Goal: Communication & Community: Answer question/provide support

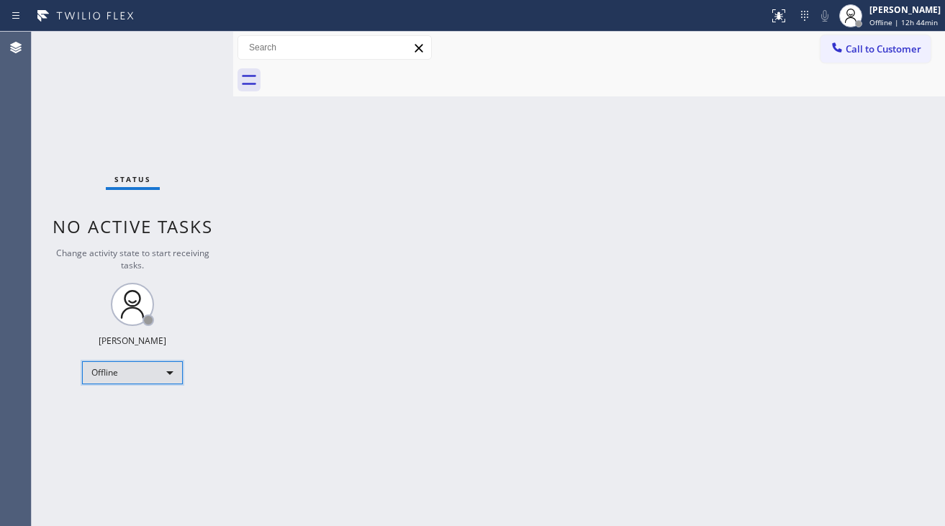
click at [93, 373] on div "Offline" at bounding box center [132, 372] width 101 height 23
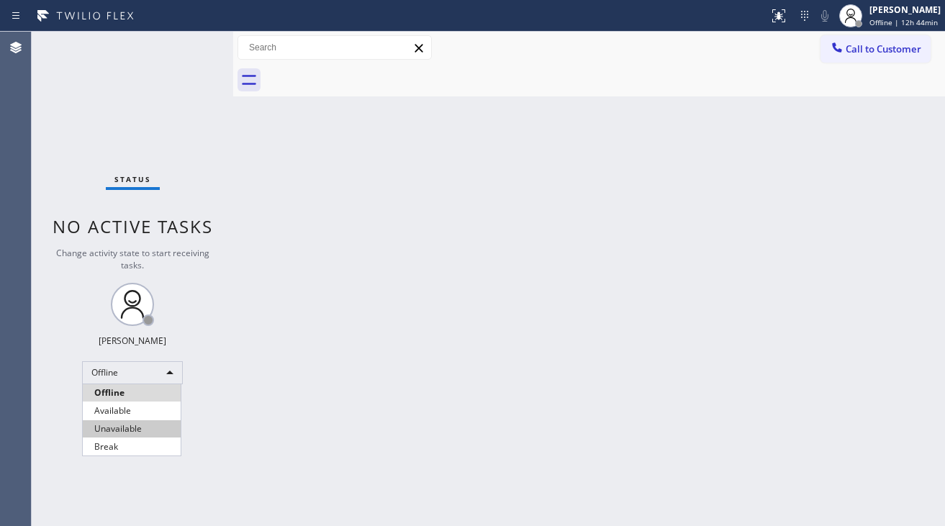
click at [109, 424] on li "Unavailable" at bounding box center [132, 428] width 98 height 17
click at [355, 374] on div "Back to Dashboard Change Sender ID Customers Technicians Select a contact Outbo…" at bounding box center [589, 279] width 712 height 495
click at [487, 406] on div "Back to Dashboard Change Sender ID Customers Technicians Select a contact Outbo…" at bounding box center [589, 279] width 712 height 495
click at [338, 402] on div "Back to Dashboard Change Sender ID Customers Technicians Select a contact Outbo…" at bounding box center [589, 279] width 712 height 495
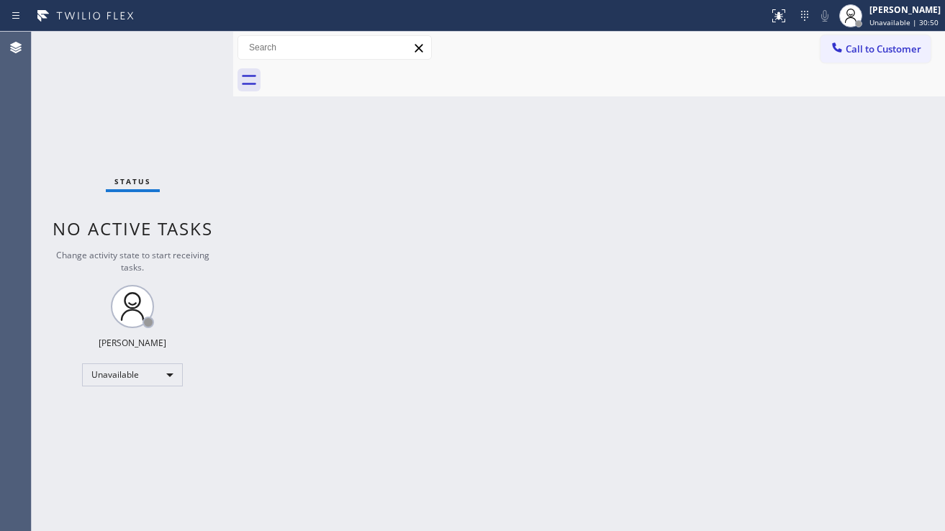
click at [886, 390] on div "Back to Dashboard Change Sender ID Customers Technicians Select a contact Outbo…" at bounding box center [589, 282] width 712 height 500
click at [526, 256] on div "Back to Dashboard Change Sender ID Customers Technicians Select a contact Outbo…" at bounding box center [591, 282] width 717 height 500
click at [868, 319] on div "Back to Dashboard Change Sender ID Customers Technicians Select a contact Outbo…" at bounding box center [591, 282] width 717 height 500
click at [428, 289] on div "Back to Dashboard Change Sender ID Customers Technicians Select a contact Outbo…" at bounding box center [591, 282] width 717 height 500
click at [846, 57] on div at bounding box center [842, 48] width 17 height 17
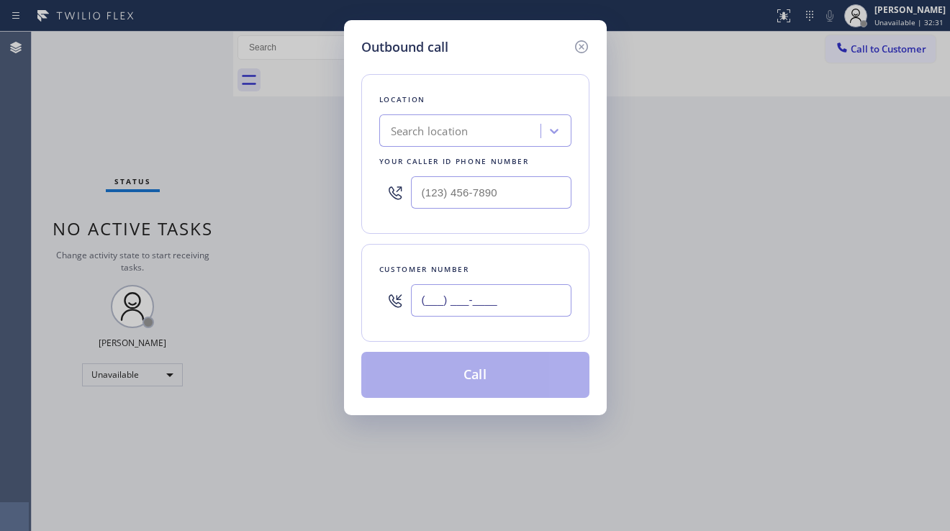
click at [464, 305] on input "(___) ___-____" at bounding box center [491, 300] width 161 height 32
paste input "617) 899-1230"
type input "[PHONE_NUMBER]"
click at [479, 198] on input "(___) ___-____" at bounding box center [491, 192] width 161 height 32
paste input "617) 858-8705"
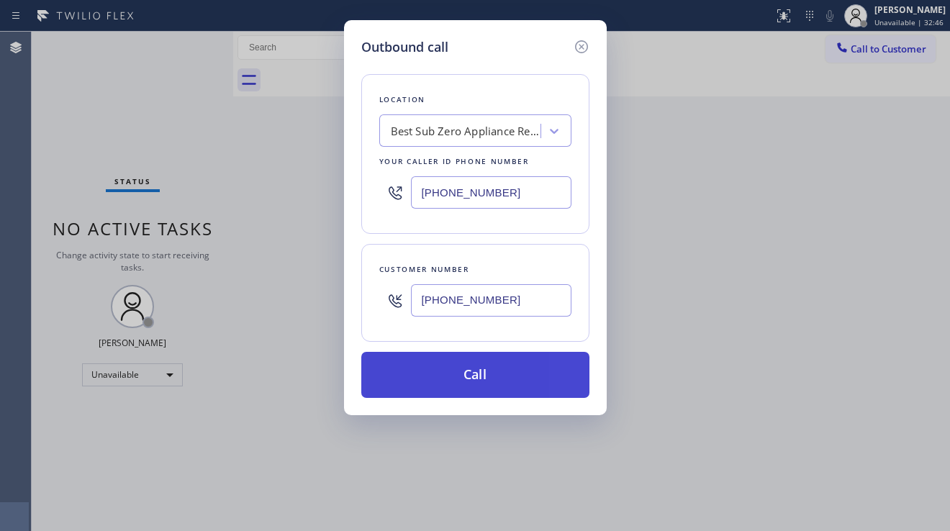
type input "[PHONE_NUMBER]"
click at [434, 370] on button "Call" at bounding box center [475, 375] width 228 height 46
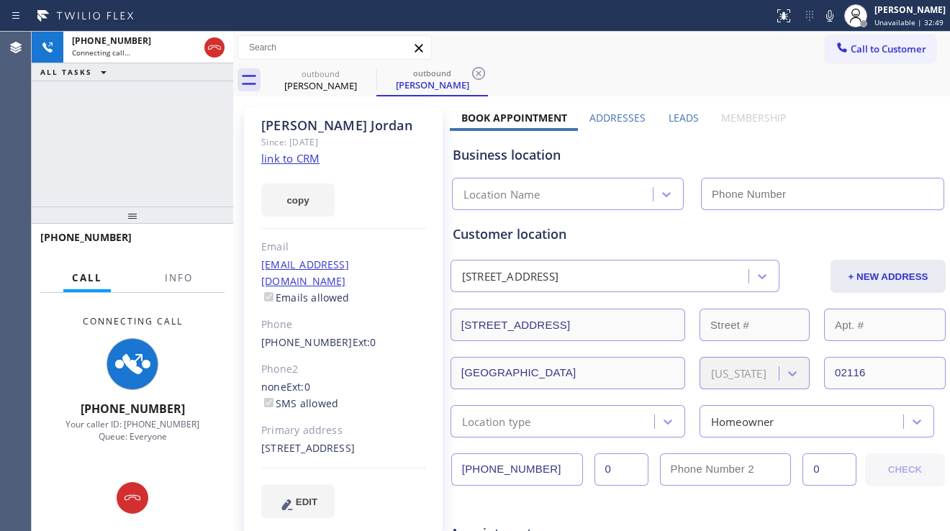
click at [672, 115] on label "Leads" at bounding box center [684, 118] width 30 height 14
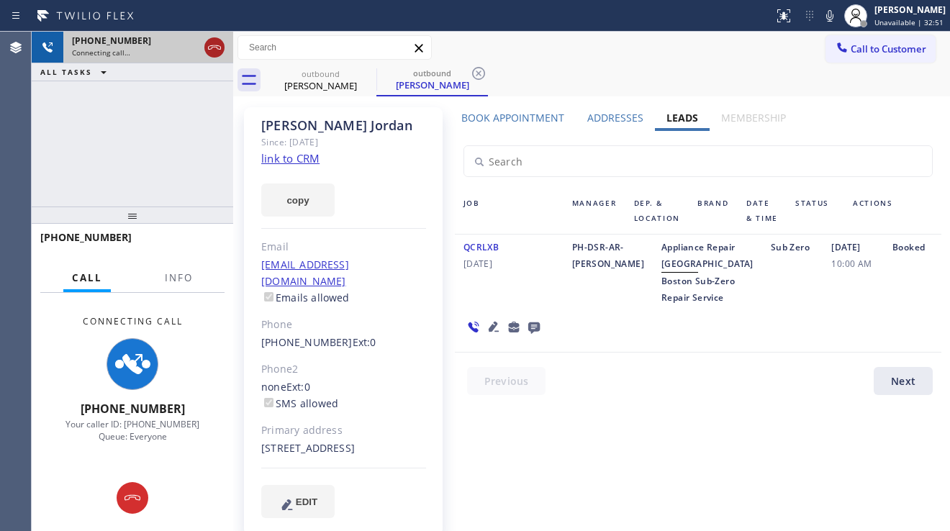
click at [212, 48] on icon at bounding box center [214, 47] width 17 height 17
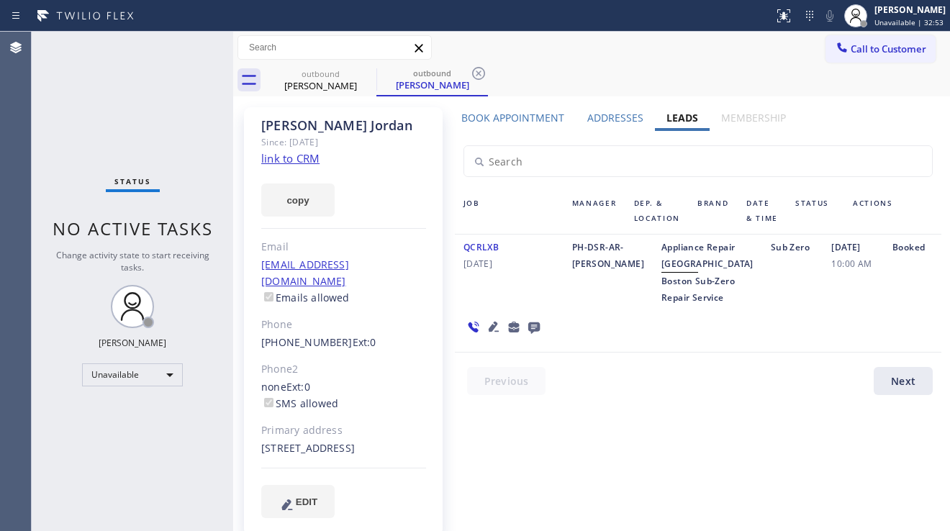
click at [503, 318] on icon at bounding box center [493, 326] width 17 height 17
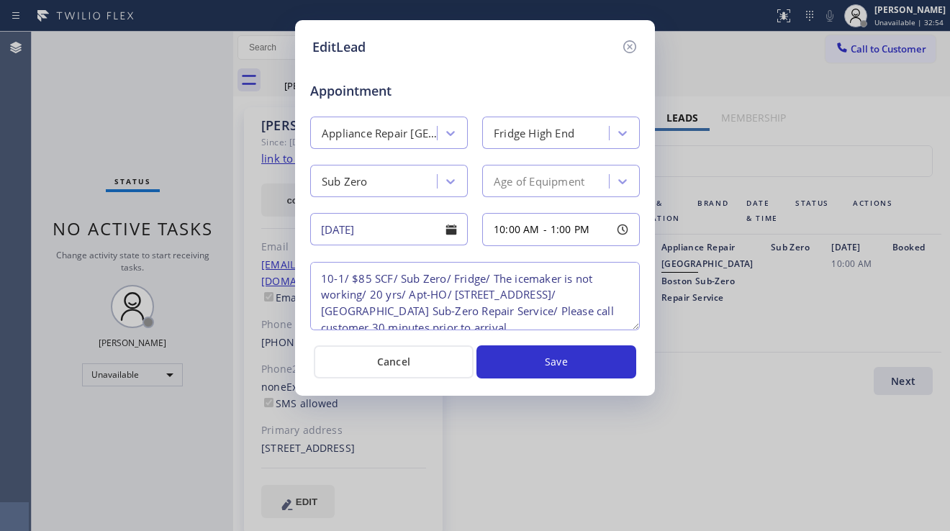
scroll to position [14, 0]
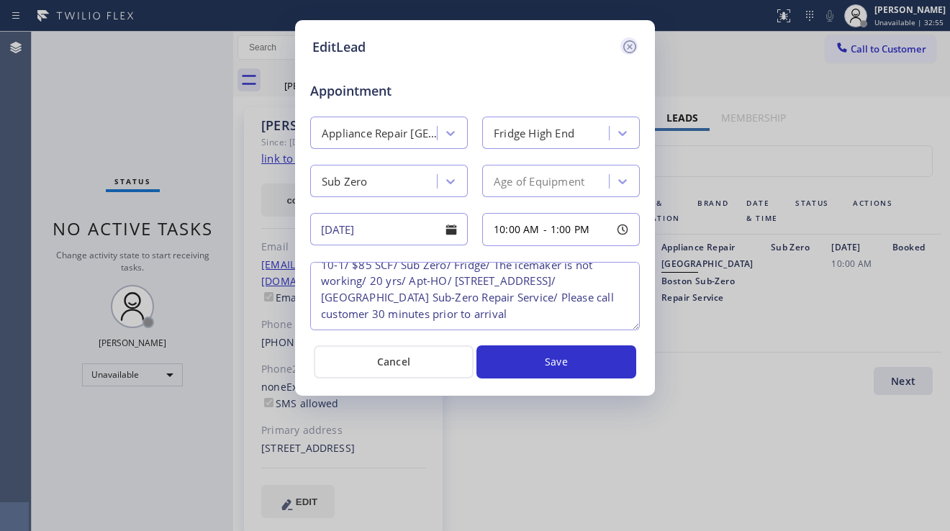
click at [631, 42] on icon at bounding box center [629, 46] width 17 height 17
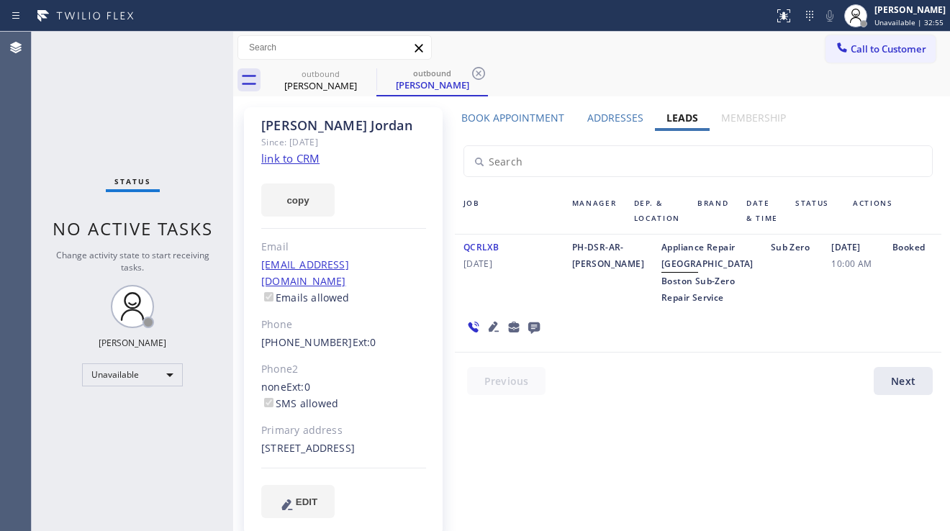
click at [540, 323] on icon at bounding box center [534, 329] width 12 height 12
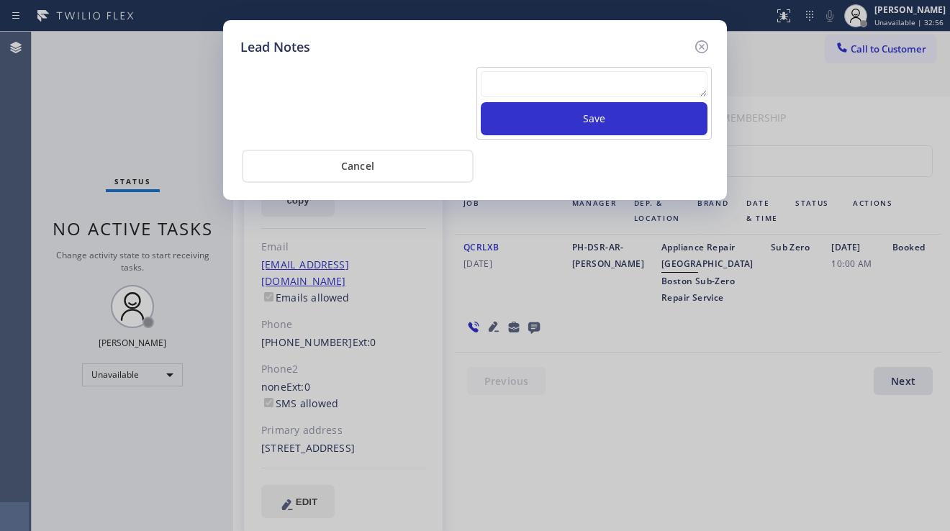
click at [516, 76] on textarea at bounding box center [594, 84] width 227 height 26
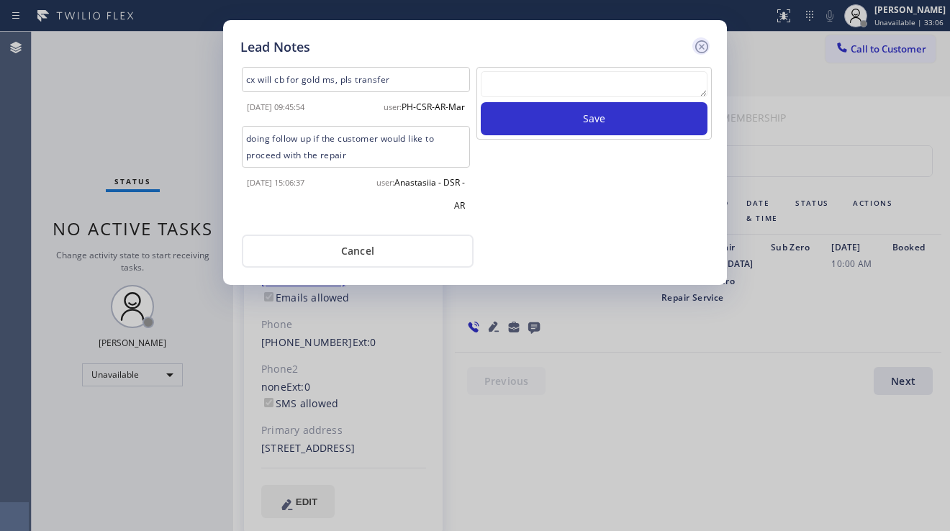
click at [699, 48] on icon at bounding box center [701, 46] width 17 height 17
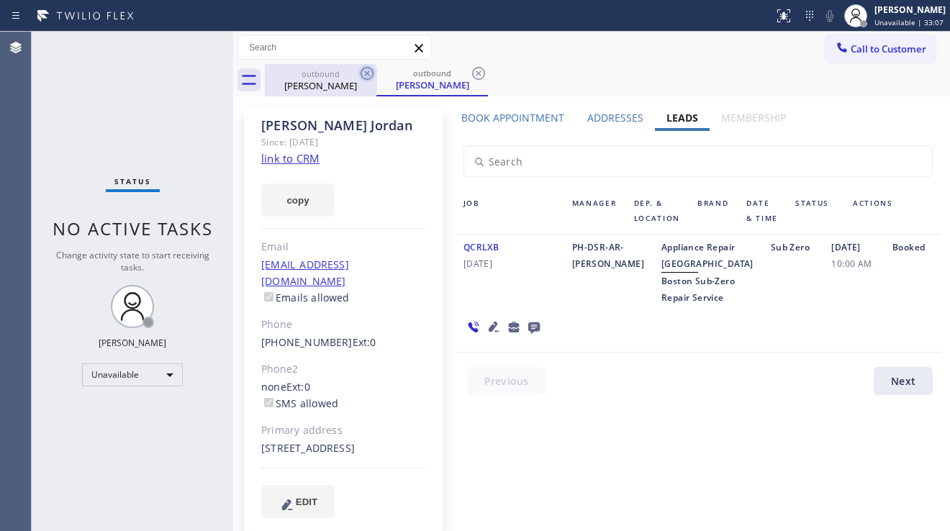
click at [364, 70] on icon at bounding box center [367, 73] width 17 height 17
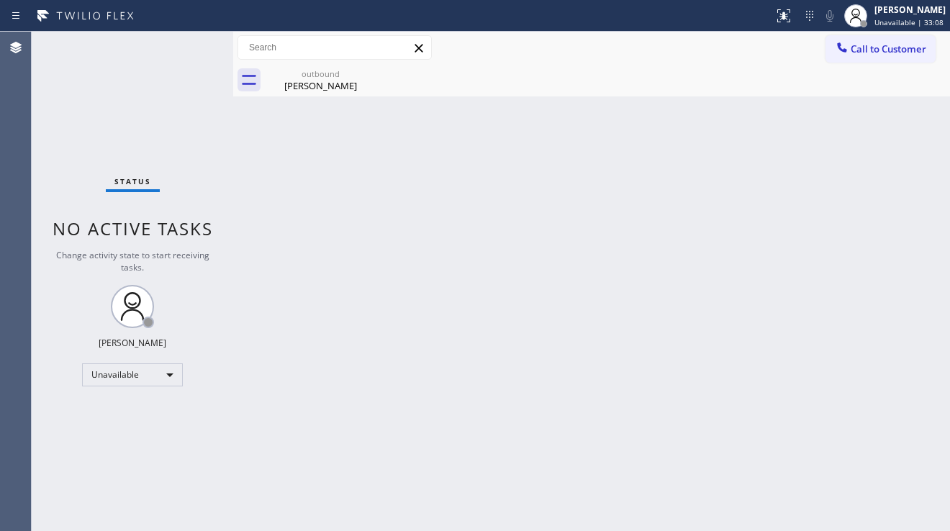
click at [0, 0] on icon at bounding box center [0, 0] width 0 height 0
click at [330, 78] on div "outbound" at bounding box center [320, 73] width 109 height 11
click at [850, 58] on button "Call to Customer" at bounding box center [881, 48] width 110 height 27
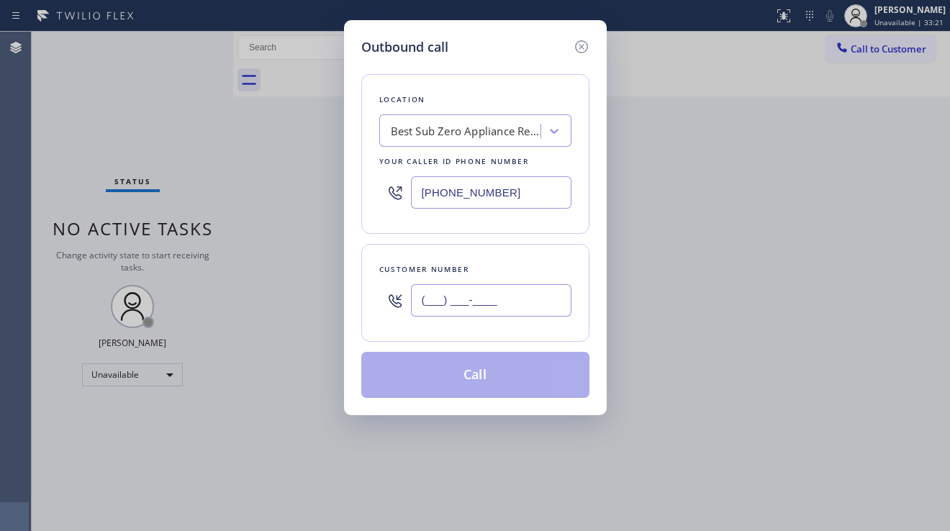
click at [458, 288] on input "(___) ___-____" at bounding box center [491, 300] width 161 height 32
paste input "307) 371-9016"
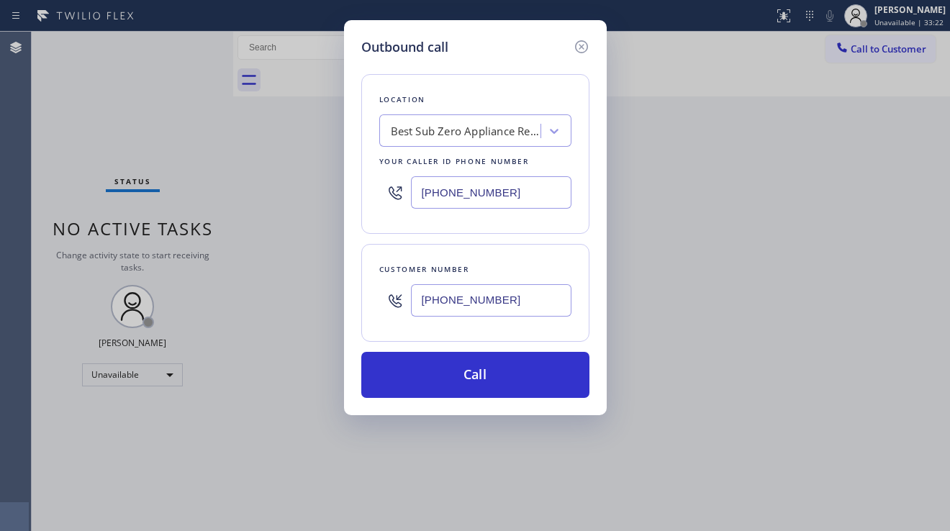
type input "[PHONE_NUMBER]"
drag, startPoint x: 522, startPoint y: 187, endPoint x: 331, endPoint y: 174, distance: 191.2
click at [331, 174] on div "Outbound call Location Best Sub Zero Appliance Repair Your caller id phone numb…" at bounding box center [475, 265] width 950 height 531
paste input "720) 571-8754"
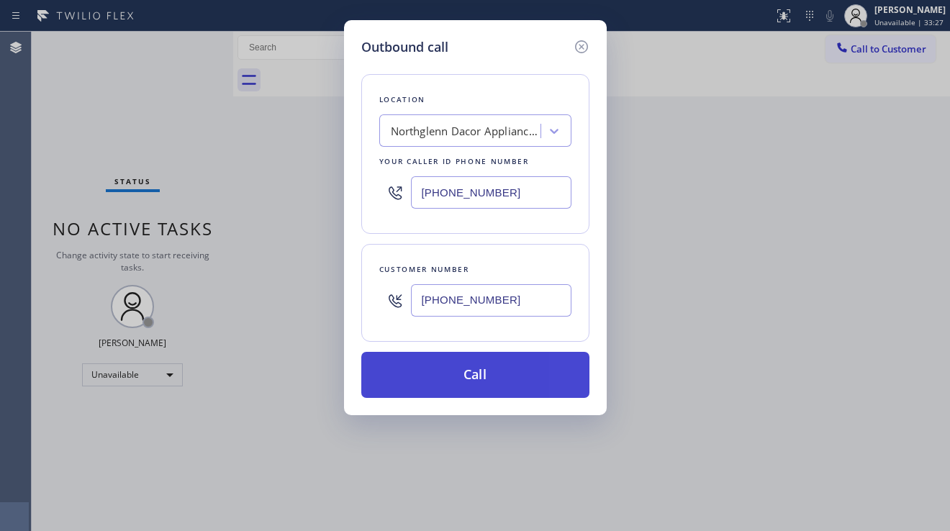
type input "[PHONE_NUMBER]"
click at [476, 384] on button "Call" at bounding box center [475, 375] width 228 height 46
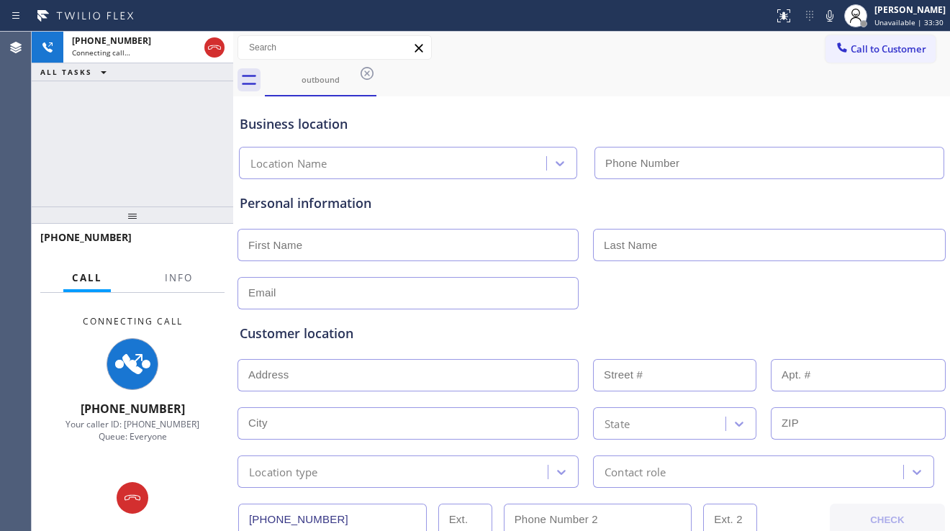
type input "[PHONE_NUMBER]"
click at [859, 318] on div "Customer location >> ADD NEW ADDRESS << + NEW ADDRESS State Location type Conta…" at bounding box center [592, 399] width 710 height 179
click at [433, 318] on div "Customer location >> ADD NEW ADDRESS << + NEW ADDRESS State Location type Conta…" at bounding box center [592, 399] width 710 height 179
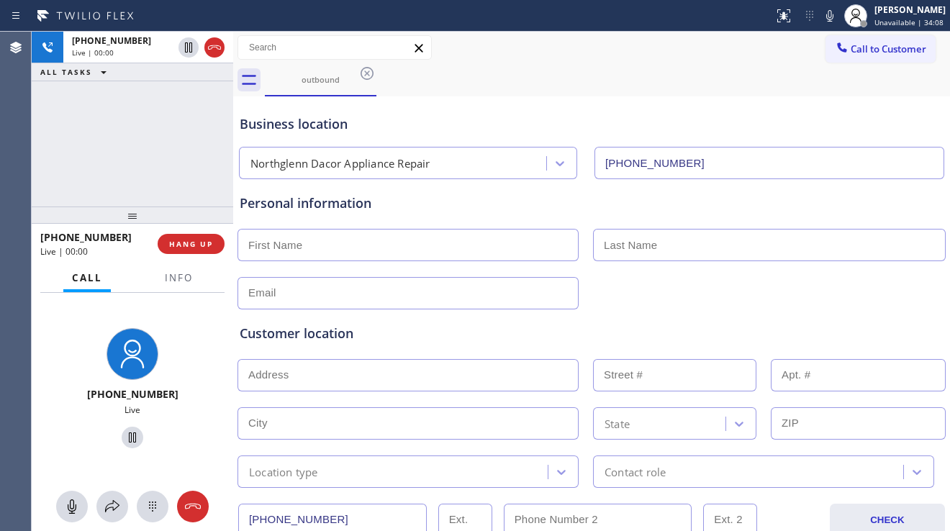
drag, startPoint x: 891, startPoint y: 305, endPoint x: 819, endPoint y: 300, distance: 72.1
click at [891, 305] on div "Customer location >> ADD NEW ADDRESS << + NEW ADDRESS State Location type Conta…" at bounding box center [592, 396] width 710 height 184
click at [192, 245] on span "HANG UP" at bounding box center [191, 244] width 44 height 10
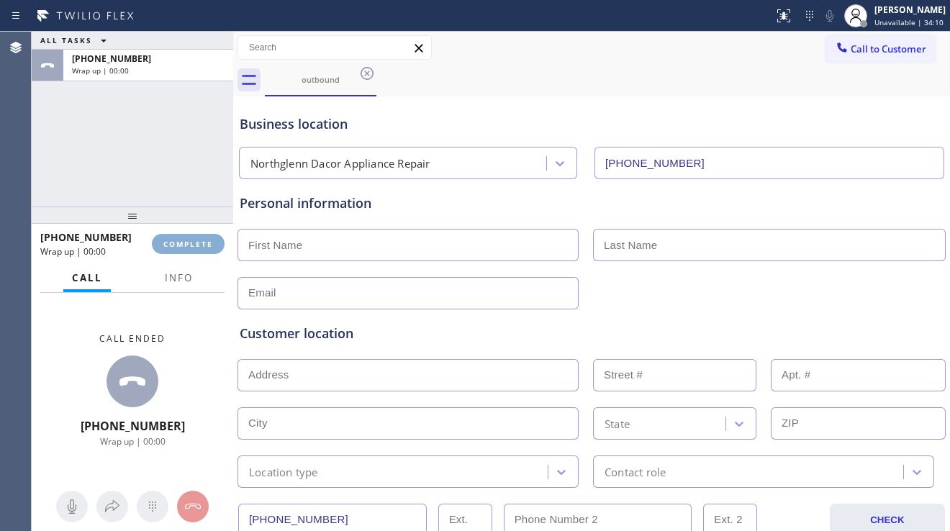
click at [192, 245] on span "COMPLETE" at bounding box center [188, 244] width 50 height 10
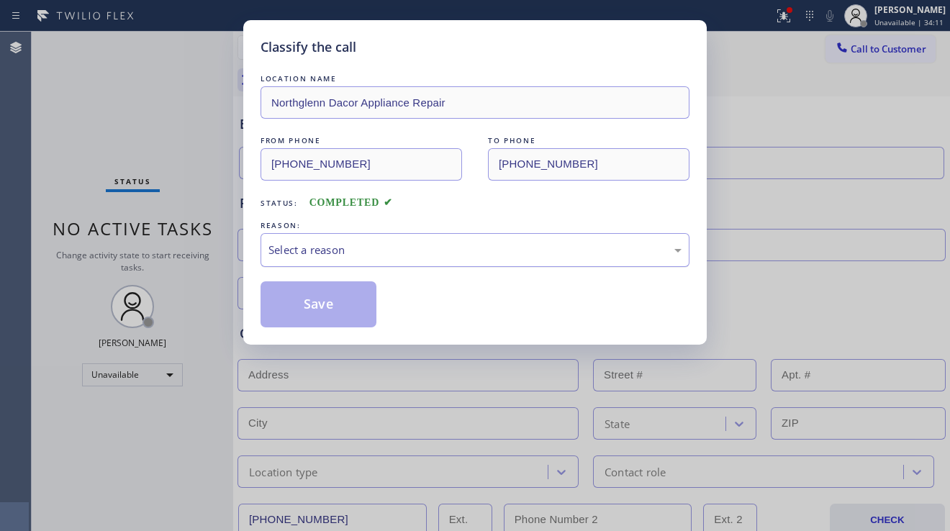
click at [351, 254] on div "Select a reason" at bounding box center [475, 250] width 413 height 17
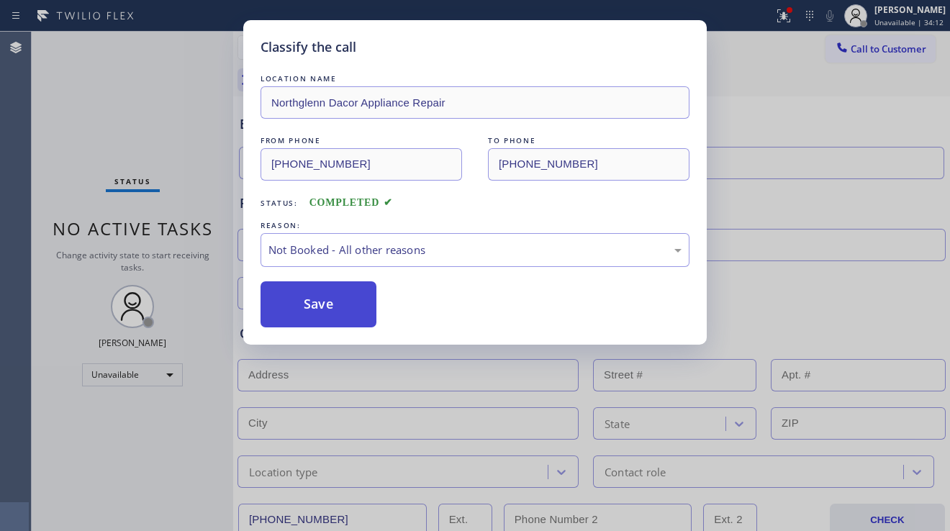
click at [314, 307] on button "Save" at bounding box center [319, 305] width 116 height 46
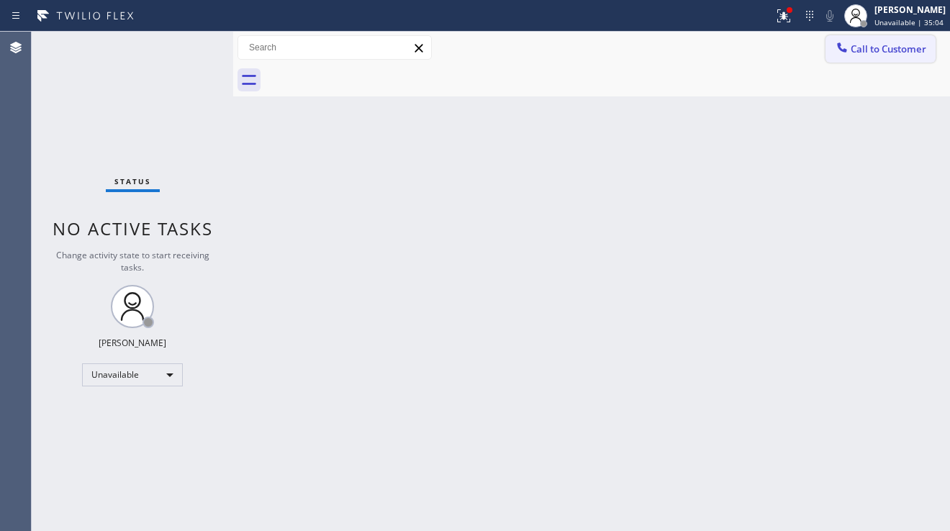
click at [857, 41] on button "Call to Customer" at bounding box center [881, 48] width 110 height 27
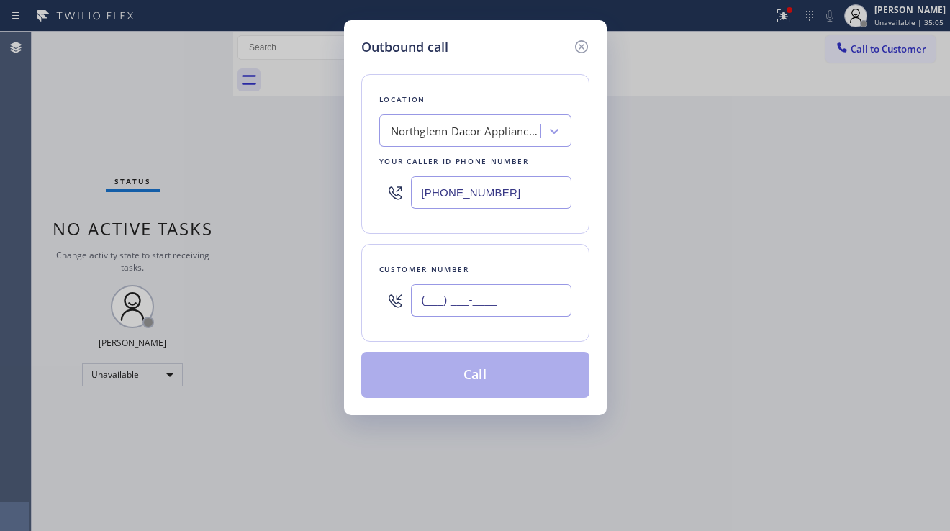
click at [439, 310] on input "(___) ___-____" at bounding box center [491, 300] width 161 height 32
paste input "619) 509-8610"
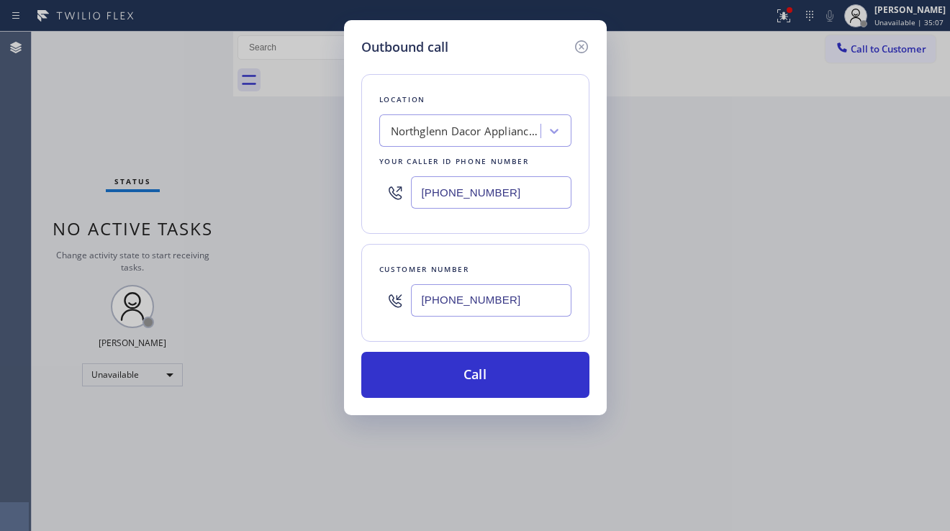
type input "[PHONE_NUMBER]"
drag, startPoint x: 522, startPoint y: 188, endPoint x: 349, endPoint y: 189, distance: 172.8
click at [349, 189] on div "Outbound call Location [GEOGRAPHIC_DATA] Dacor Appliance Repair Your caller id …" at bounding box center [475, 217] width 263 height 395
paste input "619) 374-357"
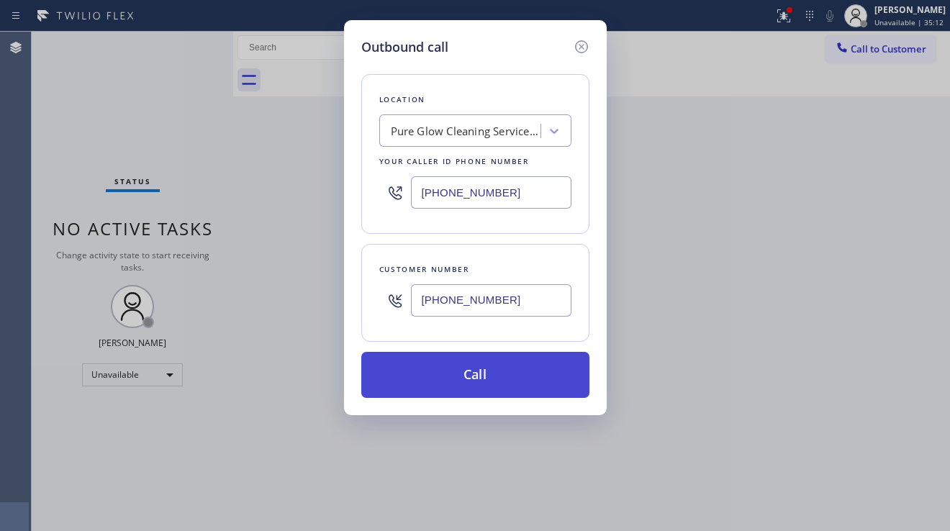
type input "[PHONE_NUMBER]"
click at [454, 389] on button "Call" at bounding box center [475, 375] width 228 height 46
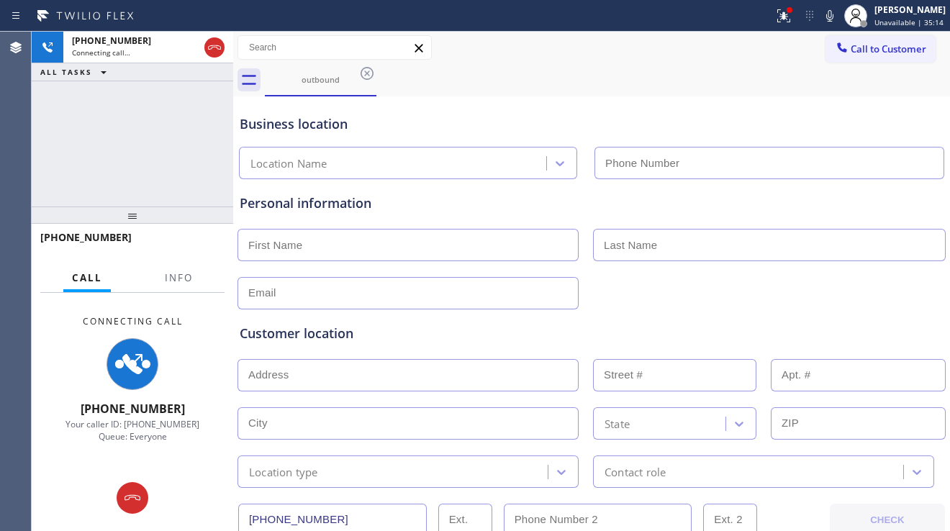
type input "[PHONE_NUMBER]"
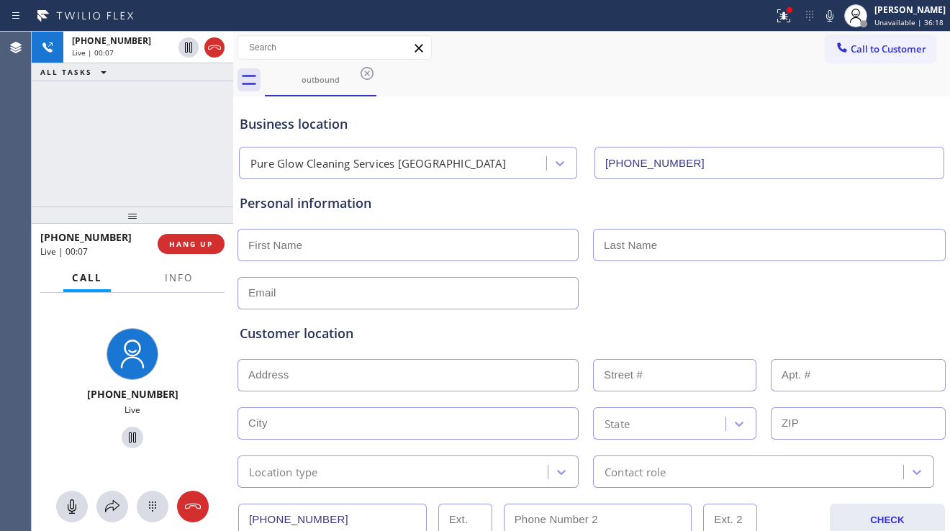
click at [888, 313] on div "Customer location >> ADD NEW ADDRESS << + NEW ADDRESS State Location type Conta…" at bounding box center [592, 399] width 710 height 179
click at [196, 249] on button "HANG UP" at bounding box center [191, 244] width 67 height 20
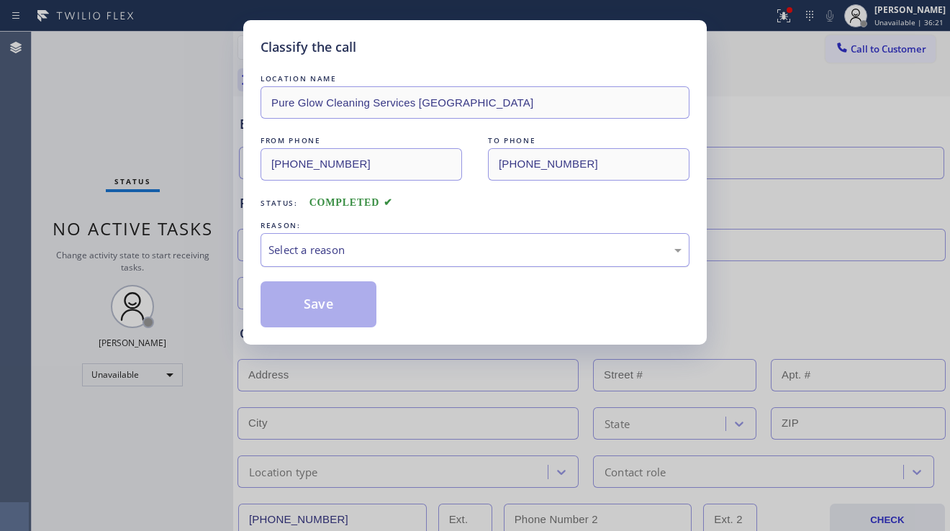
click at [406, 261] on div "Select a reason" at bounding box center [475, 250] width 429 height 34
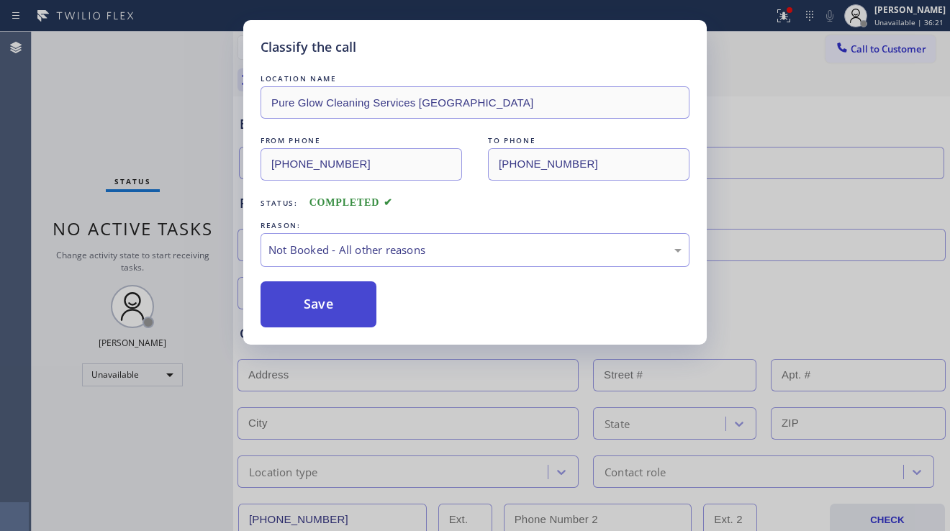
drag, startPoint x: 324, startPoint y: 302, endPoint x: 357, endPoint y: 320, distance: 37.7
click at [323, 302] on button "Save" at bounding box center [319, 305] width 116 height 46
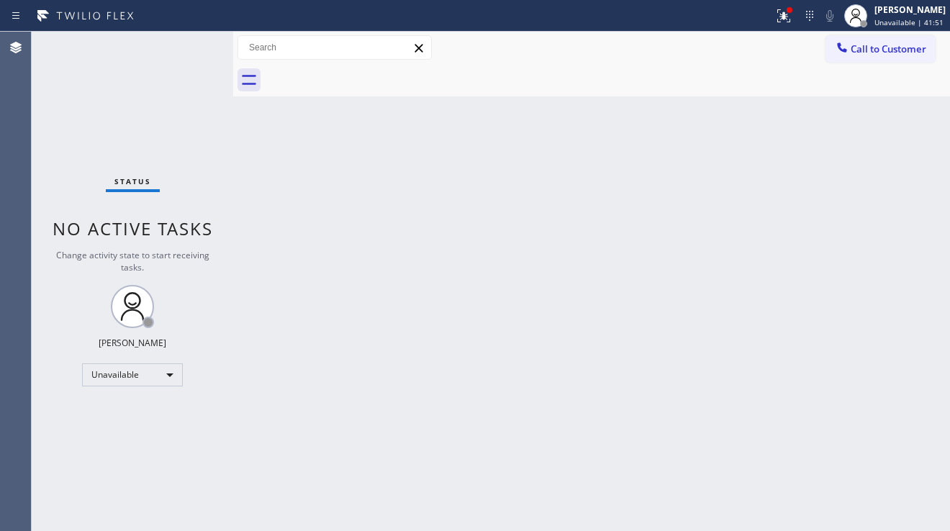
drag, startPoint x: 826, startPoint y: 199, endPoint x: 813, endPoint y: 166, distance: 34.9
click at [826, 199] on div "Back to Dashboard Change Sender ID Customers Technicians Select a contact Outbo…" at bounding box center [591, 282] width 717 height 500
click at [477, 176] on div "Back to Dashboard Change Sender ID Customers Technicians Select a contact Outbo…" at bounding box center [591, 282] width 717 height 500
click at [873, 49] on span "Call to Customer" at bounding box center [889, 48] width 76 height 13
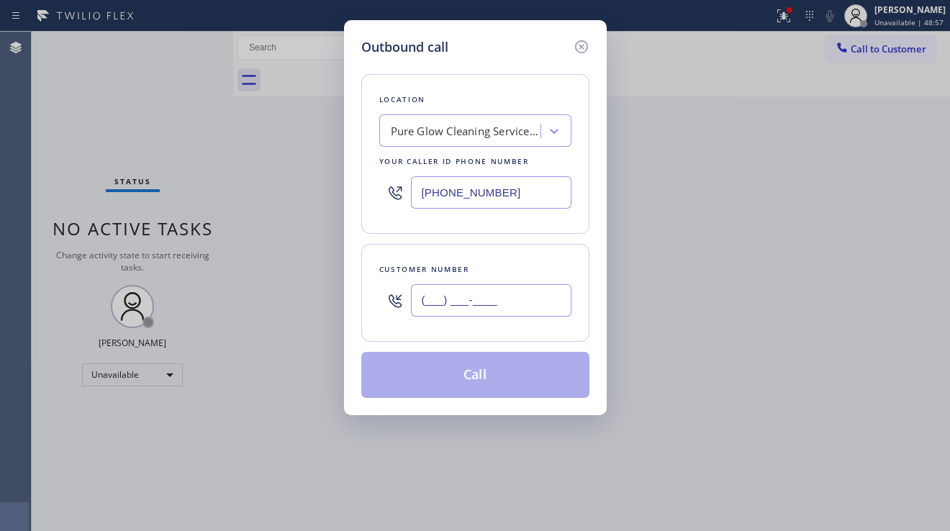
click at [490, 291] on input "(___) ___-____" at bounding box center [491, 300] width 161 height 32
paste input "360) 521-1499"
type input "[PHONE_NUMBER]"
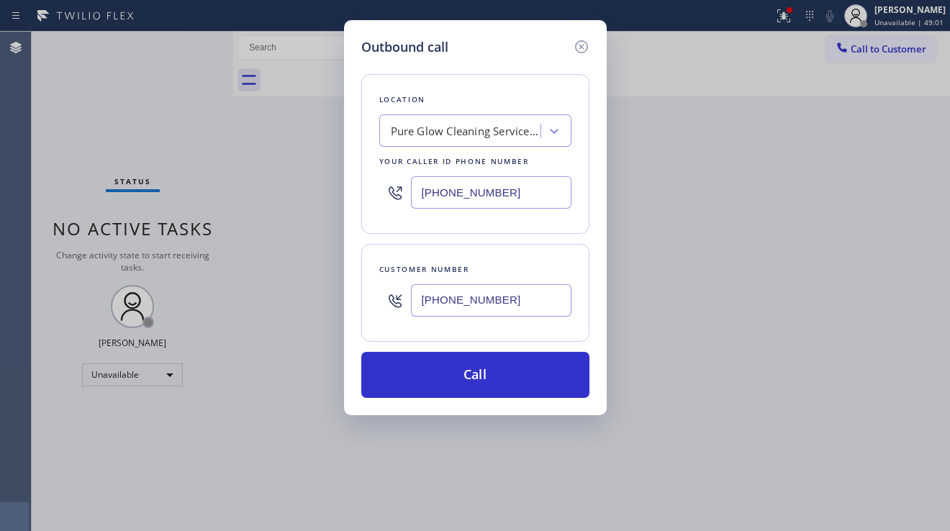
drag, startPoint x: 517, startPoint y: 197, endPoint x: 382, endPoint y: 197, distance: 134.6
click at [382, 197] on div "[PHONE_NUMBER]" at bounding box center [475, 192] width 192 height 47
paste input "855) 731-4952"
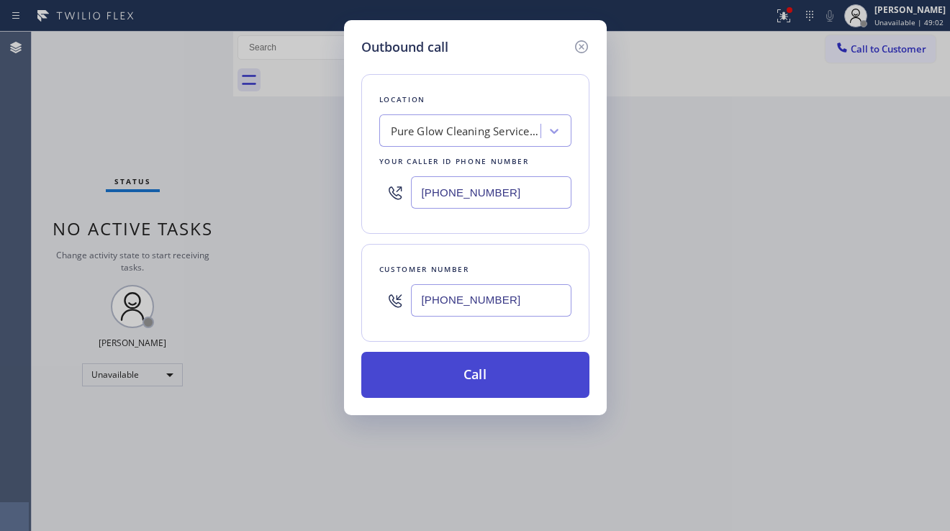
type input "[PHONE_NUMBER]"
click at [446, 379] on button "Call" at bounding box center [475, 375] width 228 height 46
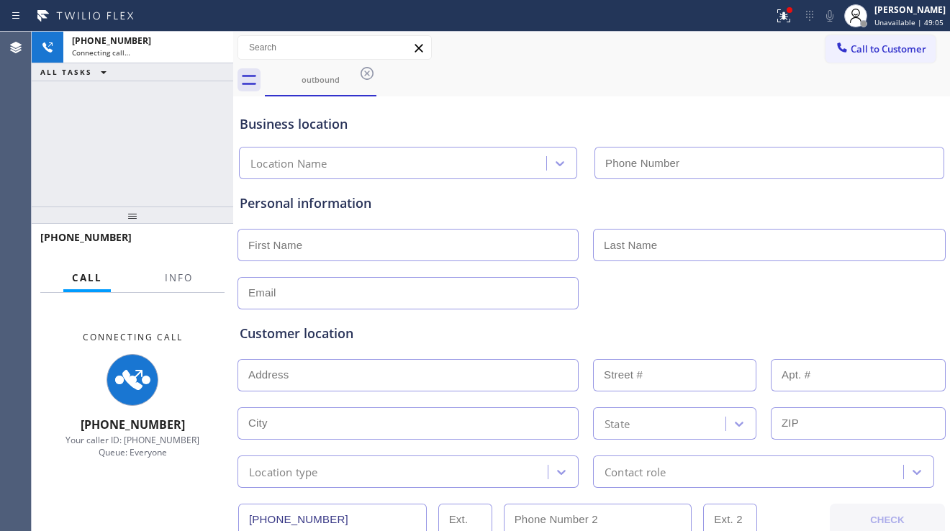
type input "[PHONE_NUMBER]"
click at [879, 333] on div "Customer location" at bounding box center [592, 333] width 704 height 19
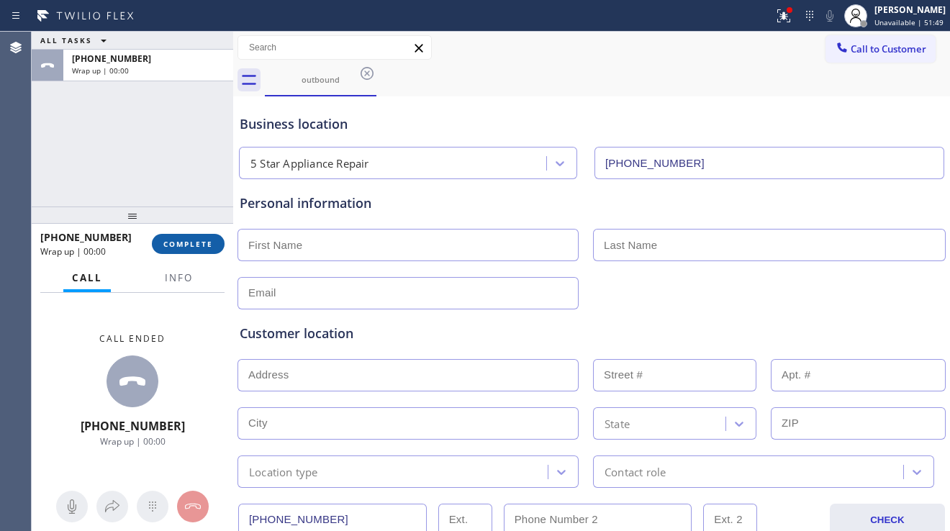
click at [217, 243] on button "COMPLETE" at bounding box center [188, 244] width 73 height 20
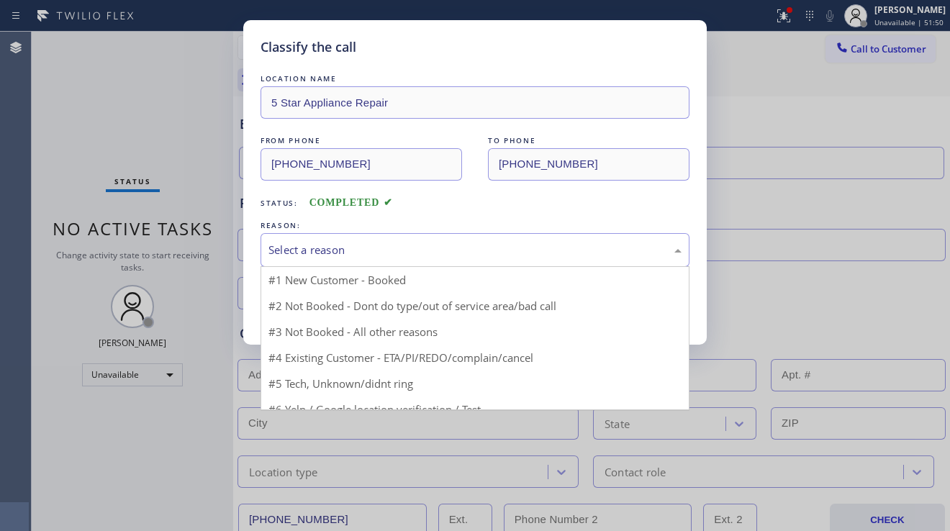
click at [410, 255] on div "Select a reason" at bounding box center [475, 250] width 413 height 17
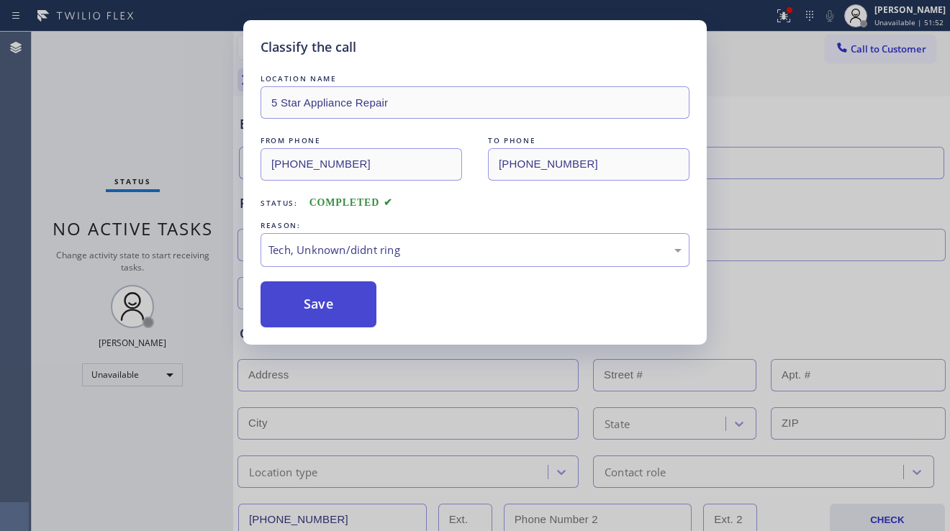
click at [317, 299] on button "Save" at bounding box center [319, 305] width 116 height 46
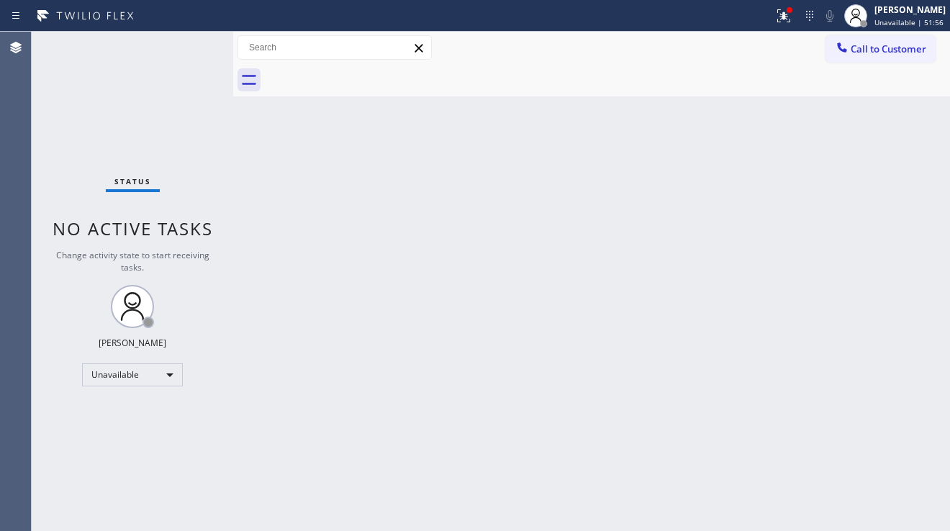
click at [390, 408] on div "Back to Dashboard Change Sender ID Customers Technicians Select a contact Outbo…" at bounding box center [591, 282] width 717 height 500
click at [383, 377] on div "Back to Dashboard Change Sender ID Customers Technicians Select a contact Outbo…" at bounding box center [591, 282] width 717 height 500
click at [393, 225] on div "Back to Dashboard Change Sender ID Customers Technicians Select a contact Outbo…" at bounding box center [591, 282] width 717 height 500
click at [393, 265] on div "Back to Dashboard Change Sender ID Customers Technicians Select a contact Outbo…" at bounding box center [591, 282] width 717 height 500
click at [881, 353] on div "Back to Dashboard Change Sender ID Customers Technicians Select a contact Outbo…" at bounding box center [591, 282] width 717 height 500
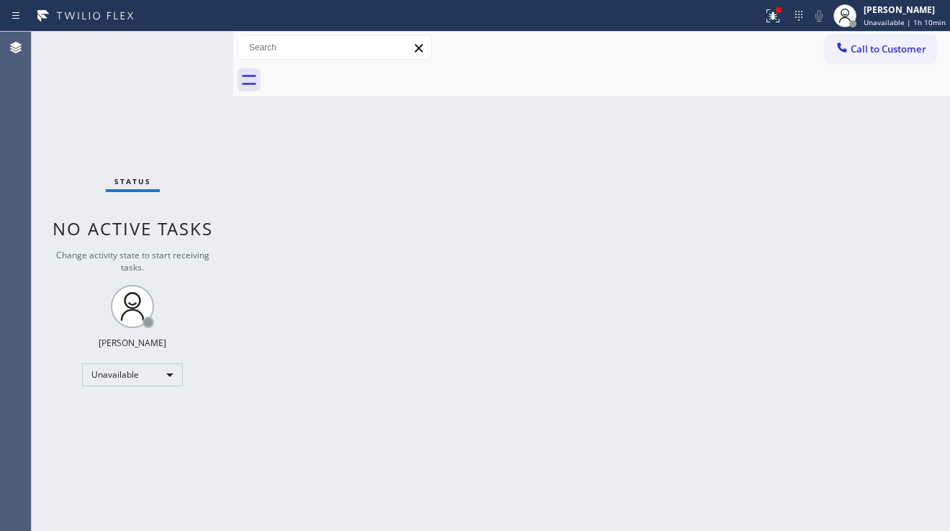
click at [338, 191] on div "Back to Dashboard Change Sender ID Customers Technicians Select a contact Outbo…" at bounding box center [591, 282] width 717 height 500
click at [345, 270] on div "Back to Dashboard Change Sender ID Customers Technicians Select a contact Outbo…" at bounding box center [591, 282] width 717 height 500
click at [369, 359] on div "Back to Dashboard Change Sender ID Customers Technicians Select a contact Outbo…" at bounding box center [591, 282] width 717 height 500
drag, startPoint x: 862, startPoint y: 359, endPoint x: 860, endPoint y: 330, distance: 28.8
click at [860, 330] on div "Back to Dashboard Change Sender ID Customers Technicians Select a contact Outbo…" at bounding box center [591, 282] width 717 height 500
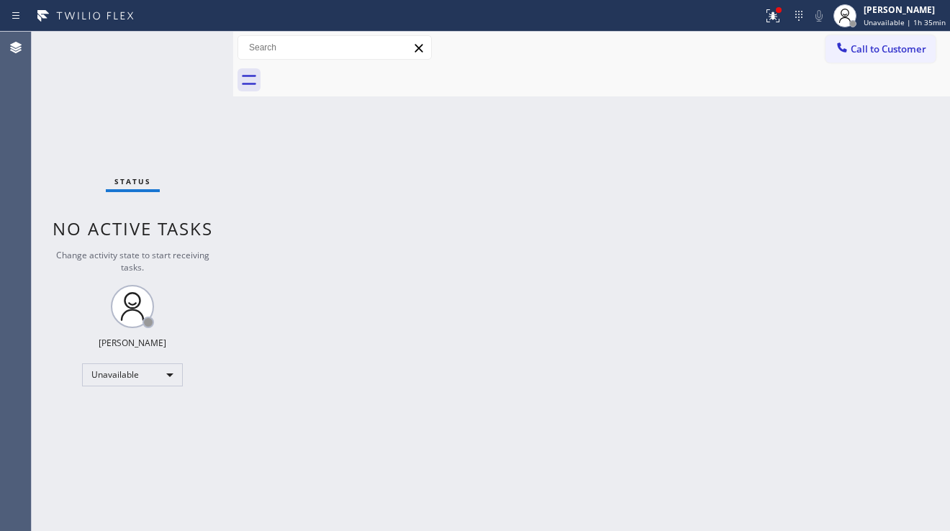
click at [375, 423] on div "Back to Dashboard Change Sender ID Customers Technicians Select a contact Outbo…" at bounding box center [591, 282] width 717 height 500
click at [838, 322] on div "Back to Dashboard Change Sender ID Customers Technicians Select a contact Outbo…" at bounding box center [591, 282] width 717 height 500
click at [514, 503] on div "Back to Dashboard Change Sender ID Customers Technicians Select a contact Outbo…" at bounding box center [591, 282] width 717 height 500
click at [806, 383] on div "Back to Dashboard Change Sender ID Customers Technicians Select a contact Outbo…" at bounding box center [591, 282] width 717 height 500
drag, startPoint x: 618, startPoint y: 374, endPoint x: 649, endPoint y: 349, distance: 38.9
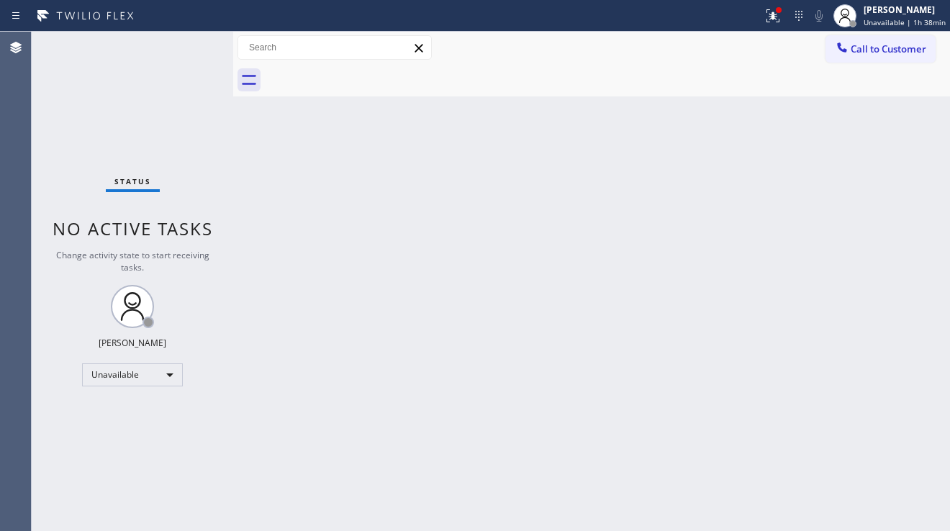
click at [618, 374] on div "Back to Dashboard Change Sender ID Customers Technicians Select a contact Outbo…" at bounding box center [591, 282] width 717 height 500
click at [533, 271] on div "Back to Dashboard Change Sender ID Customers Technicians Select a contact Outbo…" at bounding box center [591, 282] width 717 height 500
click at [519, 316] on div "Back to Dashboard Change Sender ID Customers Technicians Select a contact Outbo…" at bounding box center [591, 282] width 717 height 500
drag, startPoint x: 877, startPoint y: 345, endPoint x: 853, endPoint y: 277, distance: 71.7
click at [877, 345] on div "Back to Dashboard Change Sender ID Customers Technicians Select a contact Outbo…" at bounding box center [591, 282] width 717 height 500
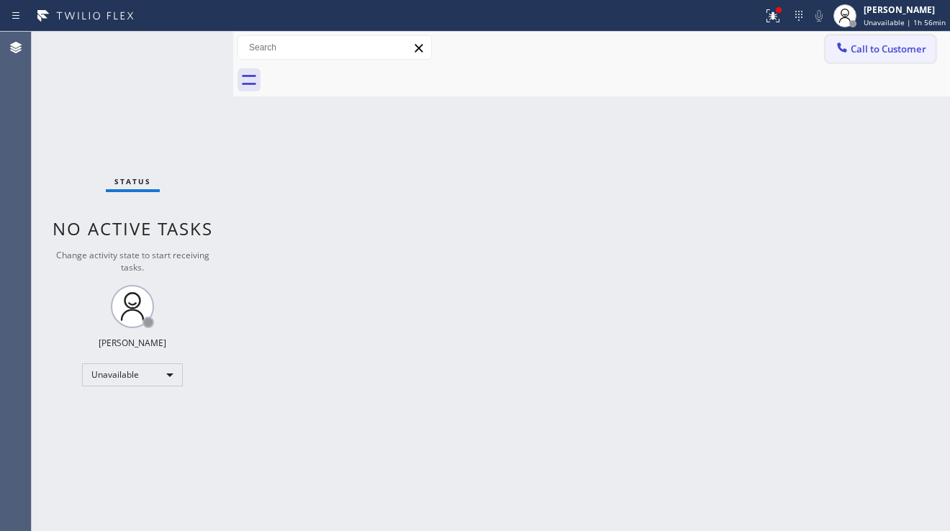
click at [855, 42] on button "Call to Customer" at bounding box center [881, 48] width 110 height 27
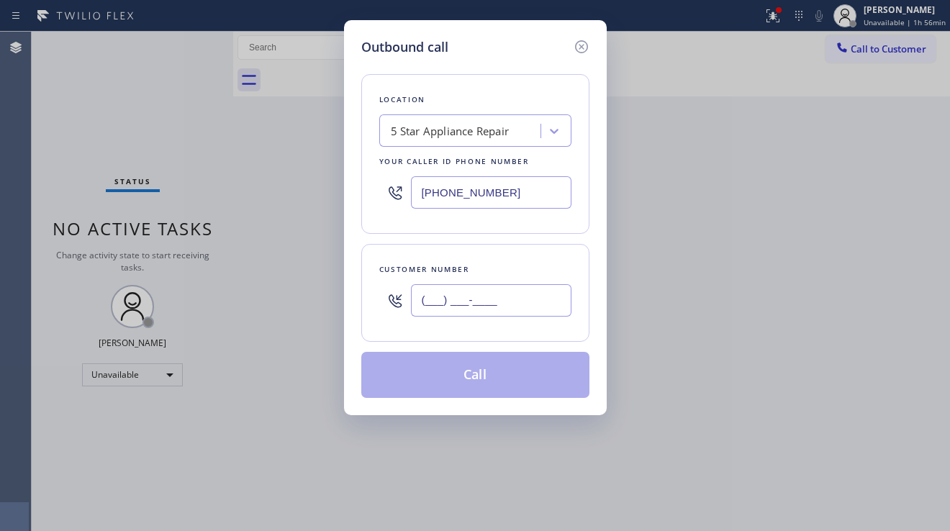
click at [489, 296] on input "(___) ___-____" at bounding box center [491, 300] width 161 height 32
paste input "818) 237-7954"
type input "[PHONE_NUMBER]"
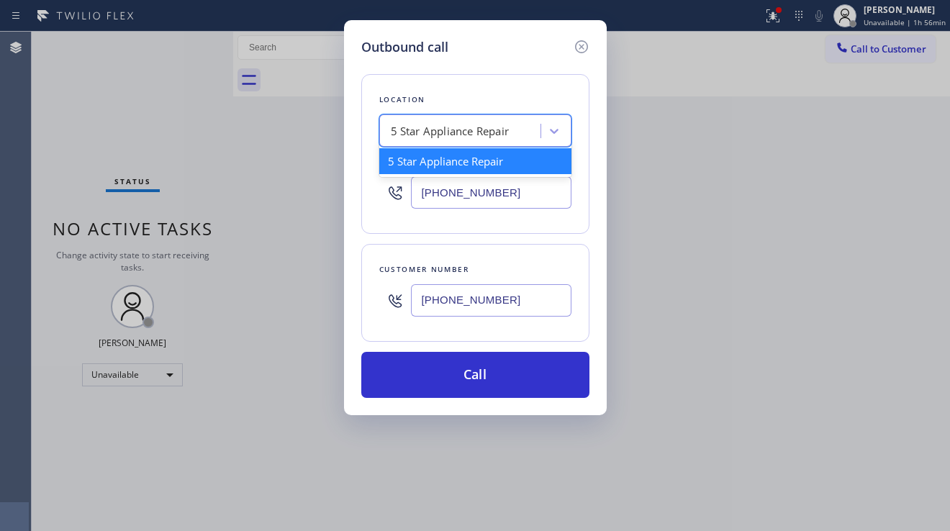
click at [446, 136] on div "5 Star Appliance Repair" at bounding box center [450, 131] width 119 height 17
paste input "Rush Electrical Service [GEOGRAPHIC_DATA]"
type input "Rush Electrical Service [GEOGRAPHIC_DATA]"
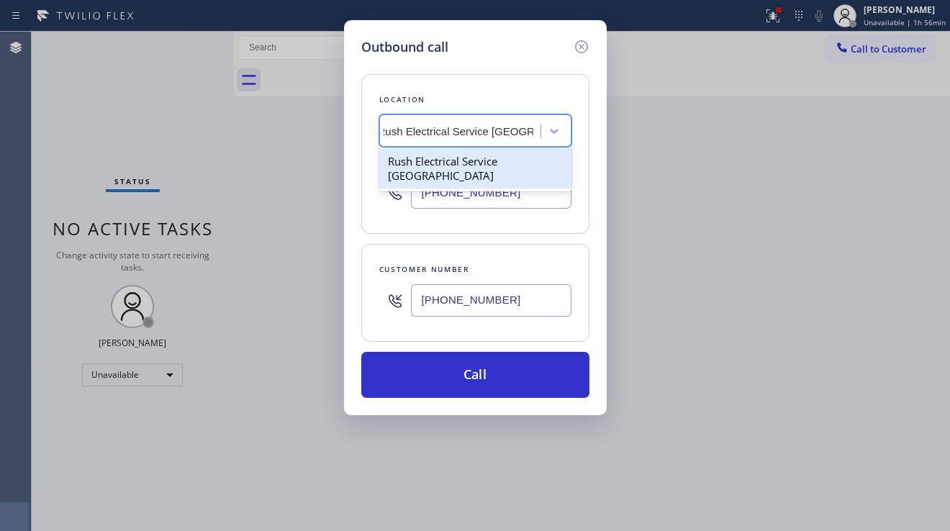
click at [445, 156] on div "Rush Electrical Service [GEOGRAPHIC_DATA]" at bounding box center [475, 168] width 192 height 40
type input "[PHONE_NUMBER]"
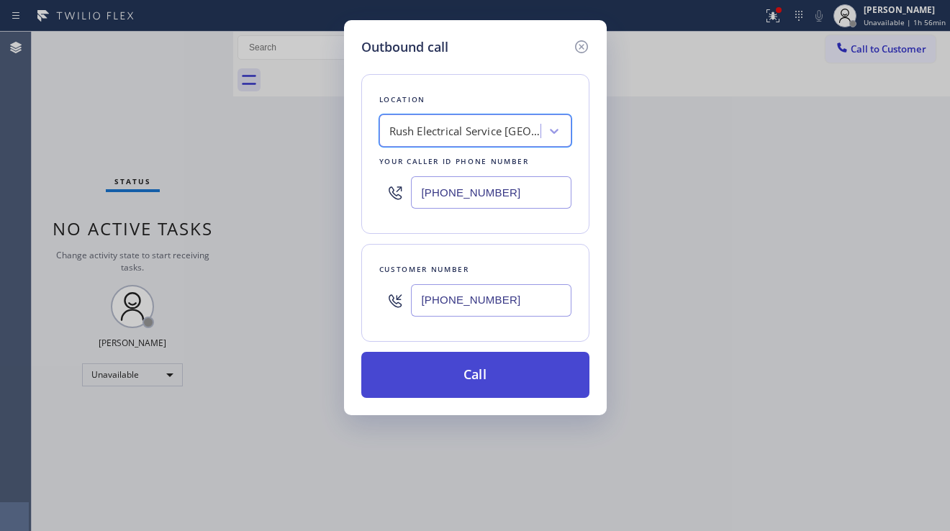
scroll to position [0, 1]
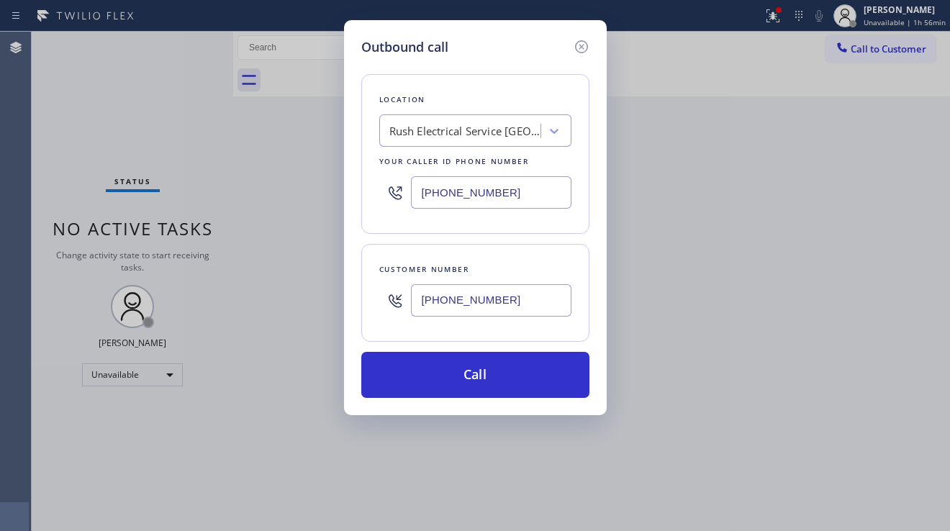
drag, startPoint x: 875, startPoint y: 349, endPoint x: 849, endPoint y: 348, distance: 26.0
click at [875, 349] on div "Outbound call Location Rush Electrical Service Burbank Your caller id phone num…" at bounding box center [475, 265] width 950 height 531
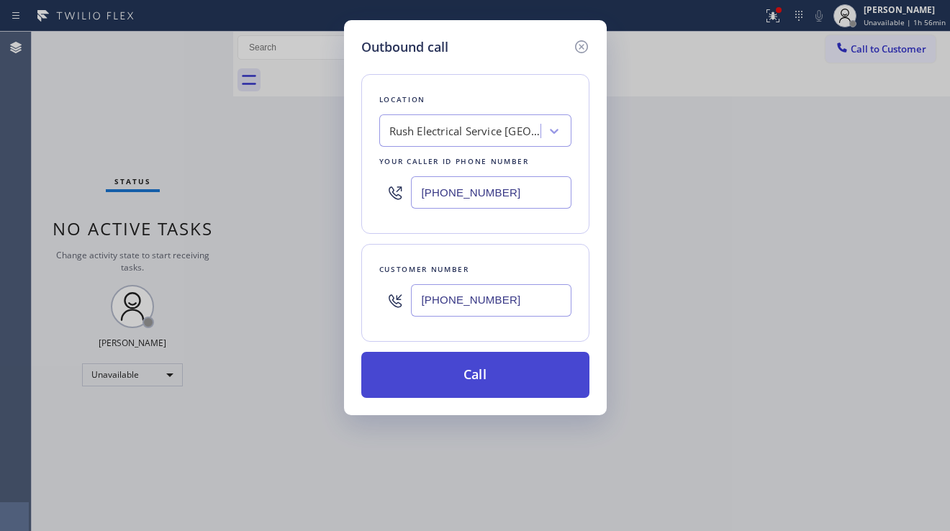
click at [495, 377] on button "Call" at bounding box center [475, 375] width 228 height 46
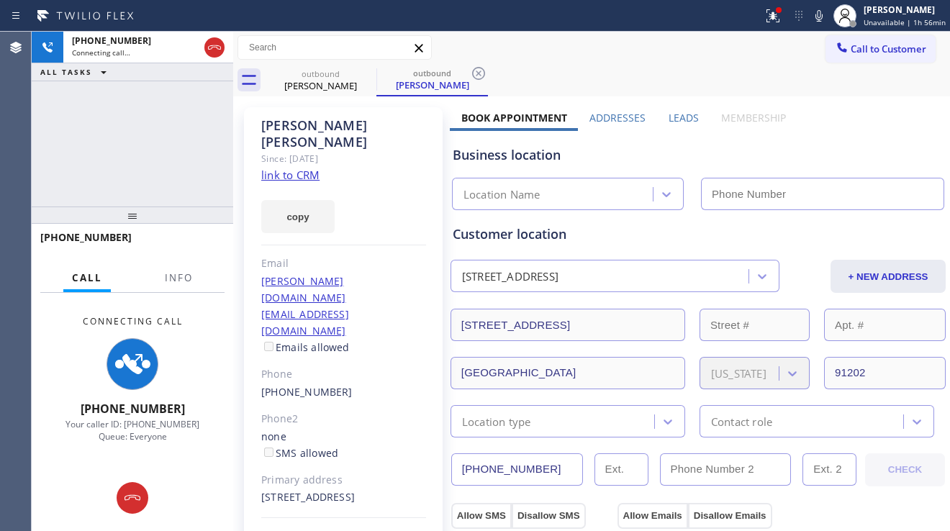
click at [669, 123] on label "Leads" at bounding box center [684, 118] width 30 height 14
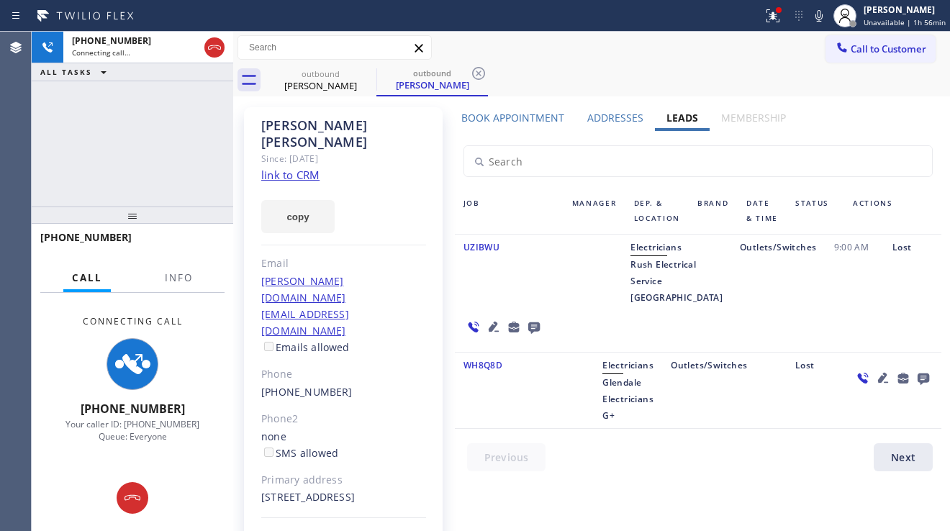
click at [503, 318] on icon at bounding box center [493, 326] width 17 height 17
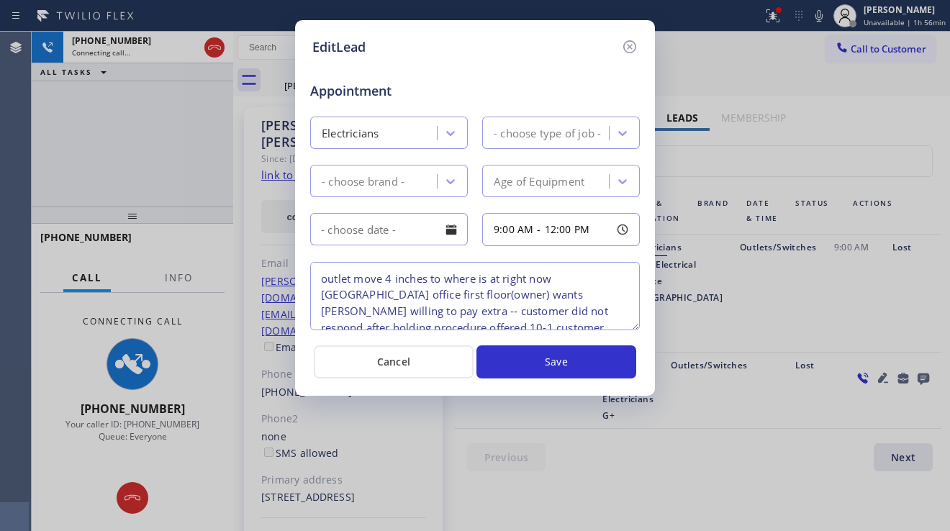
type textarea "outlet move 4 inches to where is at right now [GEOGRAPHIC_DATA] office first fl…"
click at [625, 48] on icon at bounding box center [629, 46] width 17 height 17
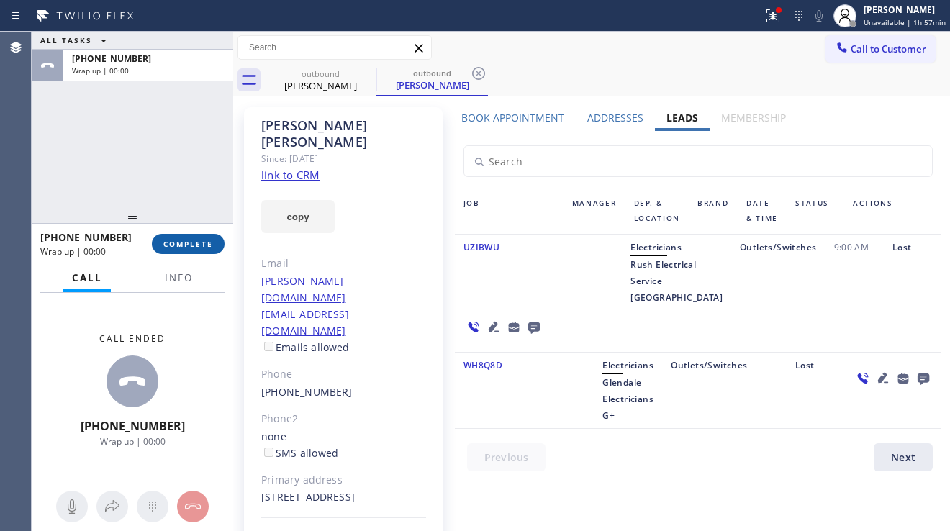
click at [190, 246] on span "COMPLETE" at bounding box center [188, 244] width 50 height 10
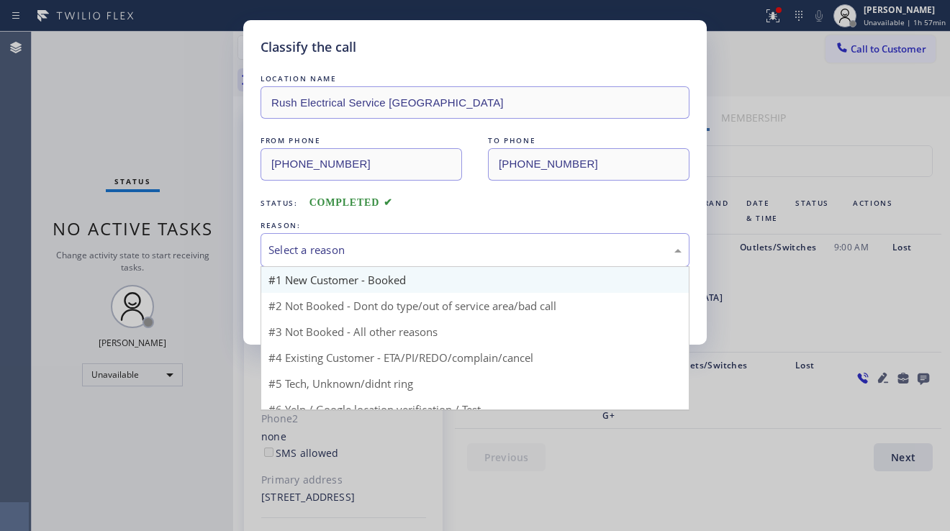
drag, startPoint x: 397, startPoint y: 258, endPoint x: 382, endPoint y: 274, distance: 21.9
click at [397, 258] on div "Select a reason" at bounding box center [475, 250] width 429 height 34
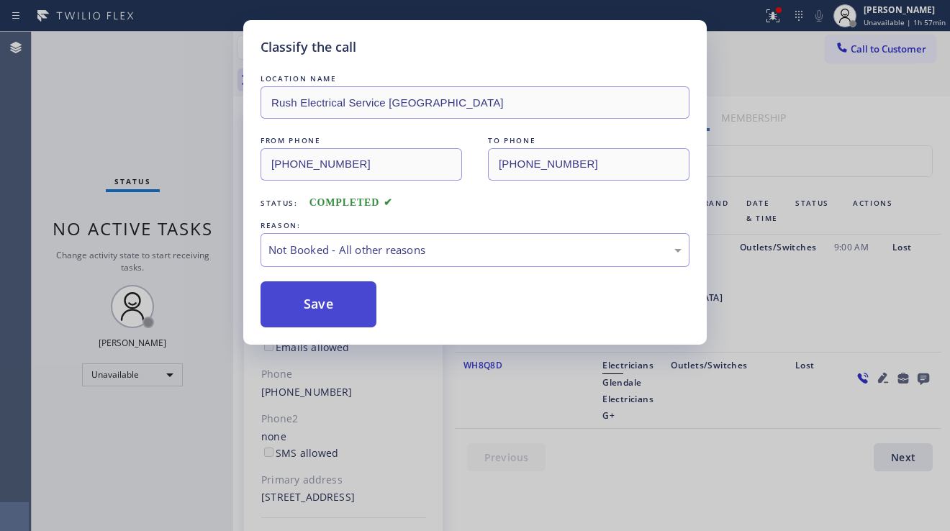
click at [312, 308] on button "Save" at bounding box center [319, 305] width 116 height 46
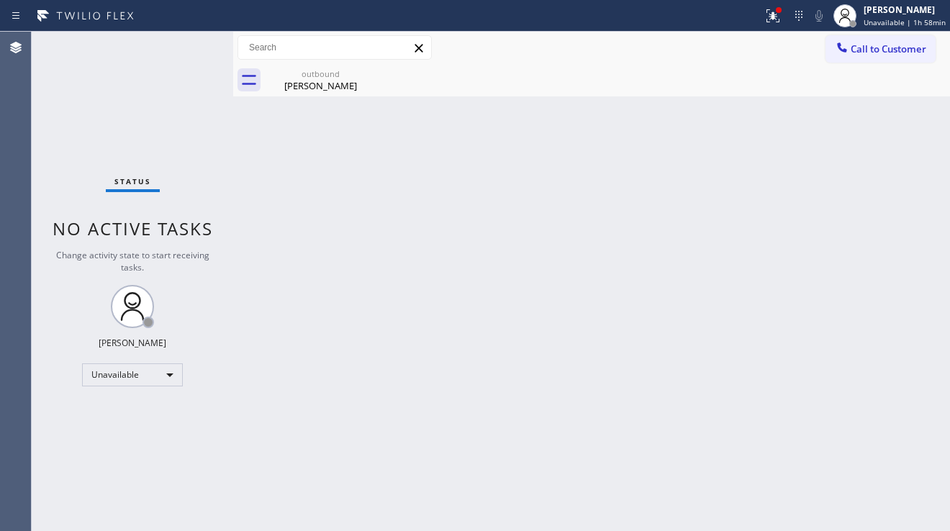
drag, startPoint x: 846, startPoint y: 280, endPoint x: 828, endPoint y: 264, distance: 24.5
click at [846, 280] on div "Back to Dashboard Change Sender ID Customers Technicians Select a contact Outbo…" at bounding box center [591, 282] width 717 height 500
click at [862, 37] on button "Call to Customer" at bounding box center [881, 48] width 110 height 27
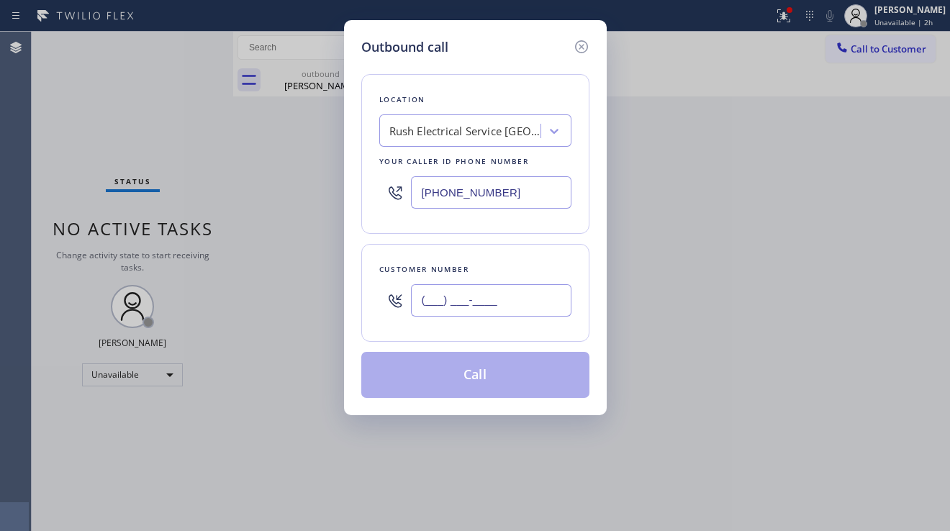
click at [482, 297] on input "(___) ___-____" at bounding box center [491, 300] width 161 height 32
paste input "714) 501-7357"
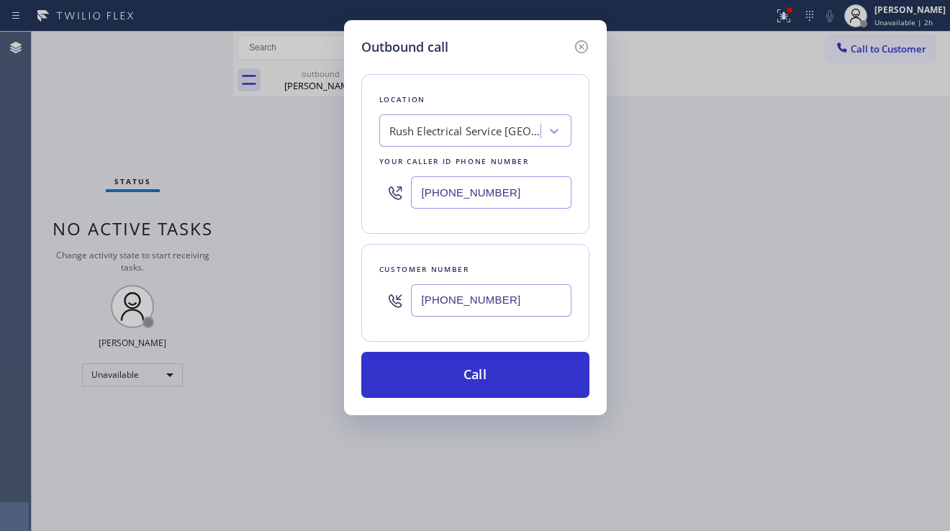
type input "[PHONE_NUMBER]"
drag, startPoint x: 507, startPoint y: 186, endPoint x: 389, endPoint y: 189, distance: 118.1
click at [389, 189] on div "[PHONE_NUMBER]" at bounding box center [475, 192] width 192 height 47
paste input "877) 777-0796"
type input "[PHONE_NUMBER]"
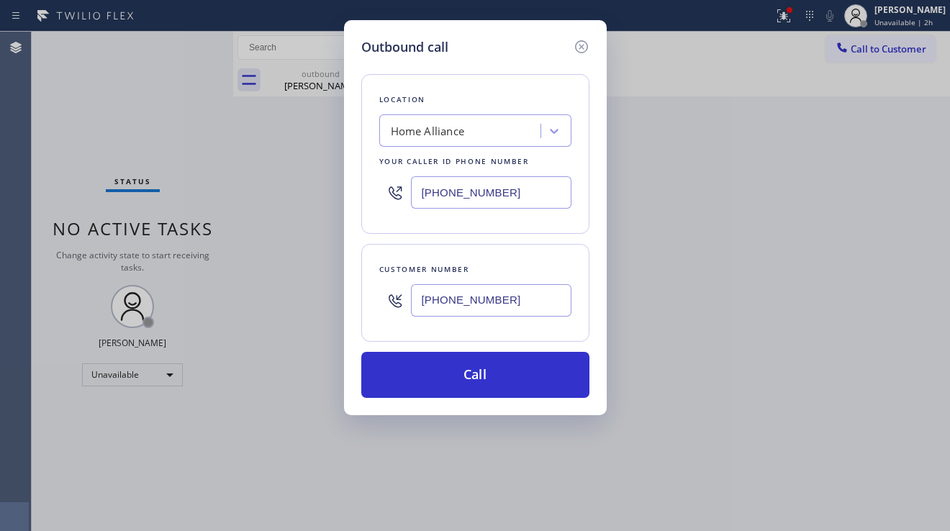
click at [883, 365] on div "Outbound call Location Home Alliance Your caller id phone number [PHONE_NUMBER]…" at bounding box center [475, 265] width 950 height 531
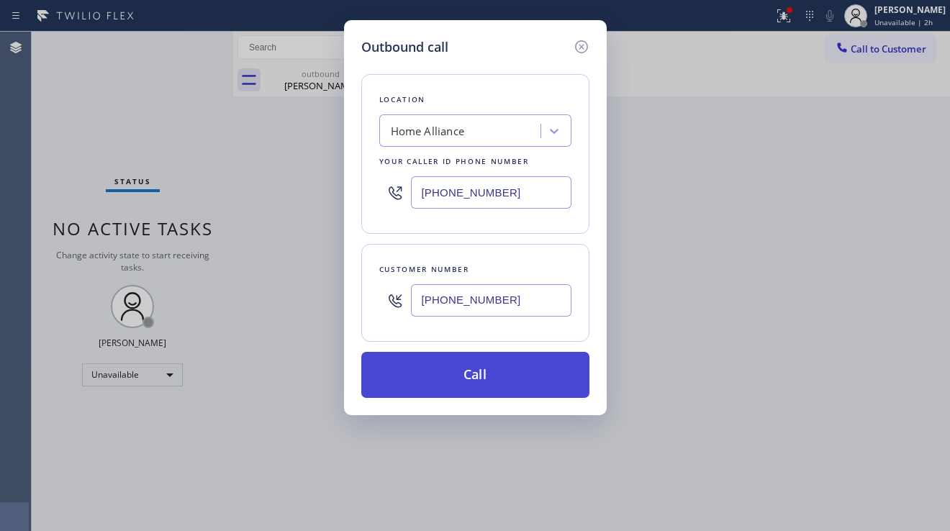
click at [450, 375] on button "Call" at bounding box center [475, 375] width 228 height 46
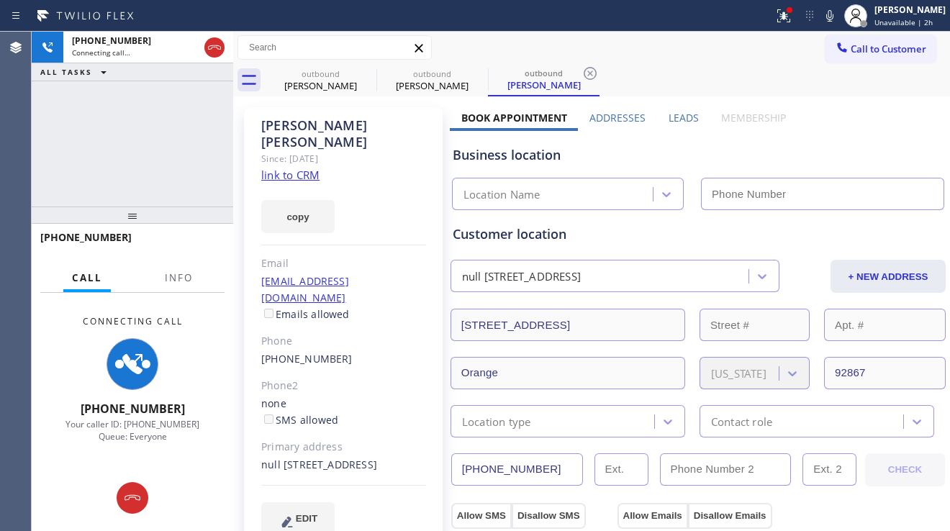
click at [669, 115] on label "Leads" at bounding box center [684, 118] width 30 height 14
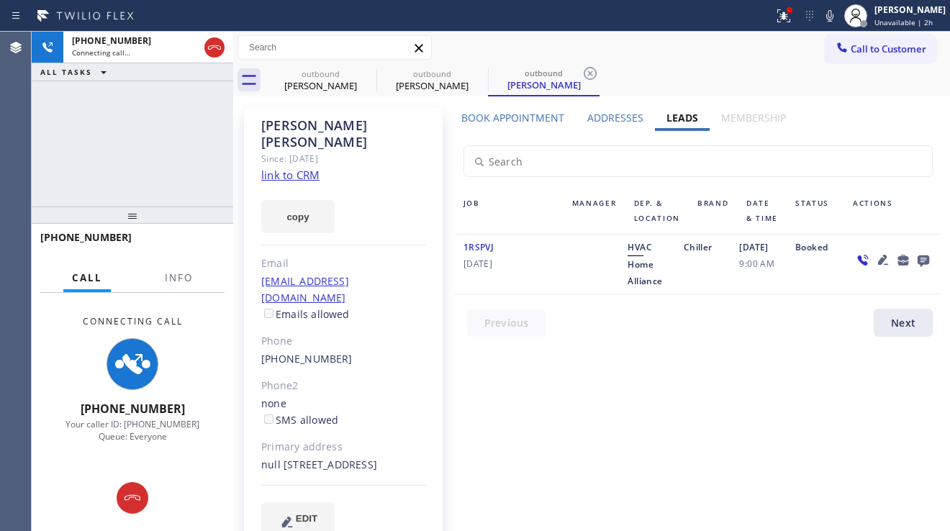
click at [875, 266] on icon at bounding box center [883, 259] width 17 height 17
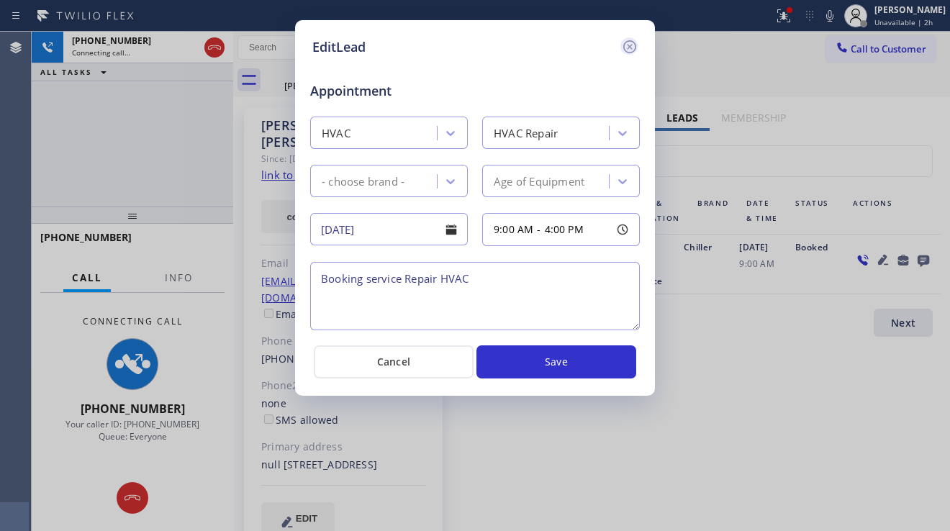
click at [634, 50] on icon at bounding box center [629, 46] width 17 height 17
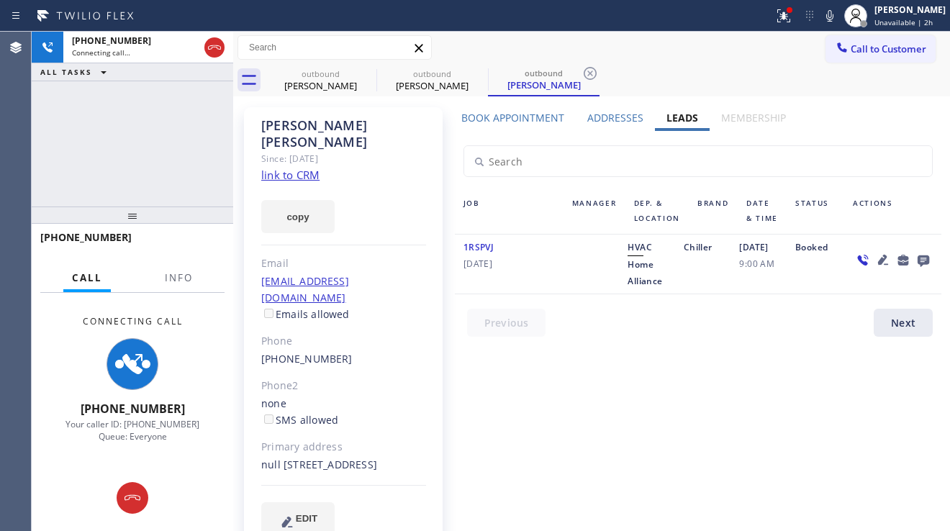
drag, startPoint x: 330, startPoint y: 451, endPoint x: 304, endPoint y: 451, distance: 25.9
click at [304, 457] on div "null [STREET_ADDRESS]" at bounding box center [343, 465] width 165 height 17
copy div "92867"
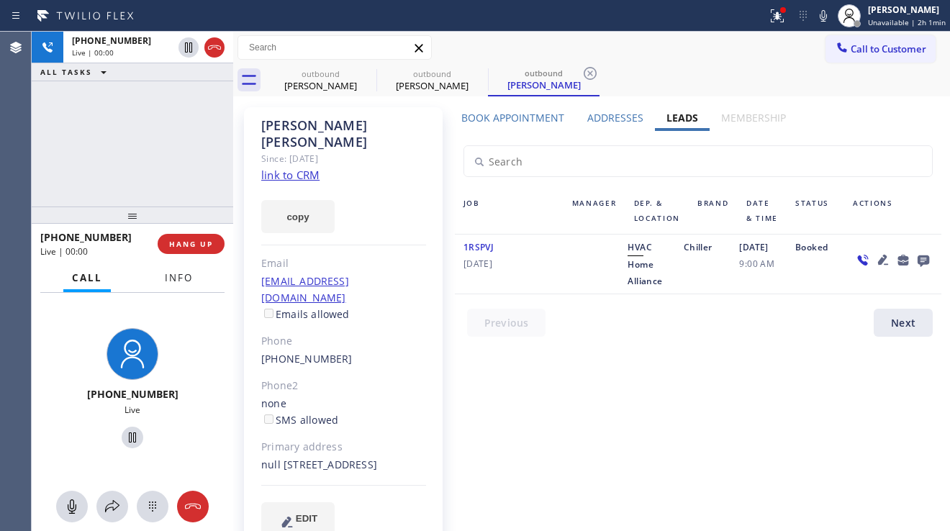
click at [176, 287] on button "Info" at bounding box center [178, 278] width 45 height 28
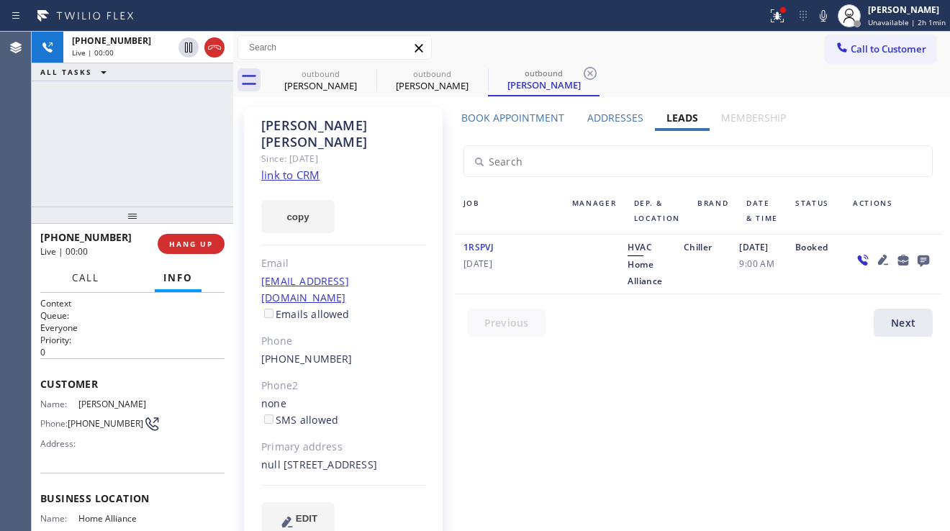
click at [92, 284] on span "Call" at bounding box center [85, 277] width 27 height 13
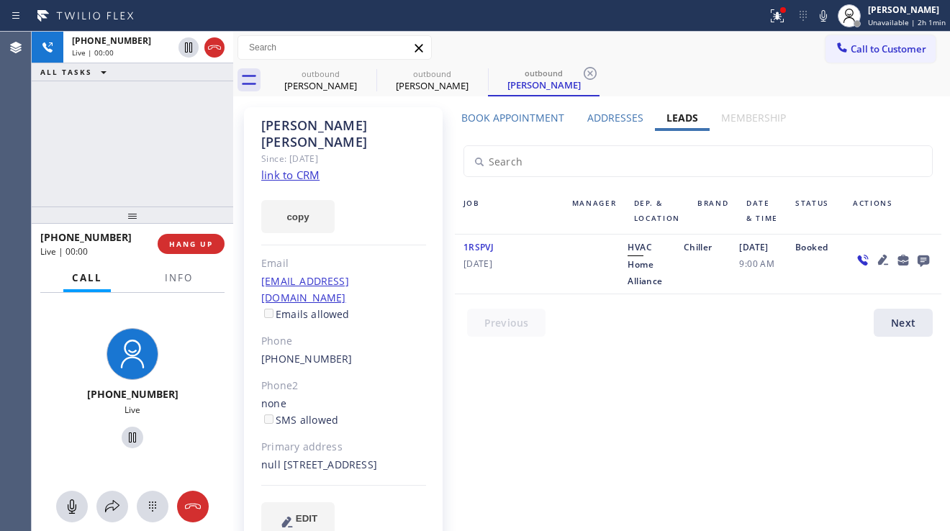
drag, startPoint x: 151, startPoint y: 500, endPoint x: 148, endPoint y: 487, distance: 14.0
click at [151, 500] on icon at bounding box center [152, 506] width 17 height 17
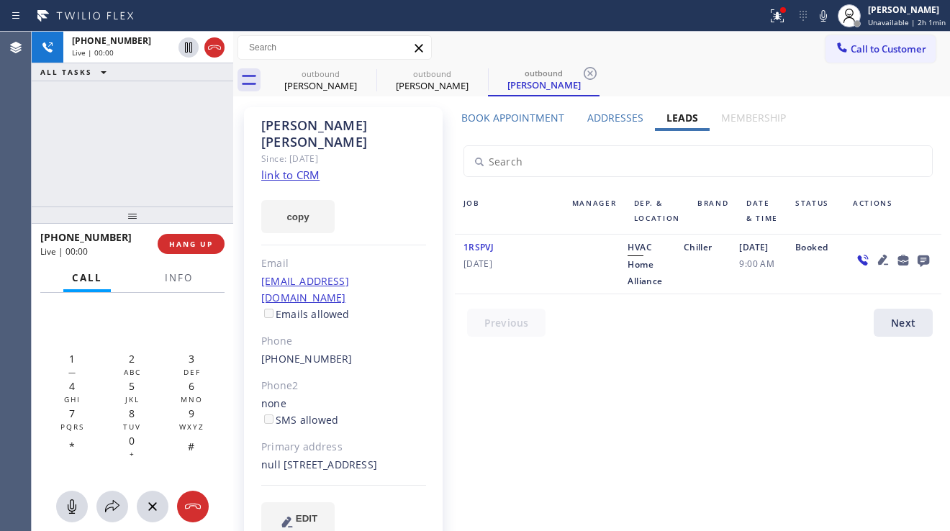
click at [878, 265] on icon at bounding box center [883, 260] width 10 height 10
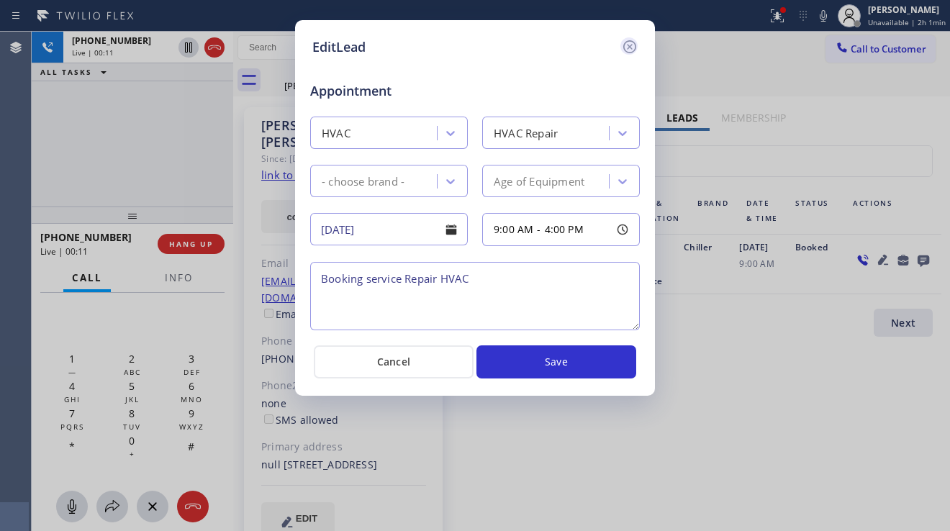
click at [630, 51] on icon at bounding box center [629, 46] width 17 height 17
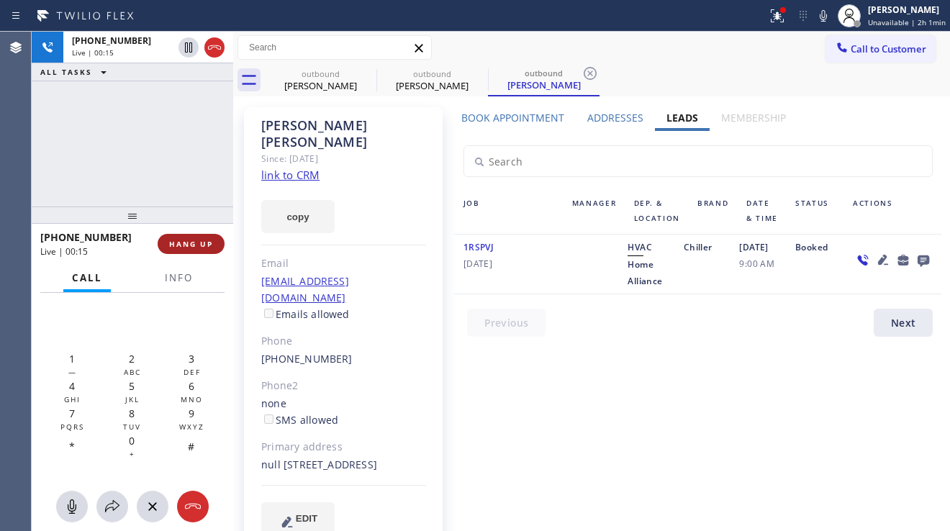
click at [199, 245] on span "HANG UP" at bounding box center [191, 244] width 44 height 10
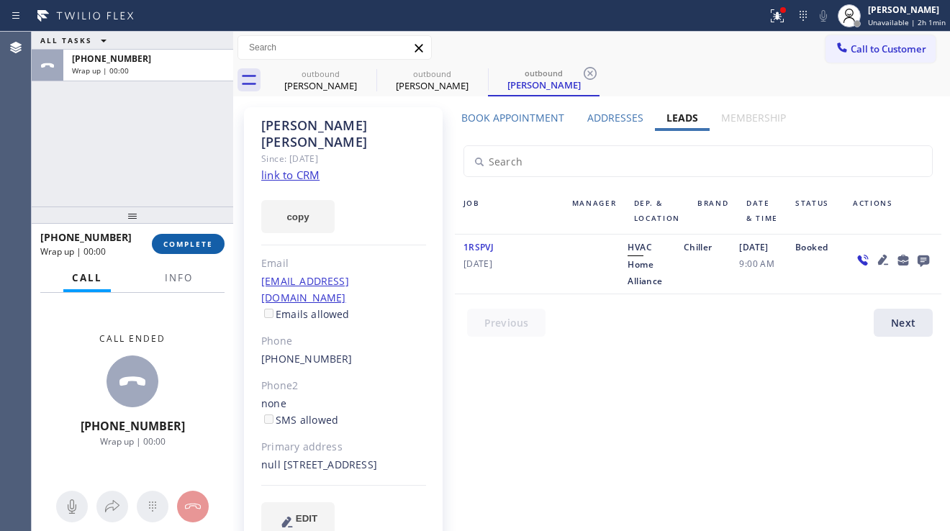
click at [199, 245] on span "COMPLETE" at bounding box center [188, 244] width 50 height 10
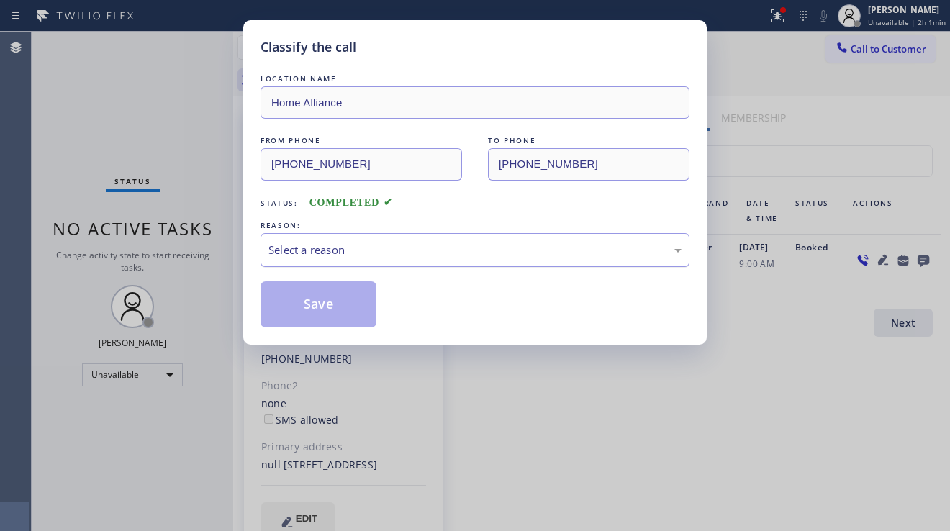
click at [415, 260] on div "Select a reason" at bounding box center [475, 250] width 429 height 34
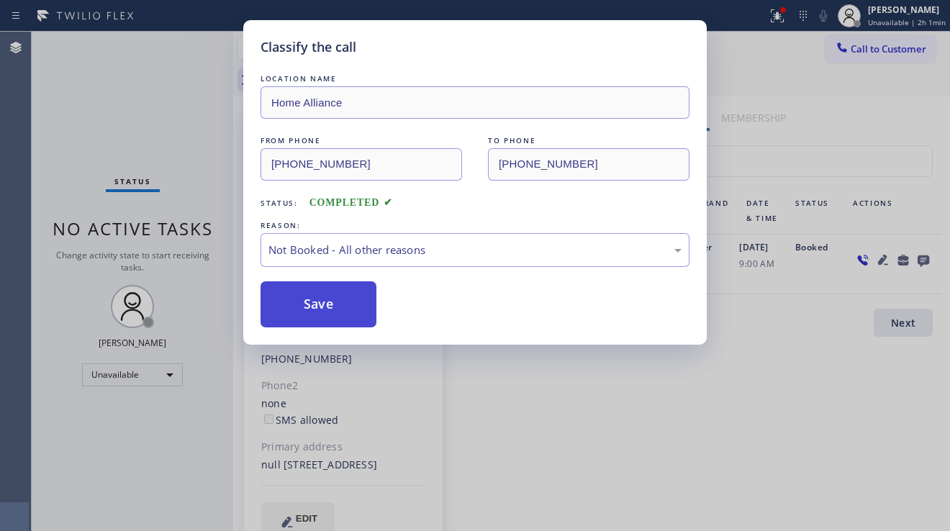
click at [315, 313] on button "Save" at bounding box center [319, 305] width 116 height 46
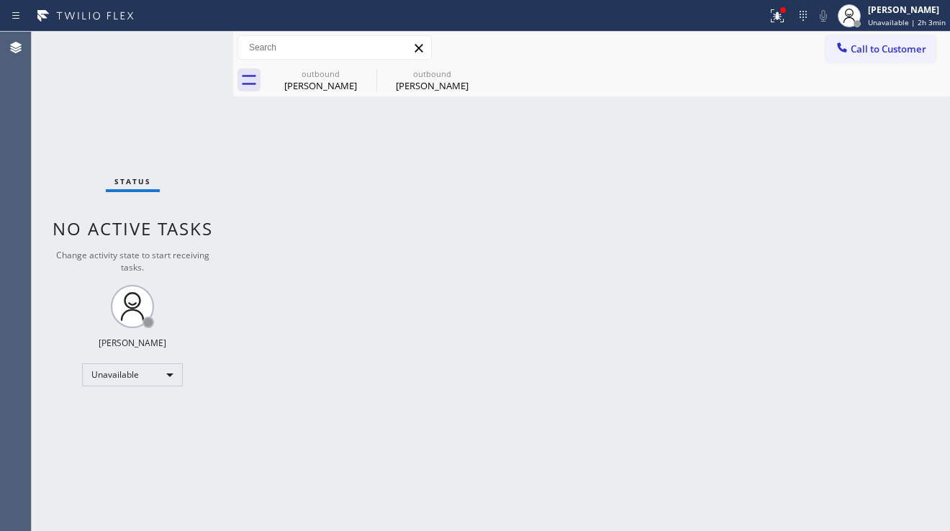
drag, startPoint x: 868, startPoint y: 347, endPoint x: 791, endPoint y: 363, distance: 77.9
click at [868, 347] on div "Back to Dashboard Change Sender ID Customers Technicians Select a contact Outbo…" at bounding box center [591, 282] width 717 height 500
click at [842, 59] on button "Call to Customer" at bounding box center [881, 48] width 110 height 27
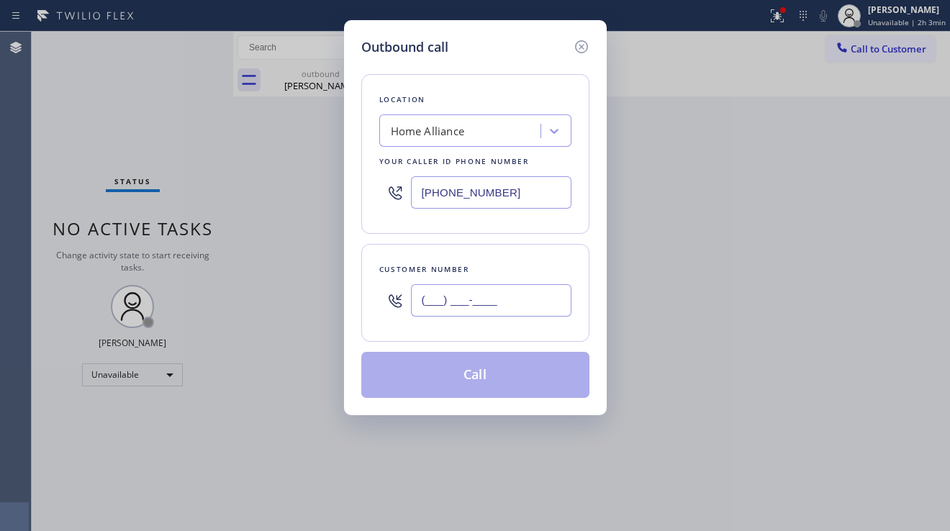
click at [438, 315] on input "(___) ___-____" at bounding box center [491, 300] width 161 height 32
paste input "714) 345-2075"
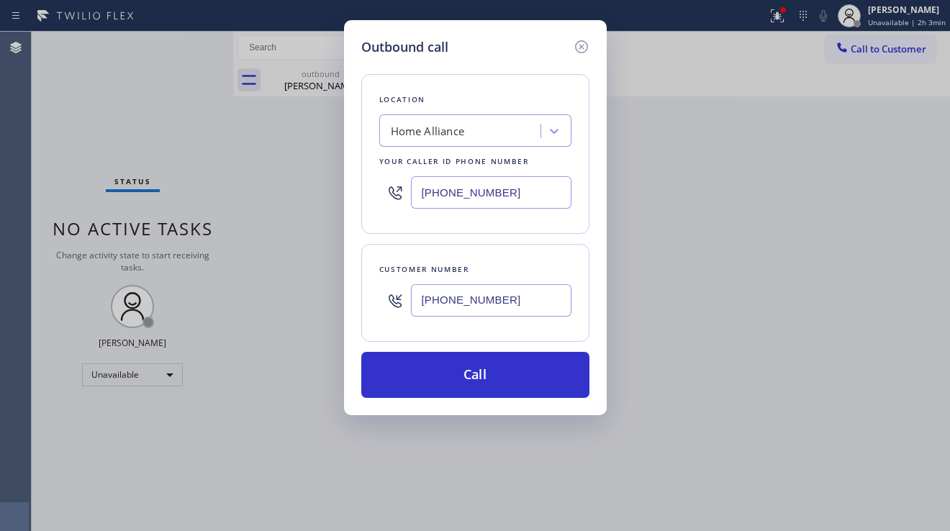
type input "[PHONE_NUMBER]"
click at [426, 125] on div "Home Alliance" at bounding box center [428, 131] width 74 height 17
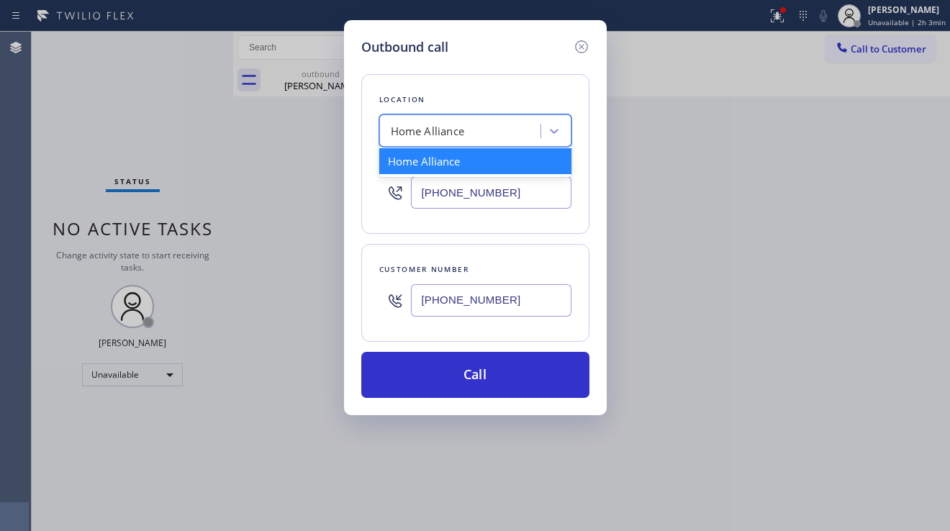
paste input "Corona Del Mar Viking Repair"
type input "Corona Del Mar Viking Repair"
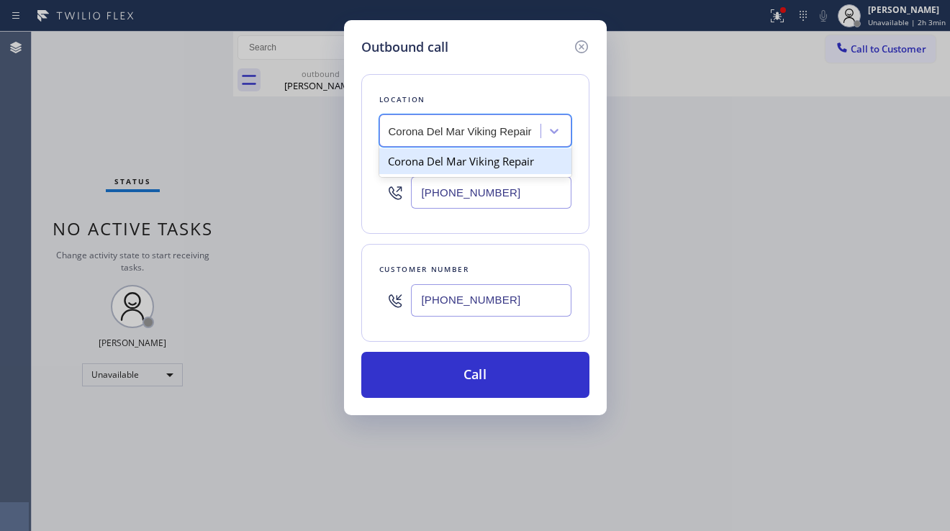
click at [435, 160] on div "Corona Del Mar Viking Repair" at bounding box center [475, 161] width 192 height 26
type input "[PHONE_NUMBER]"
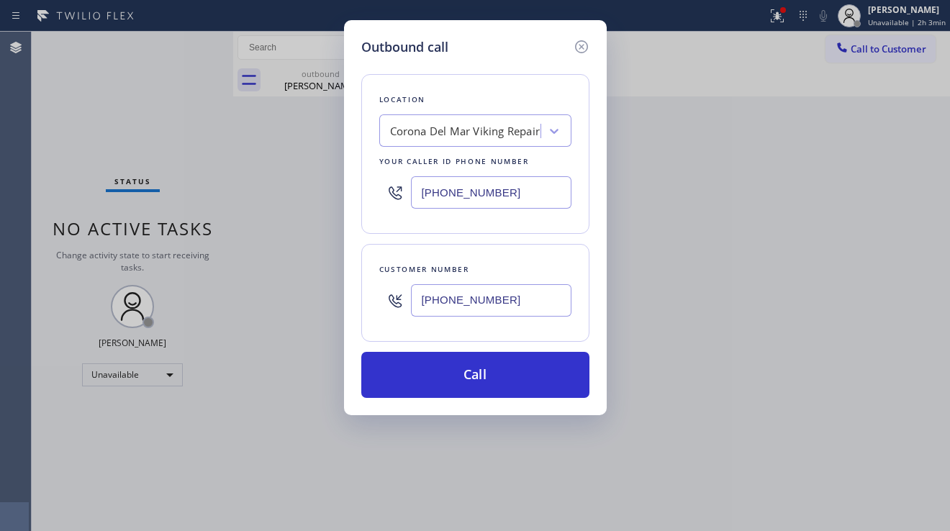
drag, startPoint x: 896, startPoint y: 356, endPoint x: 876, endPoint y: 351, distance: 21.7
click at [896, 356] on div "Outbound call Location Corona Del Mar Viking Repair Your caller id phone number…" at bounding box center [475, 265] width 950 height 531
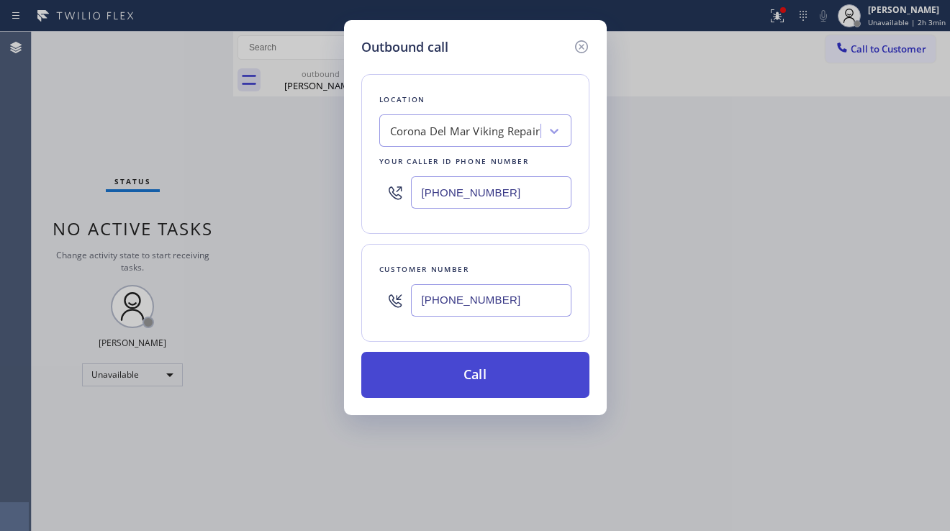
click at [457, 364] on button "Call" at bounding box center [475, 375] width 228 height 46
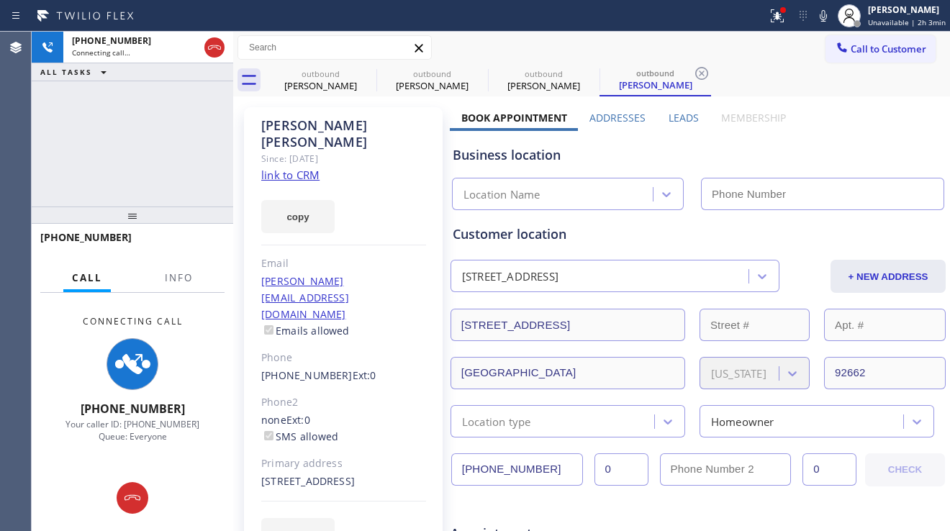
click at [673, 117] on label "Leads" at bounding box center [684, 118] width 30 height 14
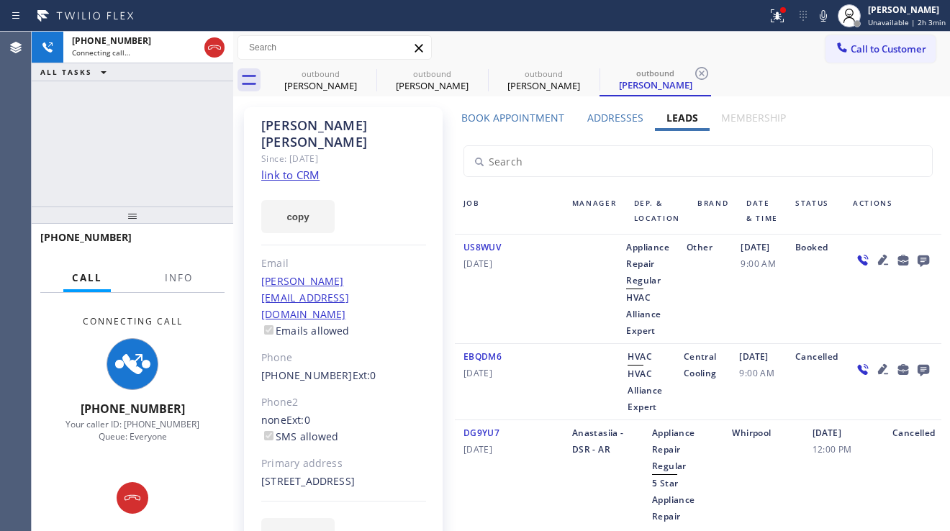
click at [875, 269] on icon at bounding box center [883, 259] width 17 height 17
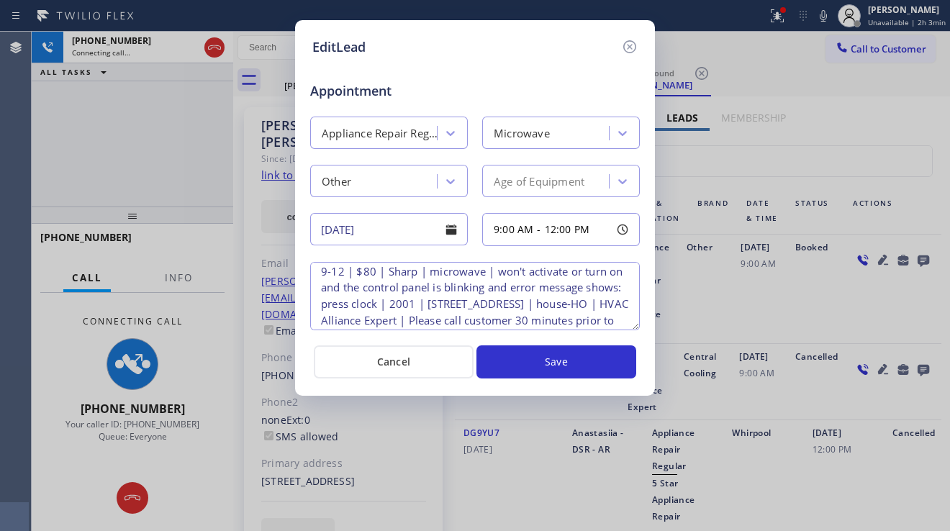
scroll to position [30, 0]
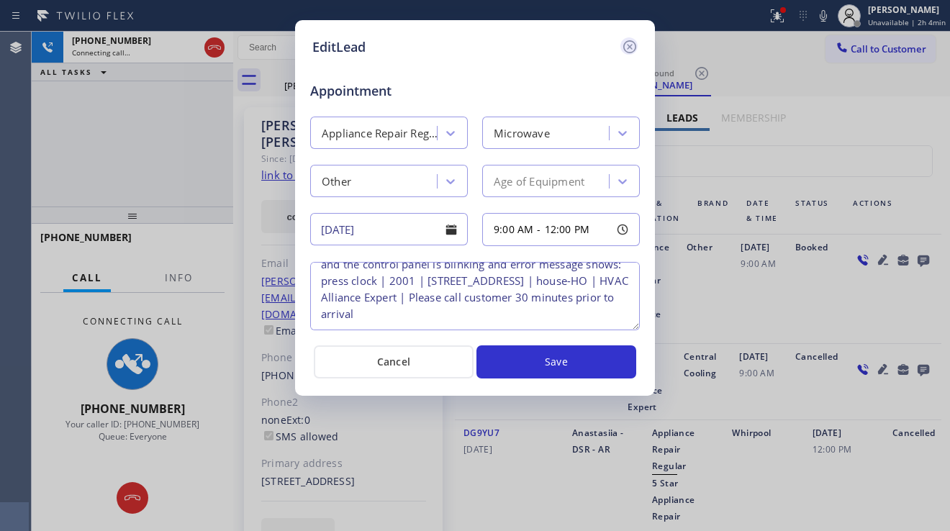
click at [629, 53] on icon at bounding box center [629, 46] width 17 height 17
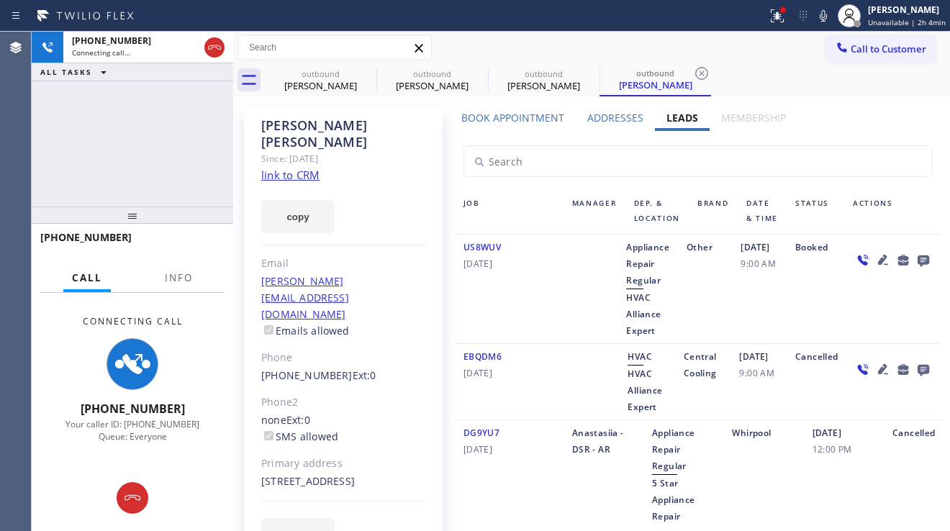
click at [915, 268] on icon at bounding box center [923, 260] width 17 height 18
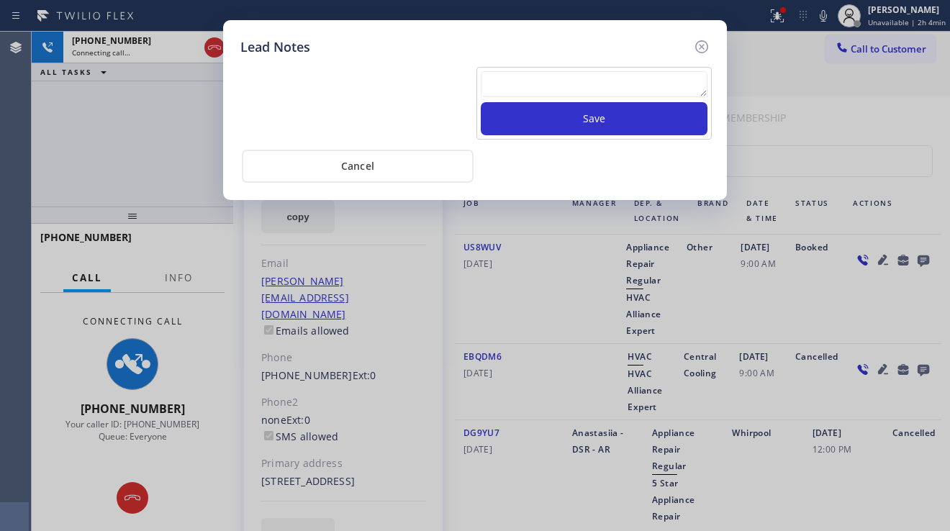
click at [584, 84] on textarea at bounding box center [594, 84] width 227 height 26
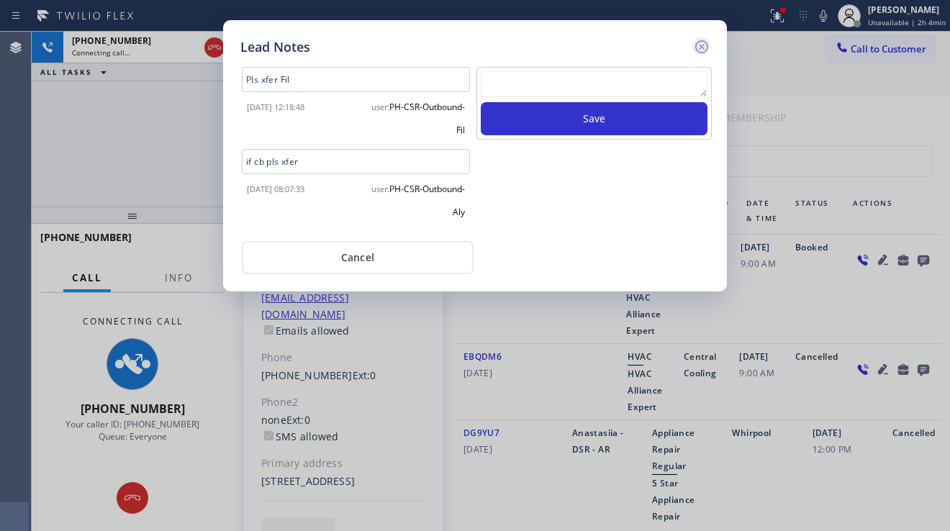
click at [694, 52] on icon at bounding box center [701, 46] width 17 height 17
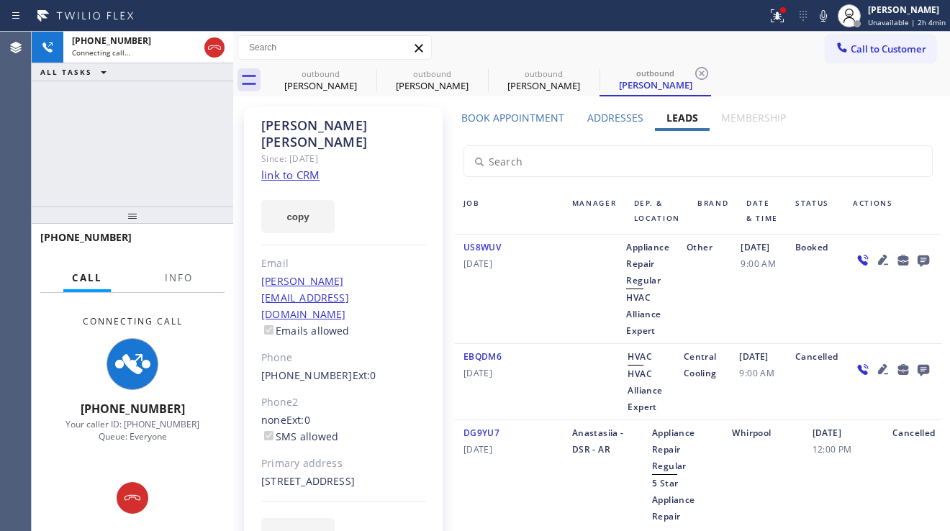
click at [847, 336] on div at bounding box center [893, 289] width 97 height 100
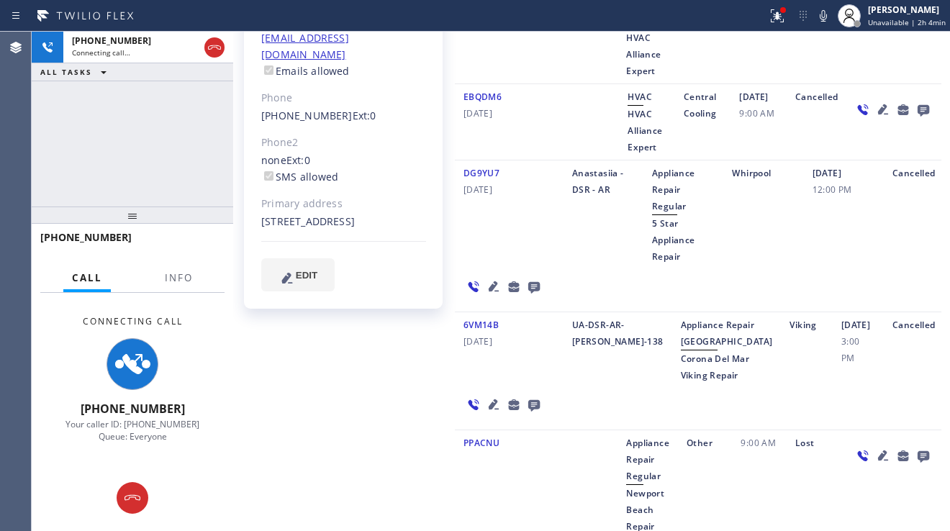
scroll to position [0, 0]
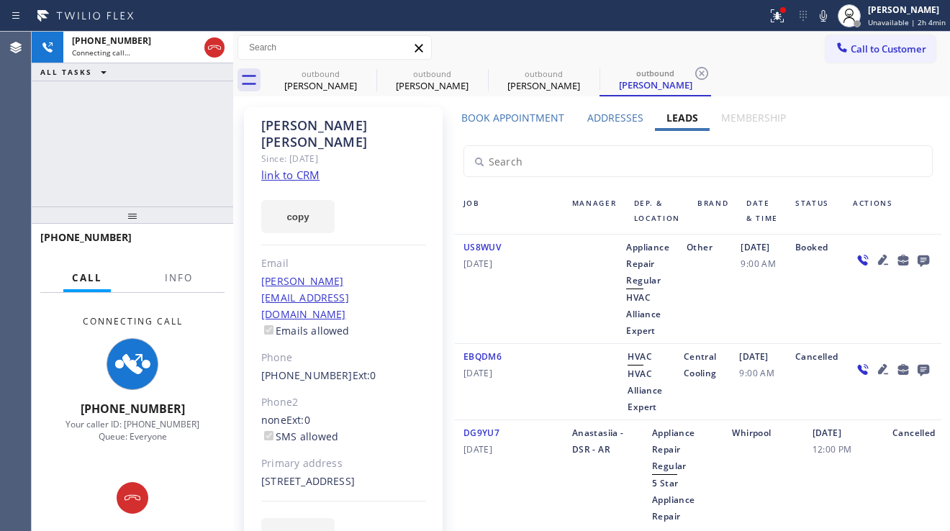
click at [514, 110] on div "[PERSON_NAME] Since: [DATE] link to CRM copy Email [PERSON_NAME][EMAIL_ADDRESS]…" at bounding box center [592, 529] width 710 height 859
click at [513, 115] on label "Book Appointment" at bounding box center [513, 118] width 103 height 14
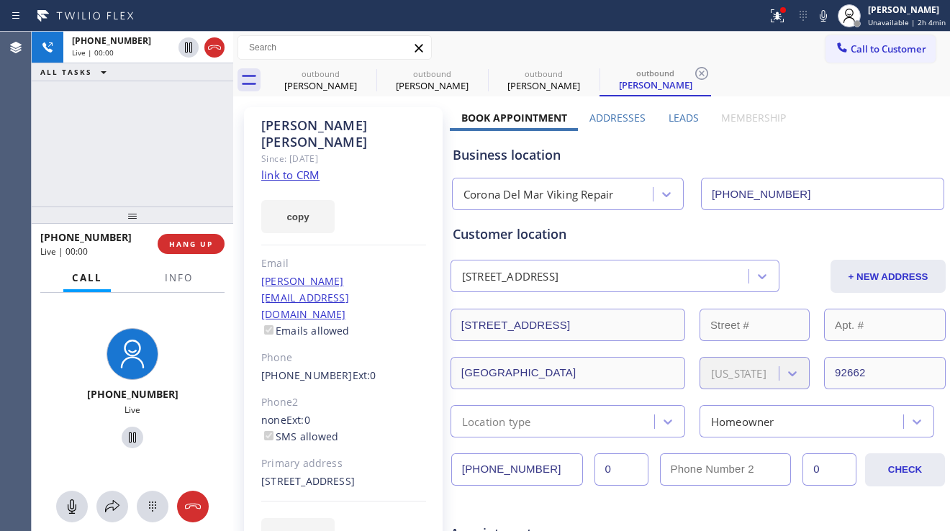
click at [404, 368] on div "[PHONE_NUMBER] Ext: 0" at bounding box center [343, 376] width 165 height 17
click at [99, 163] on div "[PHONE_NUMBER] Live | 00:02 ALL TASKS ALL TASKS ACTIVE TASKS TASKS IN WRAP UP" at bounding box center [133, 119] width 202 height 175
click at [192, 241] on span "HANG UP" at bounding box center [191, 244] width 44 height 10
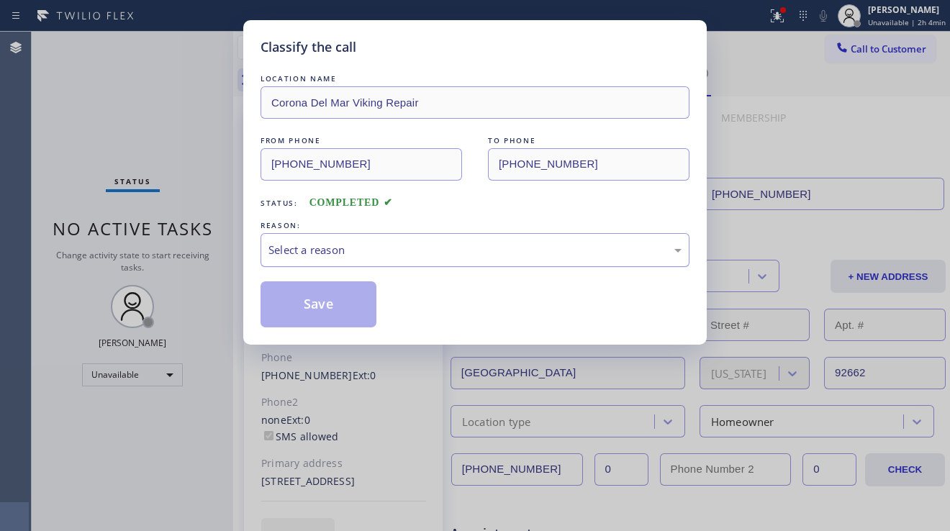
click at [350, 246] on div "Select a reason" at bounding box center [475, 250] width 413 height 17
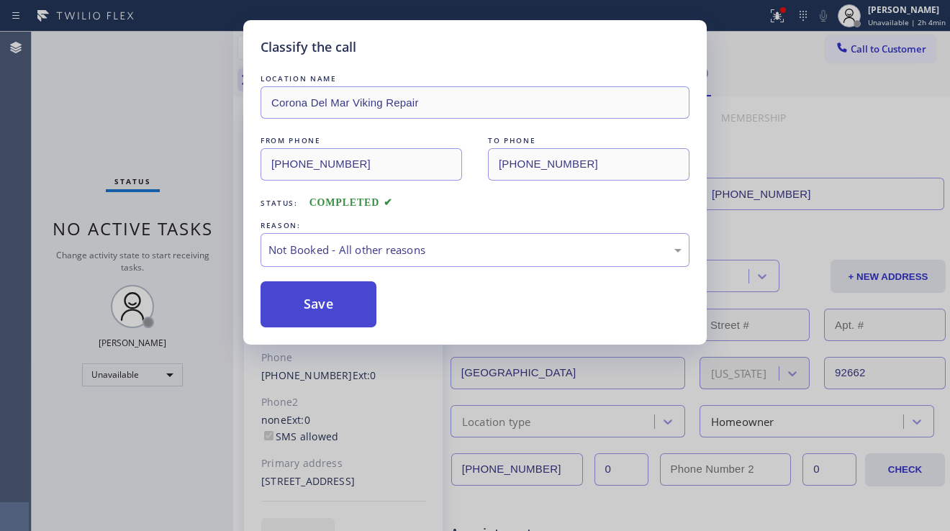
click at [306, 312] on button "Save" at bounding box center [319, 305] width 116 height 46
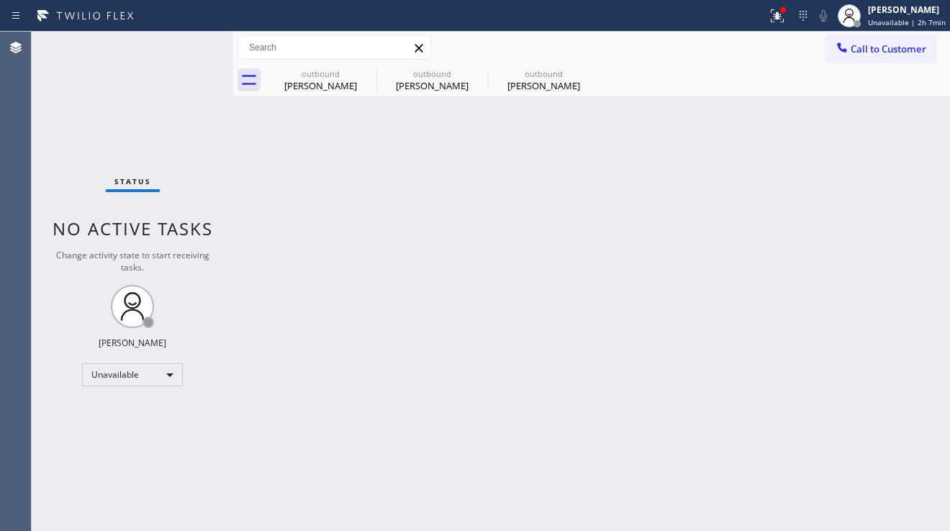
click at [883, 335] on div "Back to Dashboard Change Sender ID Customers Technicians Select a contact Outbo…" at bounding box center [591, 282] width 717 height 500
click at [774, 27] on button at bounding box center [778, 16] width 32 height 32
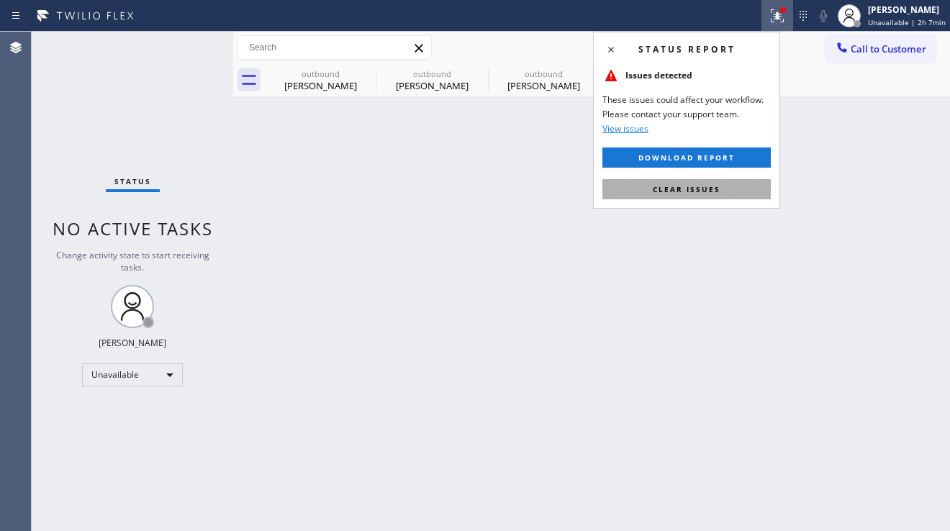
click at [693, 189] on span "Clear issues" at bounding box center [687, 189] width 68 height 10
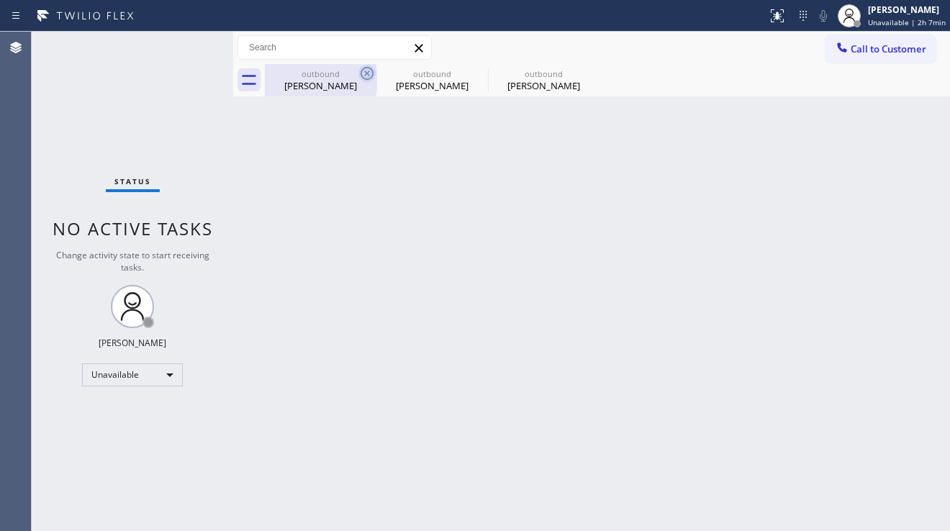
click at [362, 73] on icon at bounding box center [367, 73] width 17 height 17
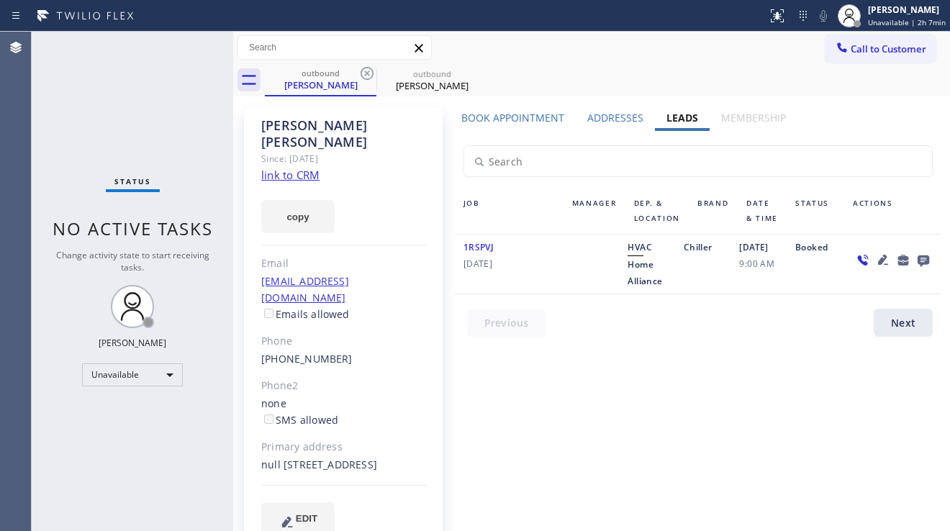
click at [902, 396] on div "Book Appointment Addresses Leads Membership Business location Home Alliance [PH…" at bounding box center [698, 335] width 497 height 449
click at [492, 324] on div at bounding box center [707, 326] width 504 height 35
click at [391, 341] on div "[PERSON_NAME] Since: [DATE] link to CRM copy Email [EMAIL_ADDRESS][DOMAIN_NAME]…" at bounding box center [343, 330] width 199 height 446
click at [434, 416] on div "[PERSON_NAME] Since: [DATE] link to CRM copy Email [EMAIL_ADDRESS][DOMAIN_NAME]…" at bounding box center [343, 330] width 199 height 446
click at [80, 139] on div "Status No active tasks Change activity state to start receiving tasks. [PERSON_…" at bounding box center [133, 282] width 202 height 500
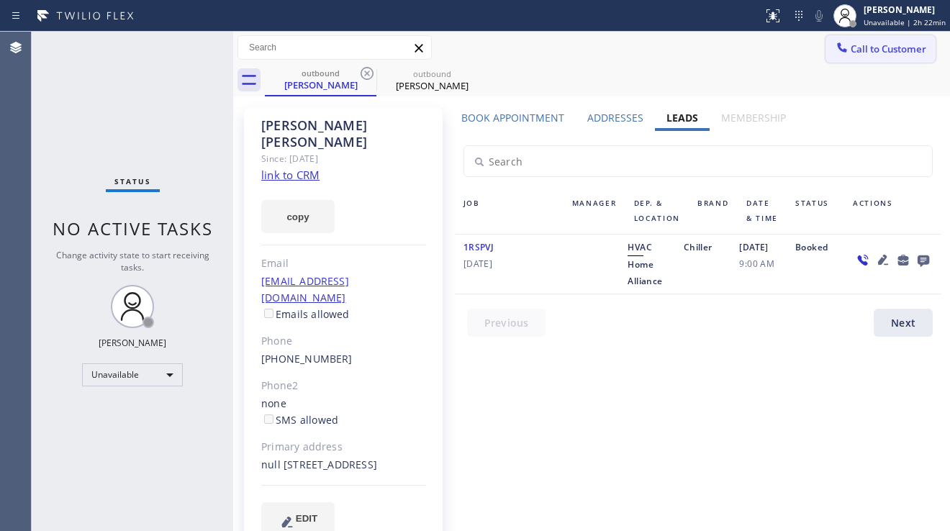
click at [845, 41] on button "Call to Customer" at bounding box center [881, 48] width 110 height 27
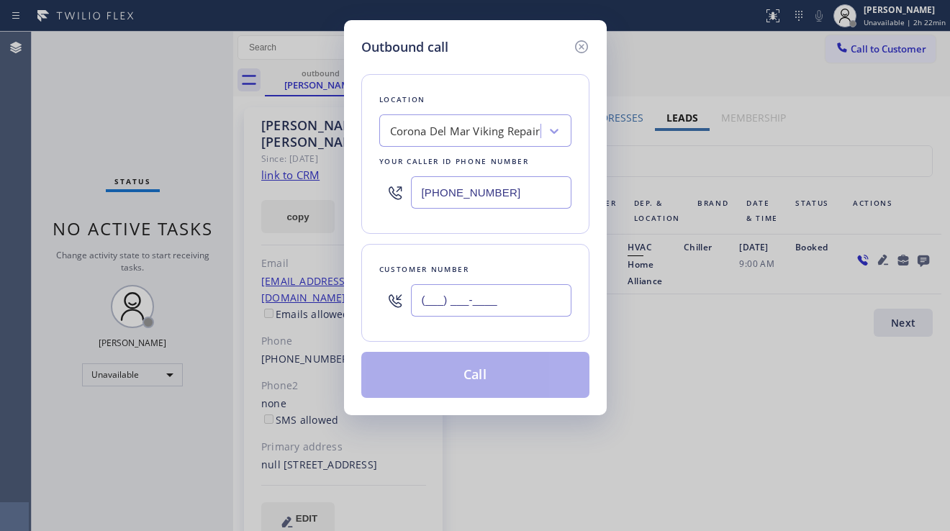
click at [427, 302] on input "(___) ___-____" at bounding box center [491, 300] width 161 height 32
paste input "310) 505-6023"
type input "[PHONE_NUMBER]"
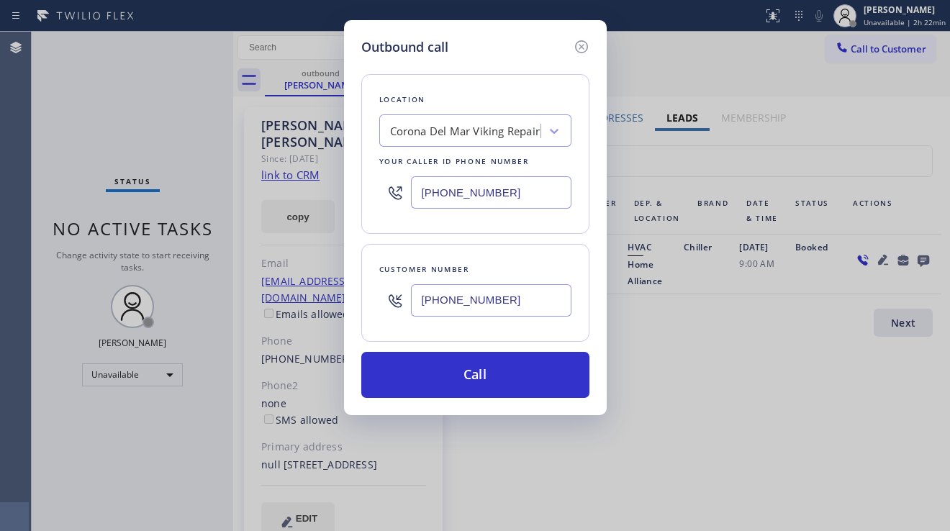
drag, startPoint x: 505, startPoint y: 192, endPoint x: 414, endPoint y: 195, distance: 91.5
click at [414, 195] on input "[PHONE_NUMBER]" at bounding box center [491, 192] width 161 height 32
paste input "213) 699-5913"
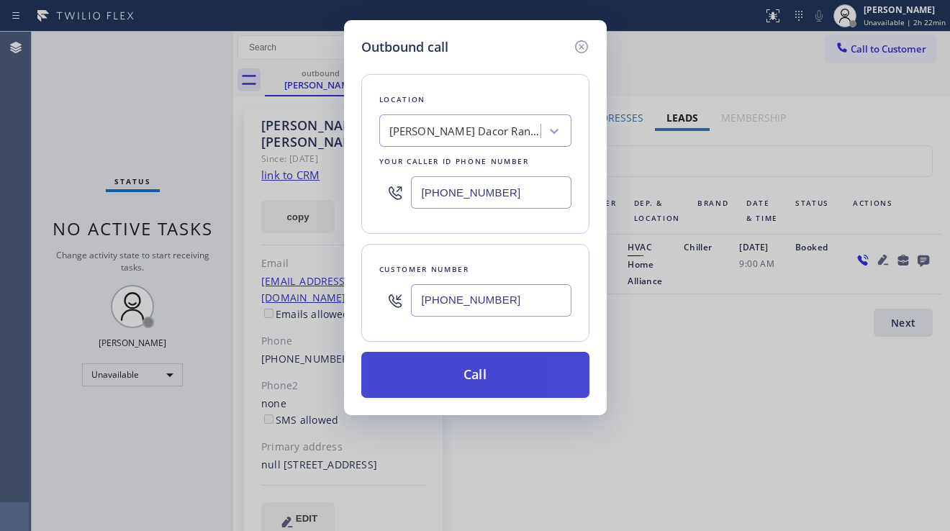
type input "[PHONE_NUMBER]"
click at [494, 379] on button "Call" at bounding box center [475, 375] width 228 height 46
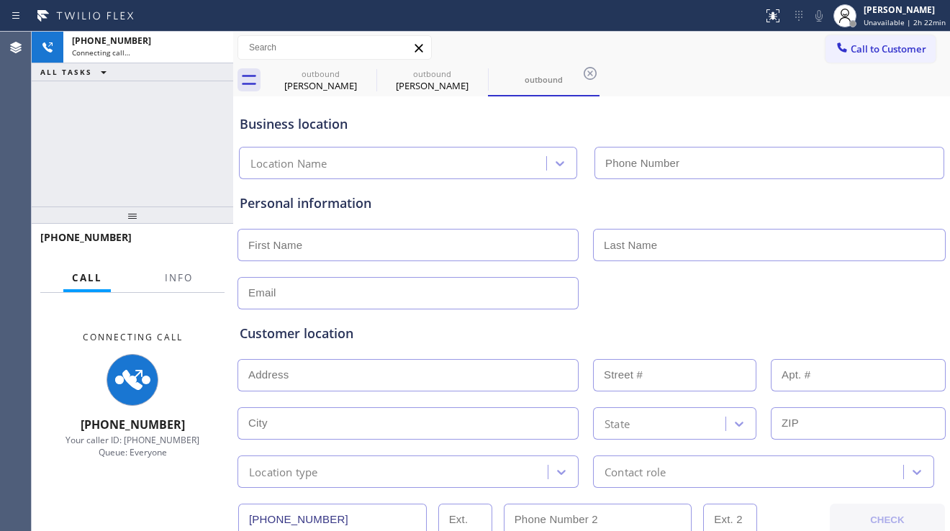
type input "[PHONE_NUMBER]"
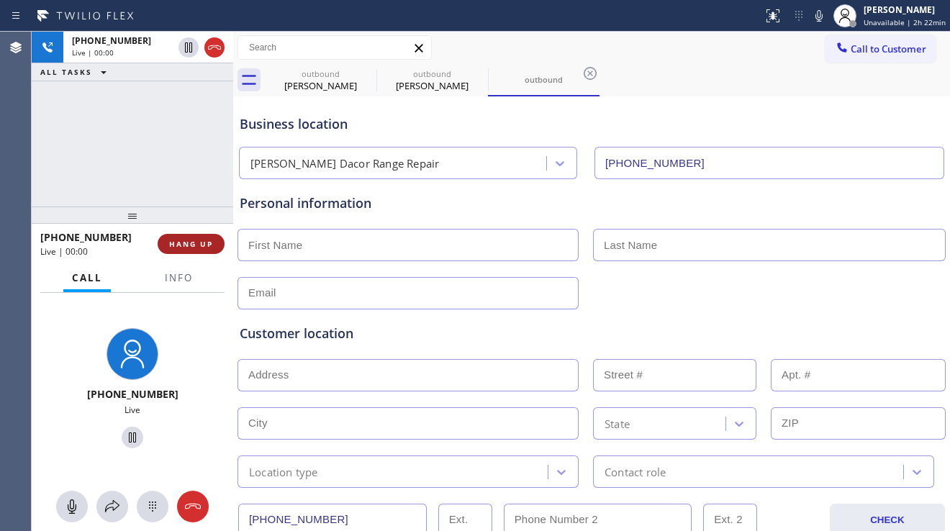
click at [212, 243] on span "HANG UP" at bounding box center [191, 244] width 44 height 10
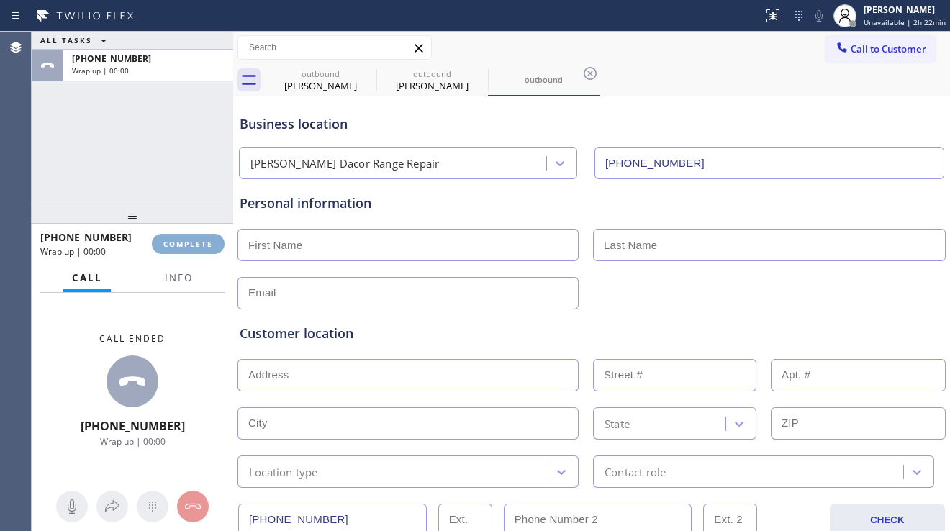
click at [212, 243] on span "COMPLETE" at bounding box center [188, 244] width 50 height 10
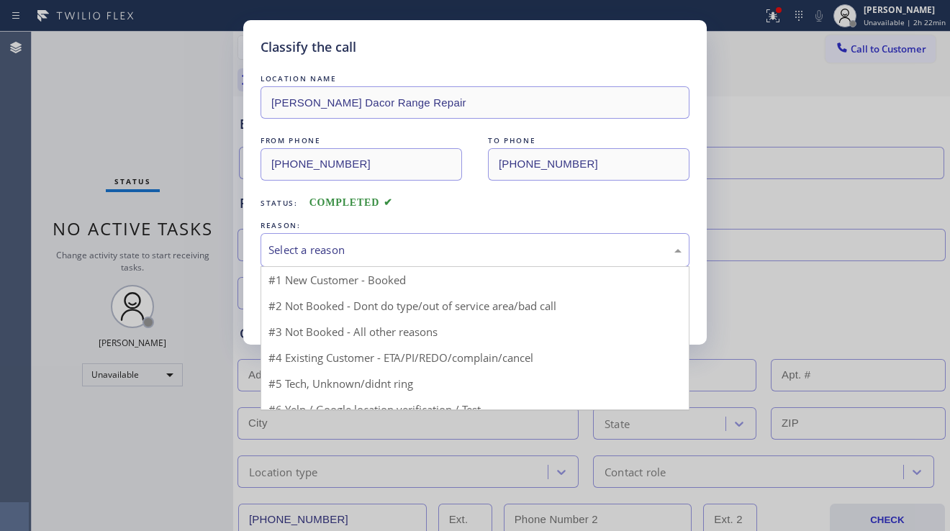
click at [349, 251] on div "Select a reason" at bounding box center [475, 250] width 413 height 17
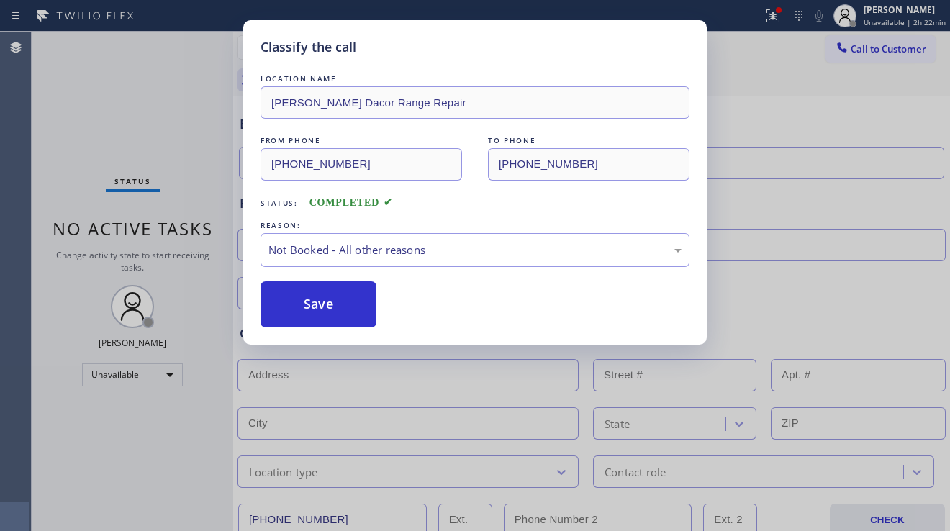
click at [331, 312] on button "Save" at bounding box center [319, 305] width 116 height 46
type input "[PHONE_NUMBER]"
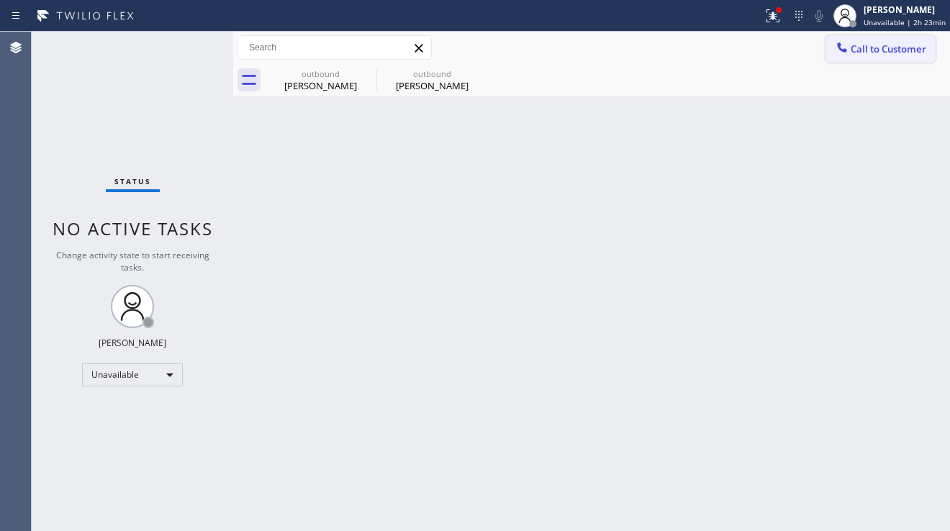
click at [873, 44] on span "Call to Customer" at bounding box center [889, 48] width 76 height 13
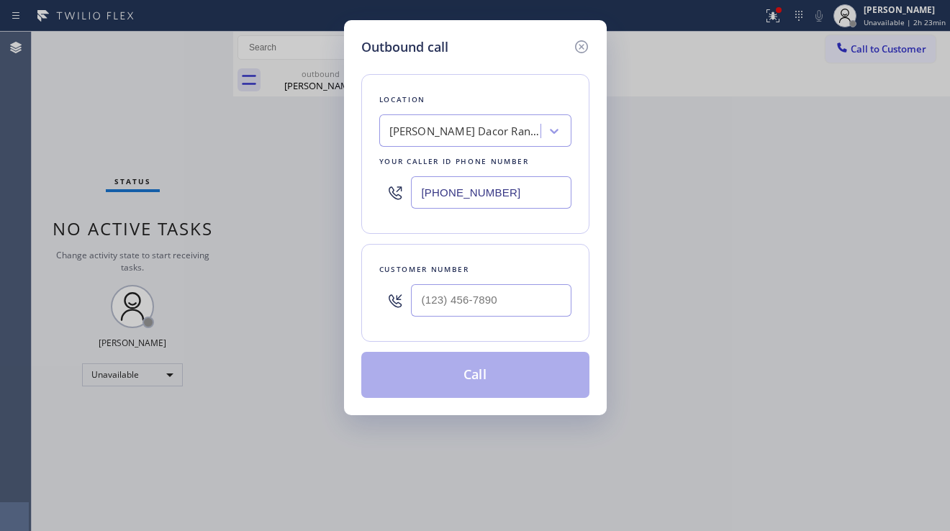
drag, startPoint x: 512, startPoint y: 195, endPoint x: 419, endPoint y: 194, distance: 92.9
click at [419, 194] on input "[PHONE_NUMBER]" at bounding box center [491, 192] width 161 height 32
paste input "877) 777-0796"
type input "[PHONE_NUMBER]"
click at [490, 289] on input "(___) ___-____" at bounding box center [491, 300] width 161 height 32
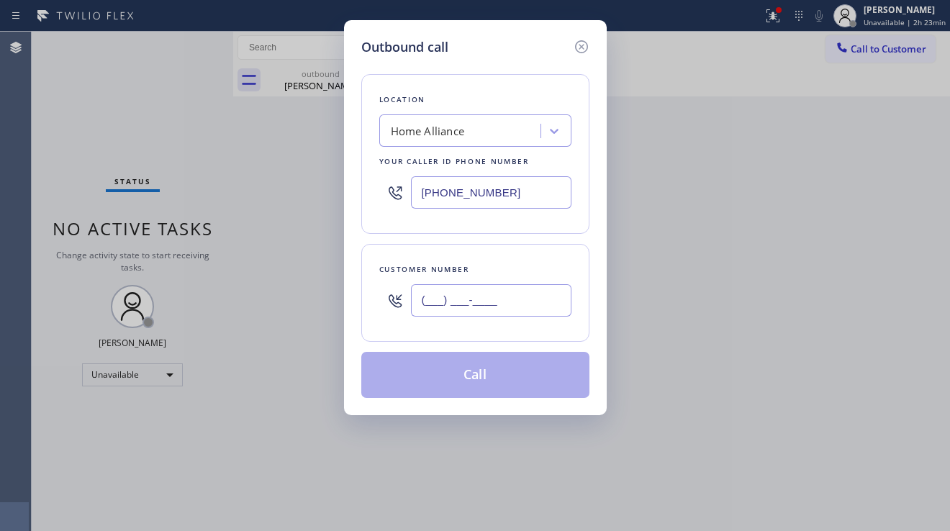
paste input "714) 501-7357"
type input "[PHONE_NUMBER]"
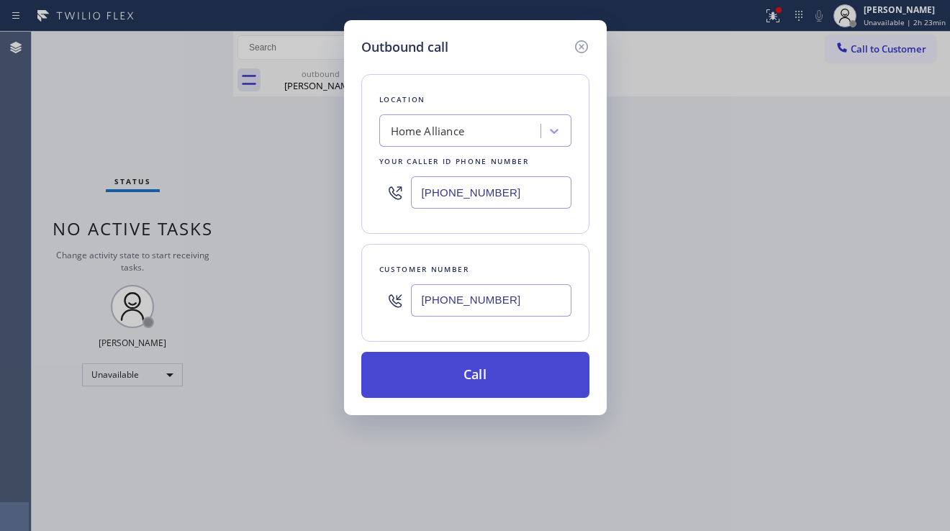
click at [518, 385] on button "Call" at bounding box center [475, 375] width 228 height 46
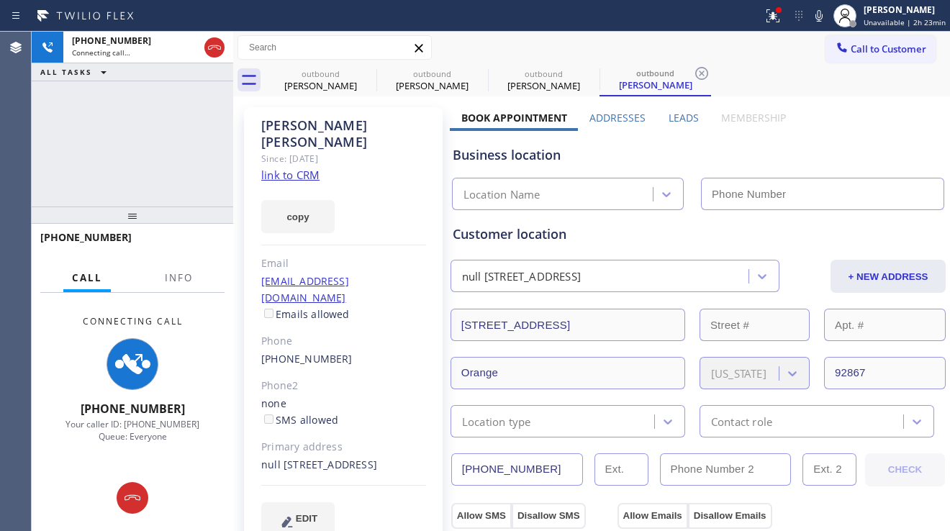
type input "[PHONE_NUMBER]"
click at [94, 155] on div "[PHONE_NUMBER] Connecting call… ALL TASKS ALL TASKS ACTIVE TASKS TASKS IN WRAP …" at bounding box center [133, 119] width 202 height 175
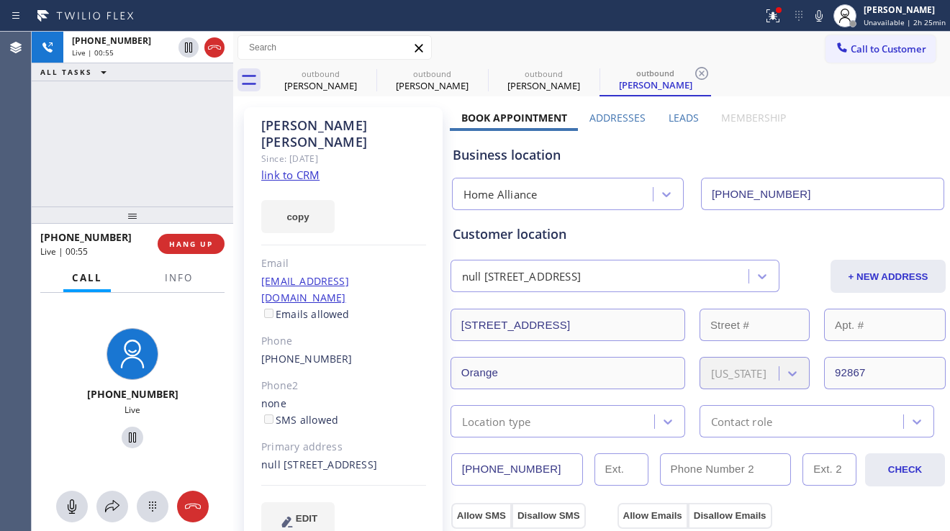
drag, startPoint x: 405, startPoint y: 247, endPoint x: 432, endPoint y: 240, distance: 28.3
click at [405, 256] on div "Email" at bounding box center [343, 264] width 165 height 17
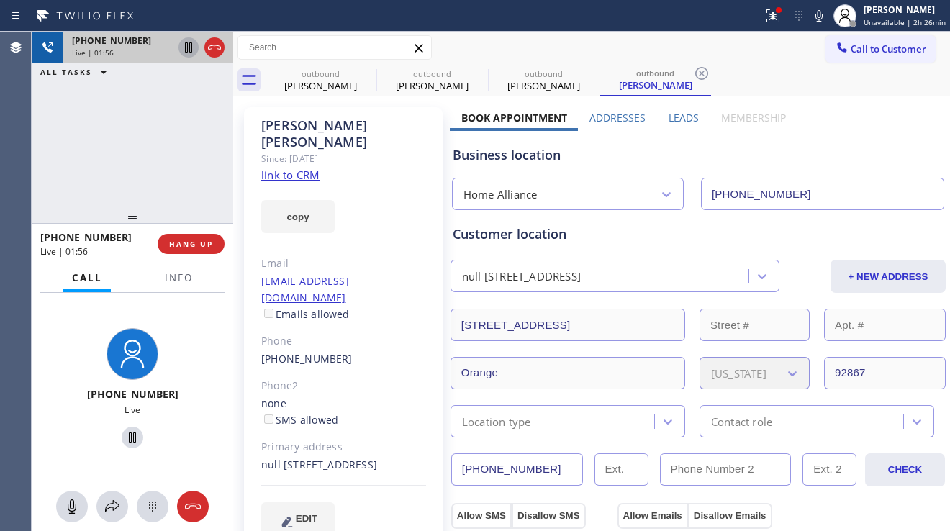
click at [184, 48] on icon at bounding box center [188, 47] width 17 height 17
click at [592, 117] on label "Addresses" at bounding box center [618, 118] width 56 height 14
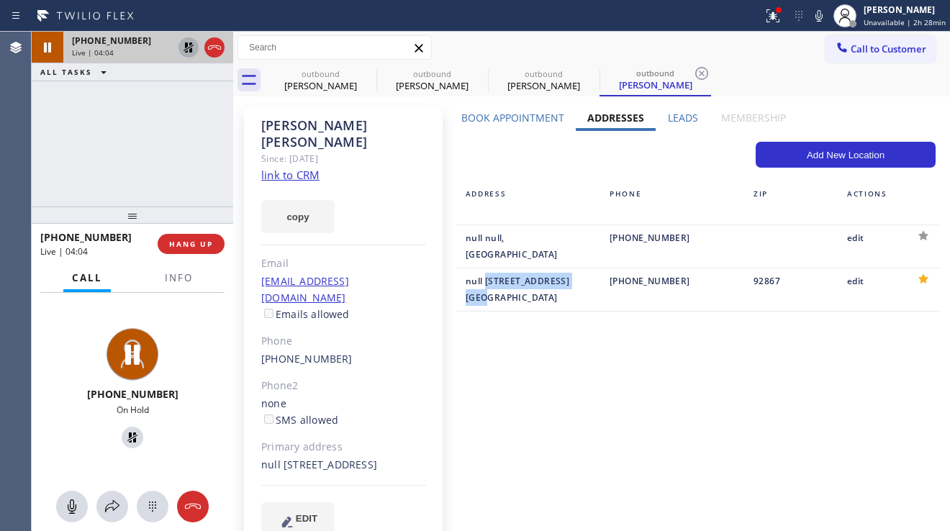
drag, startPoint x: 483, startPoint y: 282, endPoint x: 564, endPoint y: 299, distance: 83.0
click at [564, 299] on div "null [STREET_ADDRESS]" at bounding box center [529, 289] width 127 height 33
copy div "[STREET_ADDRESS]"
click at [122, 179] on div "[PHONE_NUMBER] Live | 04:16 ALL TASKS ALL TASKS ACTIVE TASKS TASKS IN WRAP UP" at bounding box center [133, 119] width 202 height 175
click at [184, 47] on icon at bounding box center [188, 47] width 17 height 17
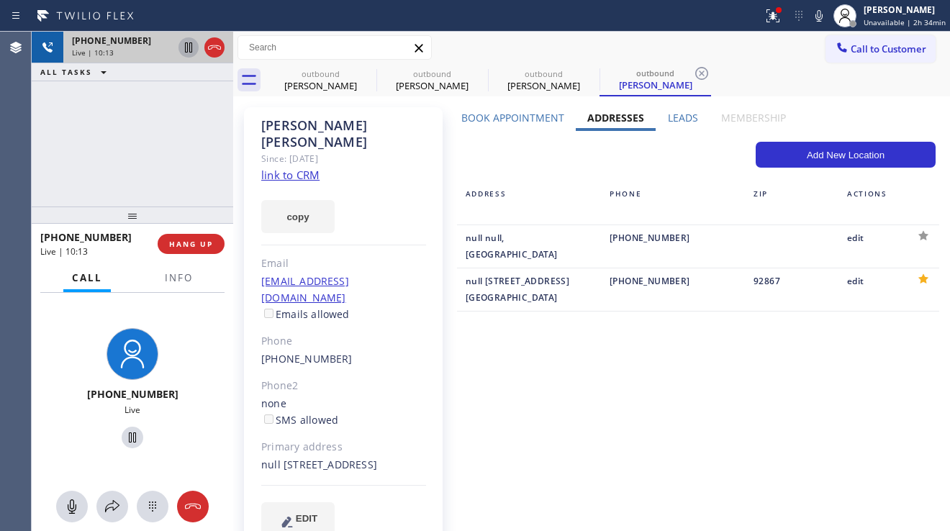
click at [118, 124] on div "[PHONE_NUMBER] Live | 10:13 ALL TASKS ALL TASKS ACTIVE TASKS TASKS IN WRAP UP" at bounding box center [133, 119] width 202 height 175
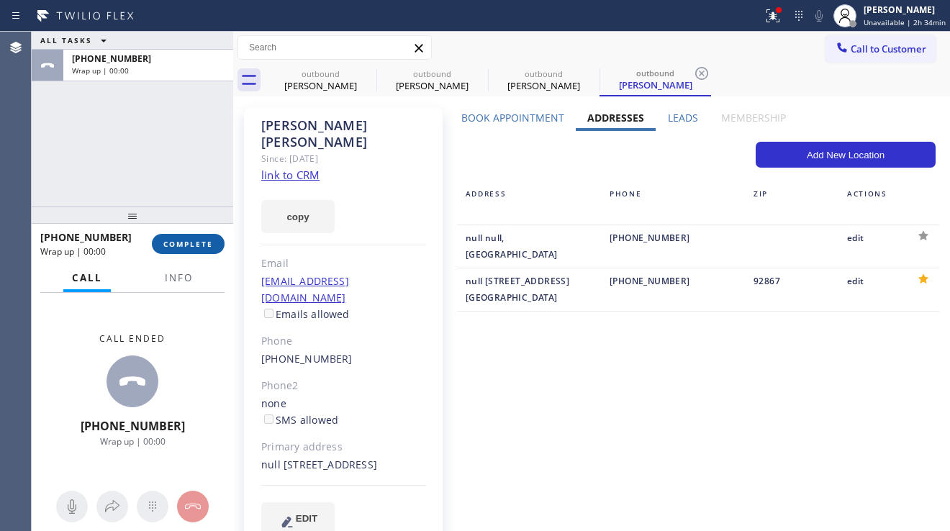
click at [178, 245] on span "COMPLETE" at bounding box center [188, 244] width 50 height 10
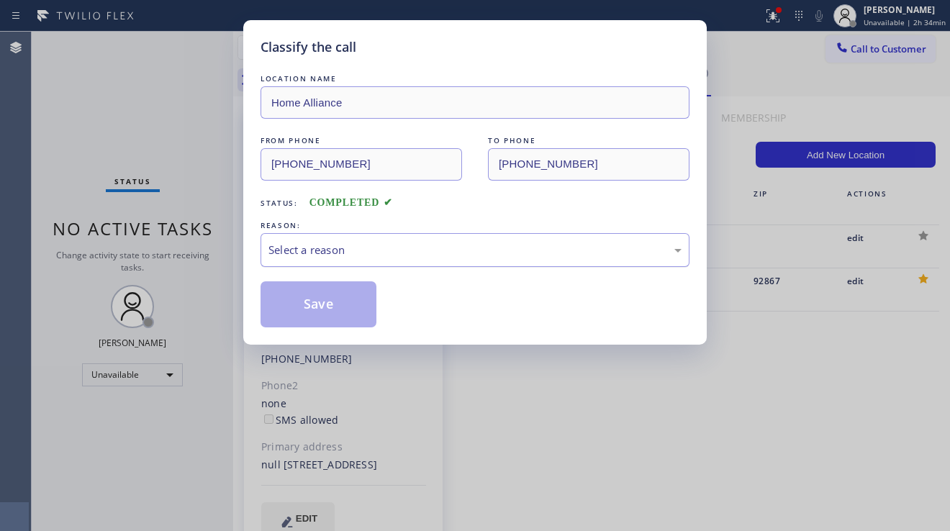
click at [407, 248] on div "Select a reason" at bounding box center [475, 250] width 413 height 17
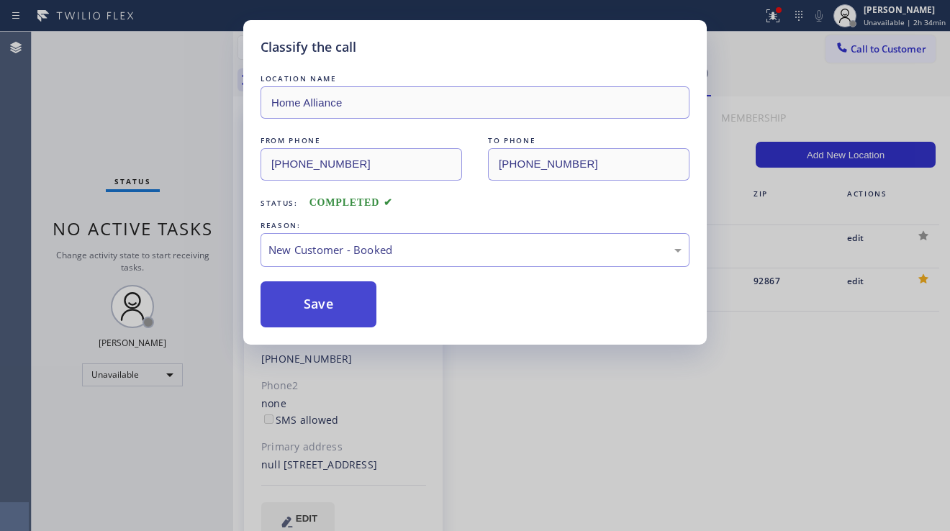
click at [333, 300] on button "Save" at bounding box center [319, 305] width 116 height 46
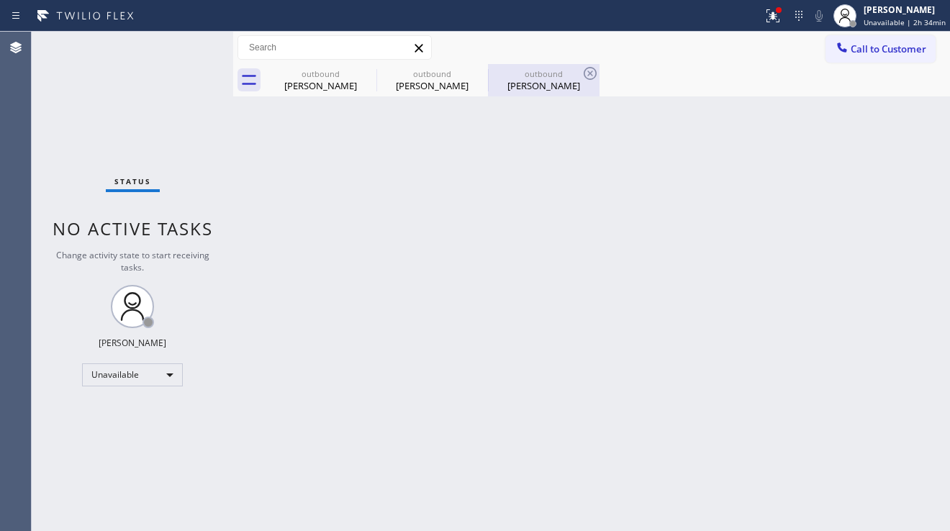
click at [508, 74] on div "outbound" at bounding box center [544, 73] width 109 height 11
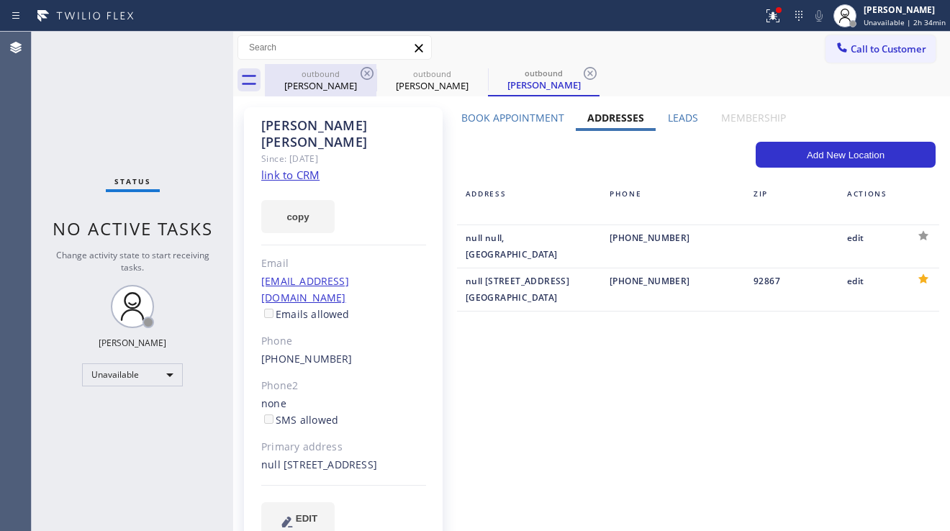
click at [312, 90] on div "[PERSON_NAME]" at bounding box center [320, 85] width 109 height 13
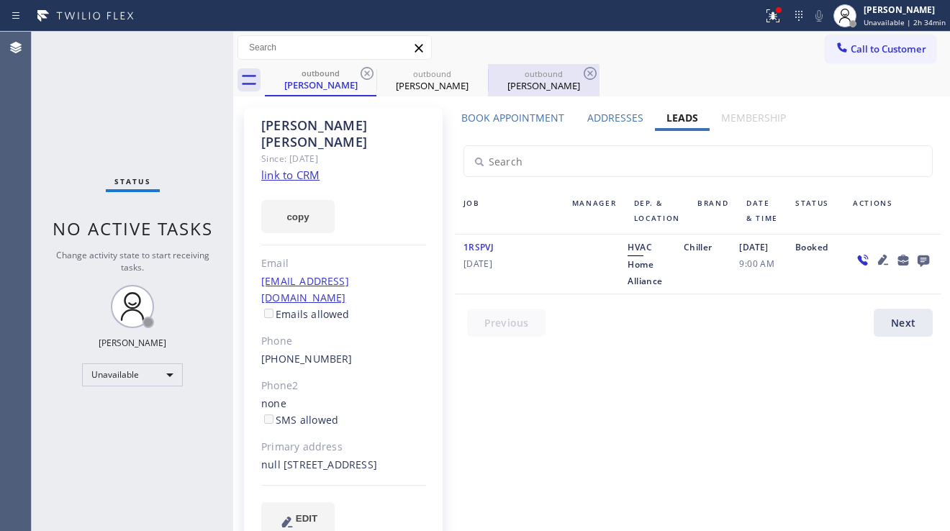
click at [521, 90] on div "[PERSON_NAME]" at bounding box center [544, 85] width 109 height 13
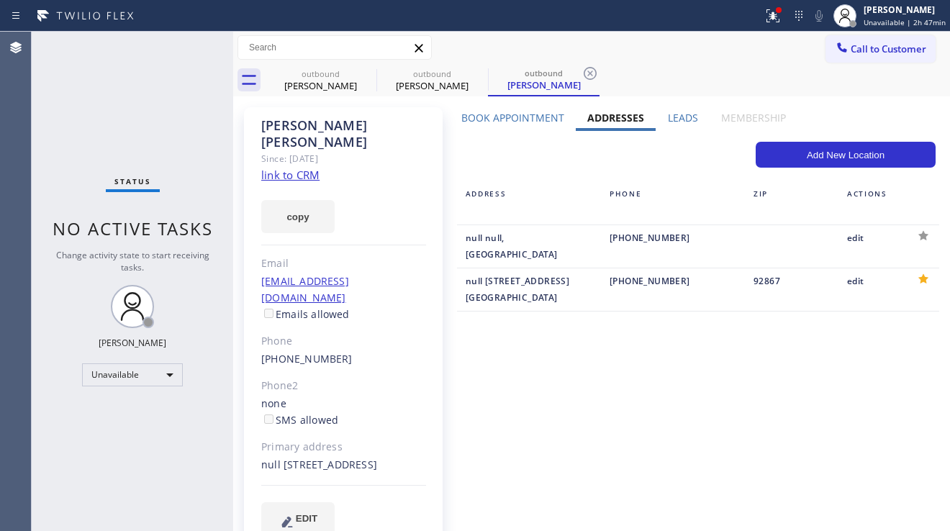
click at [404, 190] on div "copy" at bounding box center [343, 209] width 165 height 50
drag, startPoint x: 853, startPoint y: 56, endPoint x: 838, endPoint y: 60, distance: 15.7
click at [853, 56] on button "Call to Customer" at bounding box center [881, 48] width 110 height 27
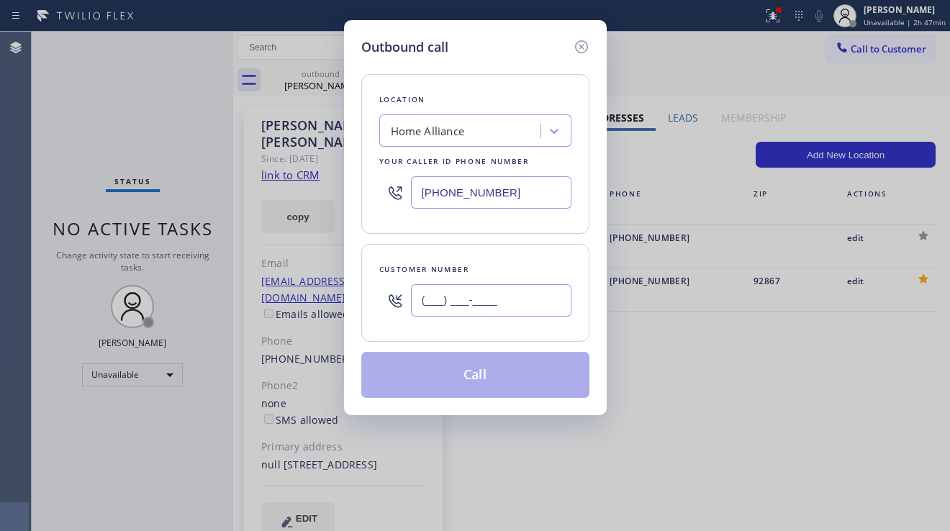
click at [470, 315] on input "(___) ___-____" at bounding box center [491, 300] width 161 height 32
paste input "310) 892-0849"
type input "[PHONE_NUMBER]"
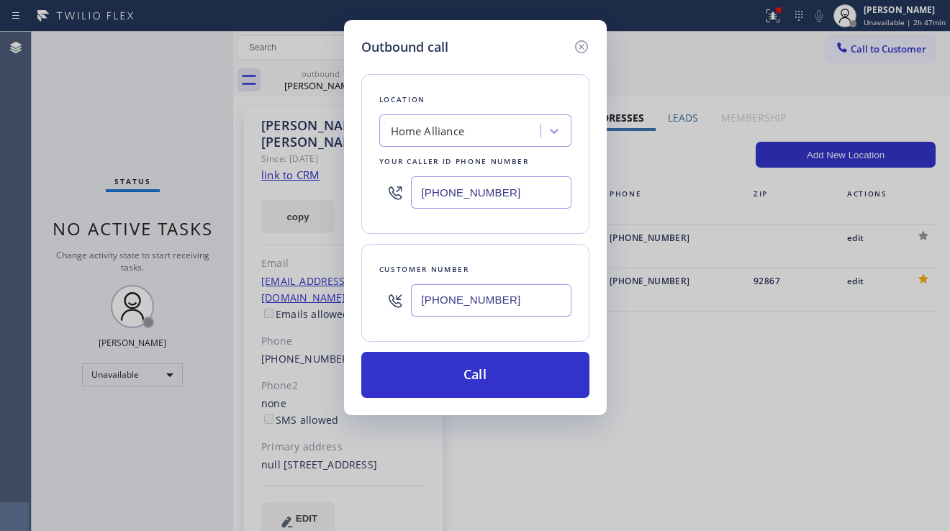
drag, startPoint x: 540, startPoint y: 189, endPoint x: 414, endPoint y: 190, distance: 126.0
click at [414, 190] on input "[PHONE_NUMBER]" at bounding box center [491, 192] width 161 height 32
paste input "800-0094"
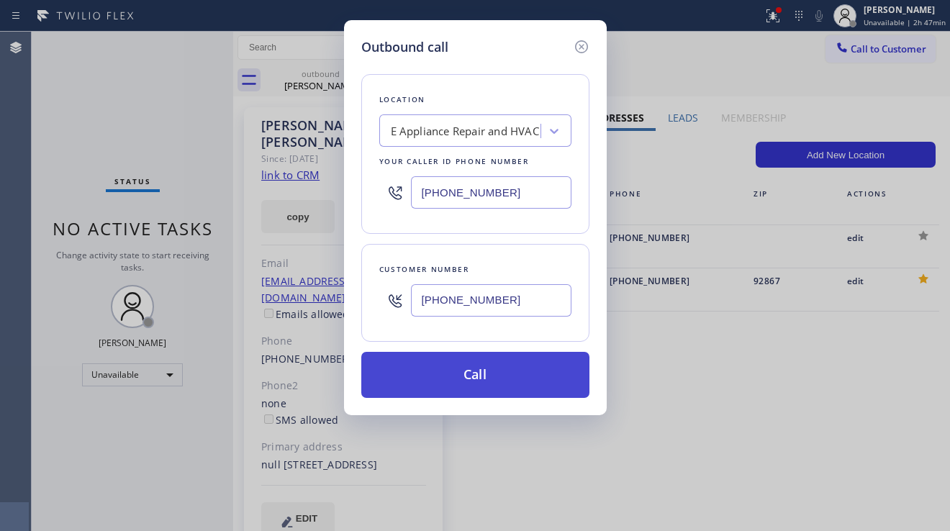
type input "[PHONE_NUMBER]"
click at [463, 369] on button "Call" at bounding box center [475, 375] width 228 height 46
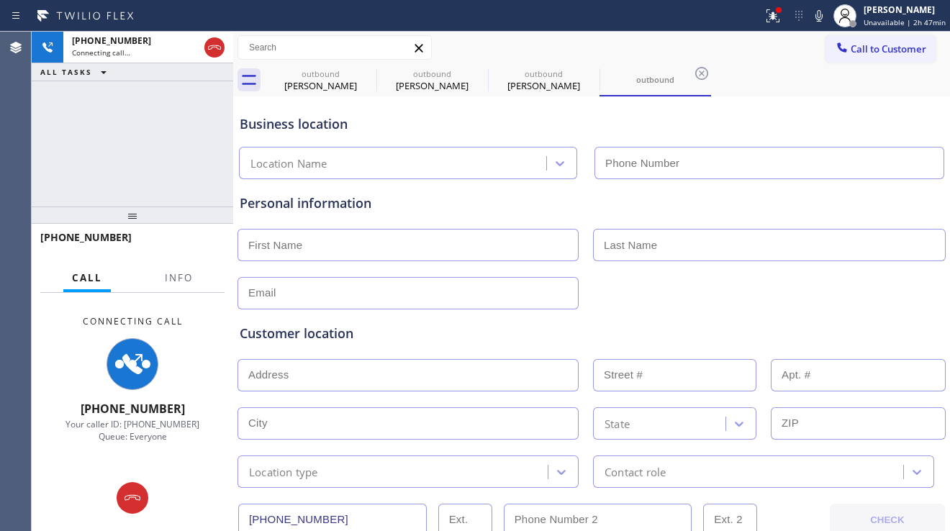
type input "[PHONE_NUMBER]"
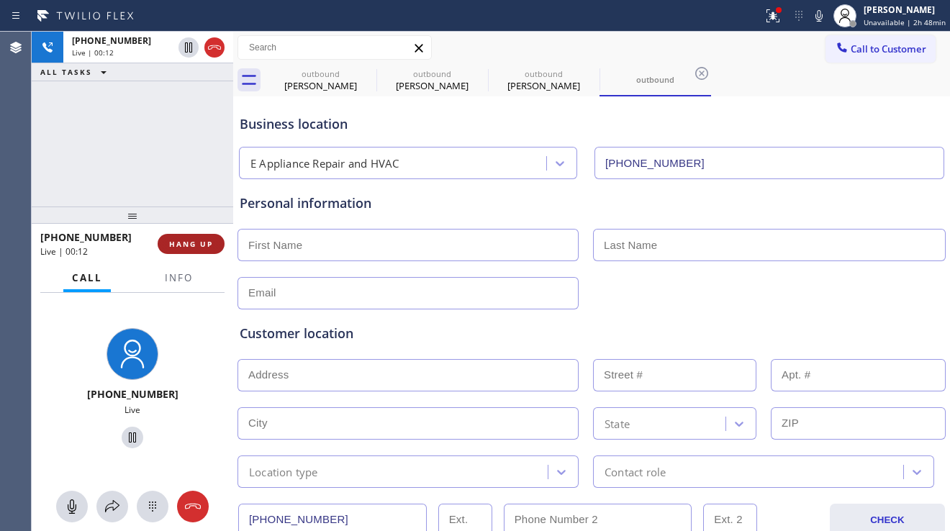
click at [209, 246] on span "HANG UP" at bounding box center [191, 244] width 44 height 10
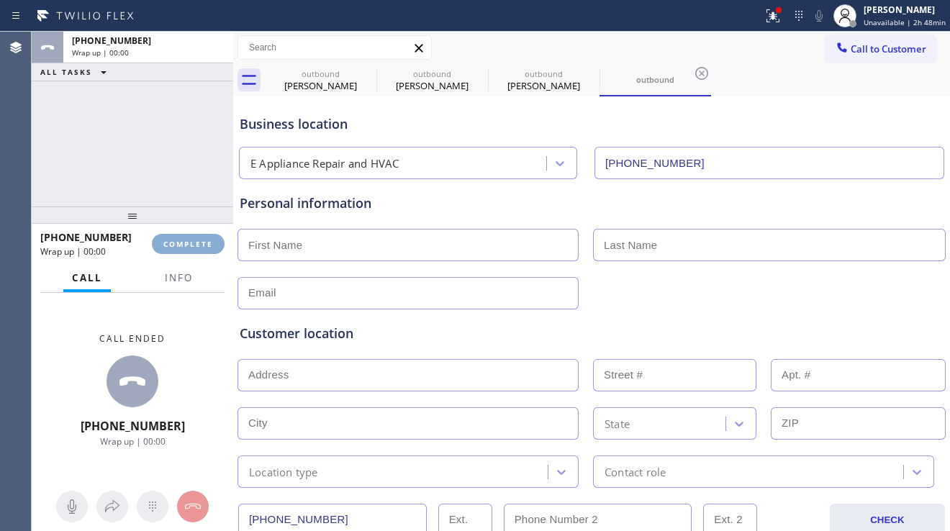
click at [209, 246] on span "COMPLETE" at bounding box center [188, 244] width 50 height 10
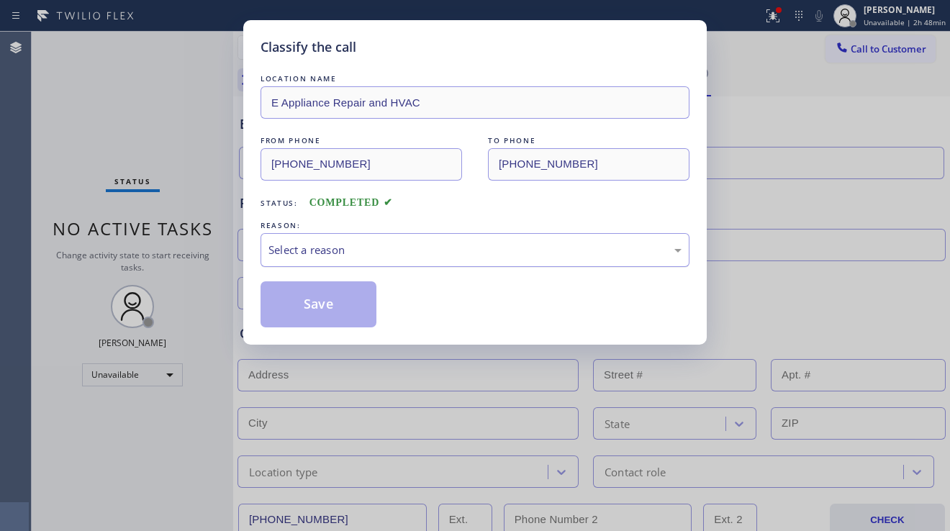
click at [369, 251] on div "Select a reason" at bounding box center [475, 250] width 413 height 17
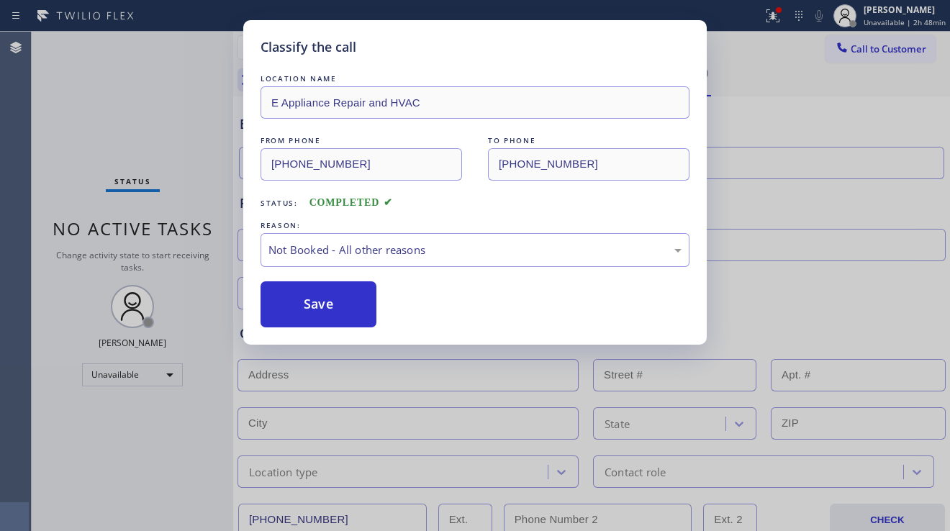
click at [327, 307] on button "Save" at bounding box center [319, 305] width 116 height 46
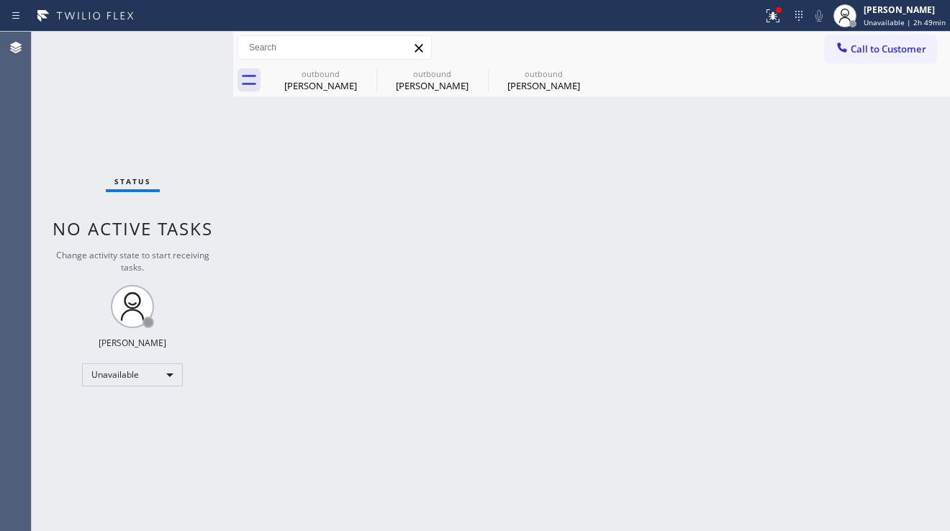
drag, startPoint x: 894, startPoint y: 51, endPoint x: 634, endPoint y: 189, distance: 294.4
click at [894, 51] on span "Call to Customer" at bounding box center [889, 48] width 76 height 13
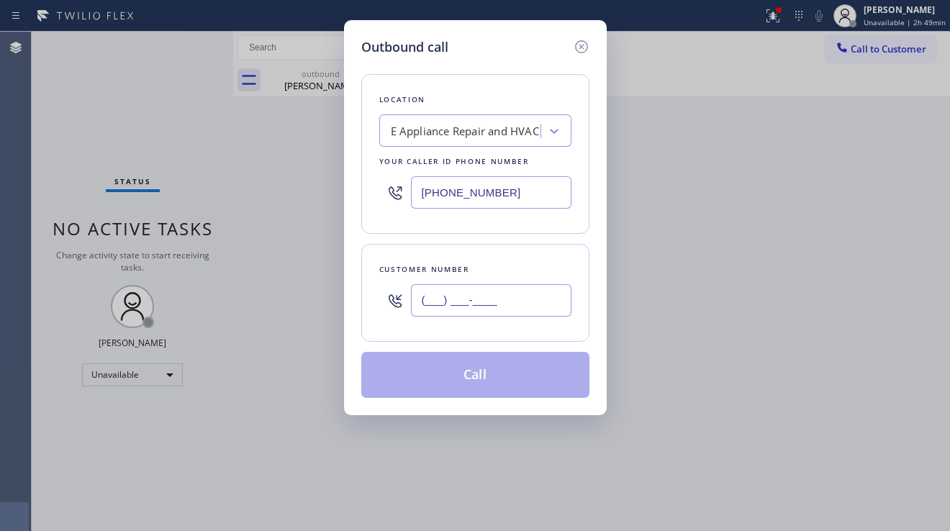
click at [504, 294] on input "(___) ___-____" at bounding box center [491, 300] width 161 height 32
paste input "628) 284-7698"
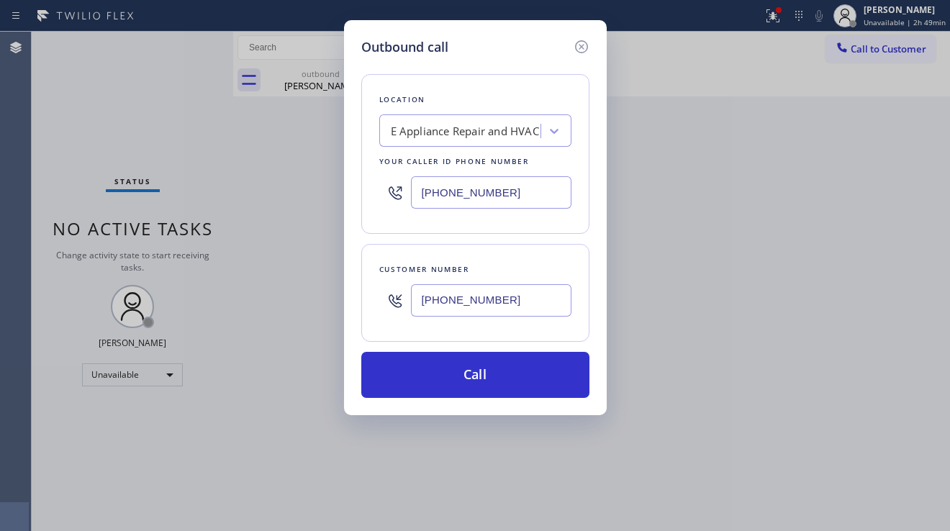
type input "[PHONE_NUMBER]"
drag, startPoint x: 500, startPoint y: 189, endPoint x: 364, endPoint y: 186, distance: 136.1
click at [364, 186] on div "Location E Appliance Repair and HVAC Your caller id phone number [PHONE_NUMBER]" at bounding box center [475, 154] width 228 height 160
paste input "949) 202-5109"
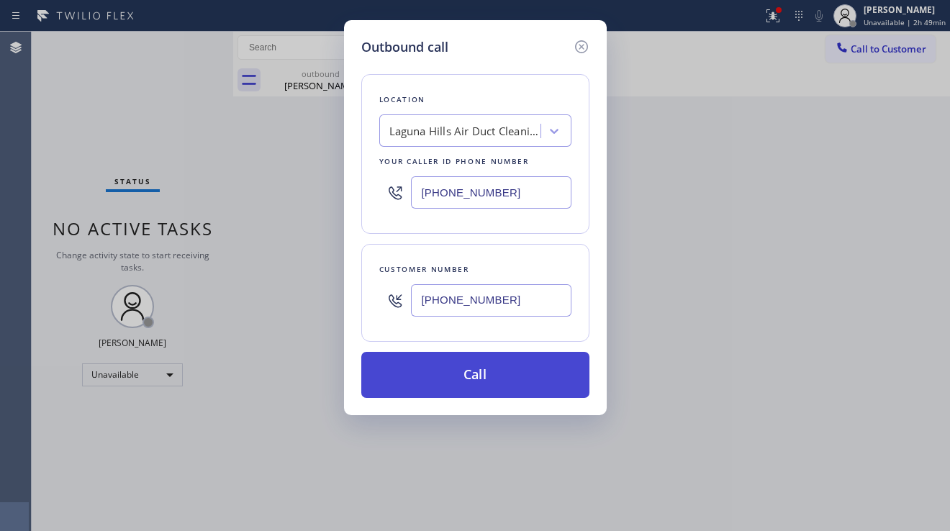
type input "[PHONE_NUMBER]"
click at [464, 382] on button "Call" at bounding box center [475, 375] width 228 height 46
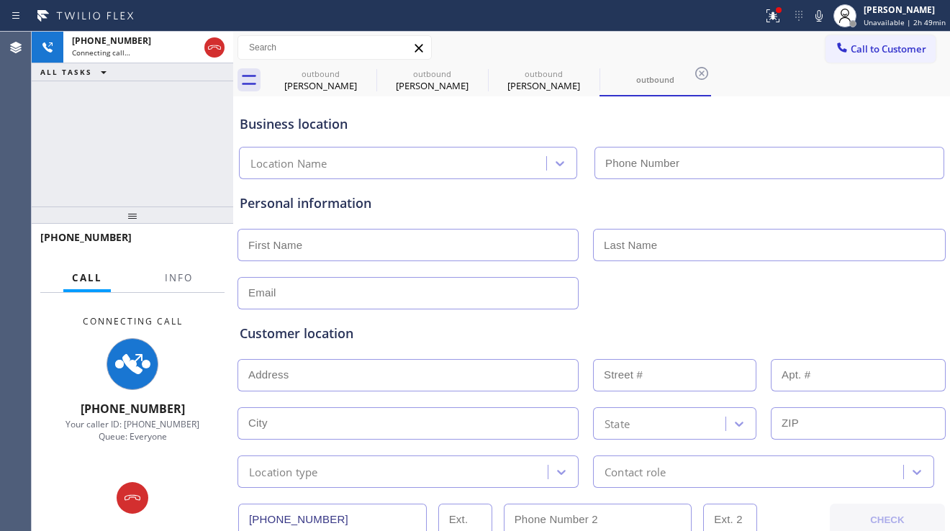
type input "[PHONE_NUMBER]"
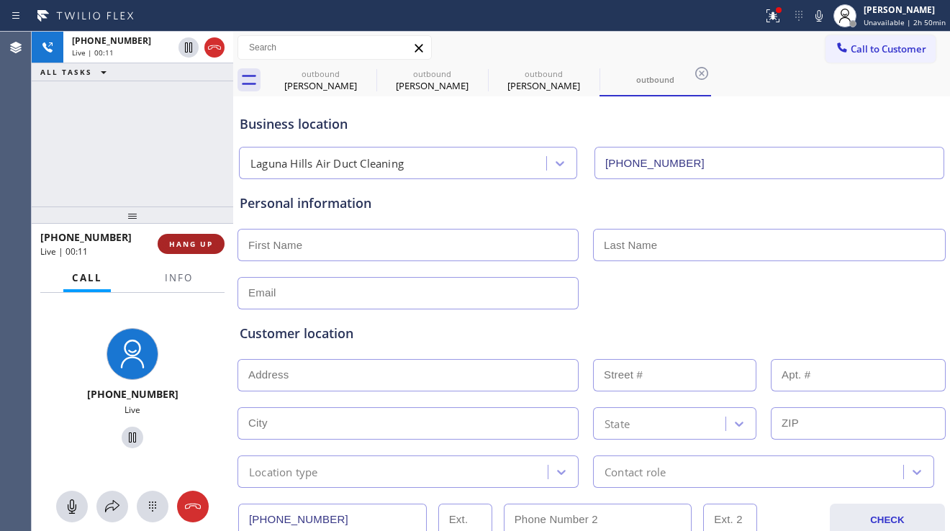
click at [220, 240] on button "HANG UP" at bounding box center [191, 244] width 67 height 20
click at [221, 238] on button "HANG UP" at bounding box center [191, 244] width 67 height 20
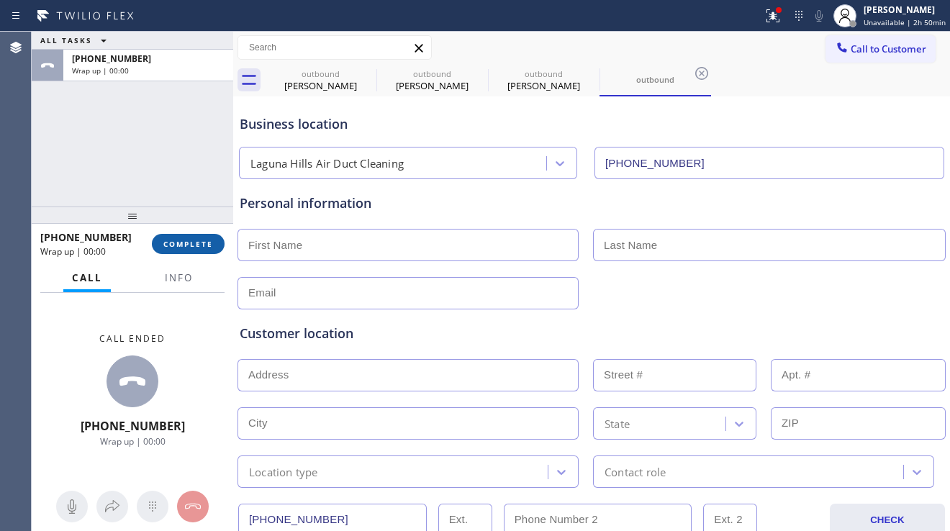
click at [217, 252] on button "COMPLETE" at bounding box center [188, 244] width 73 height 20
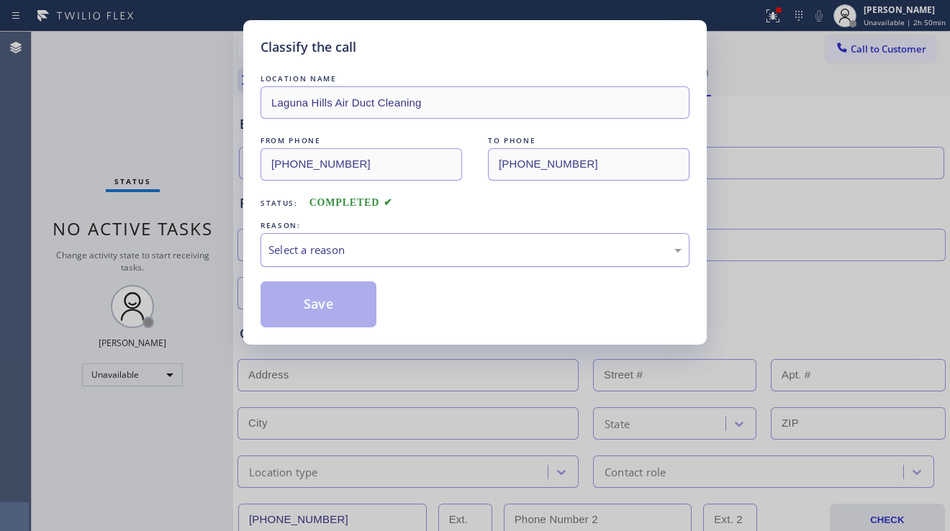
click at [372, 246] on div "Select a reason" at bounding box center [475, 250] width 413 height 17
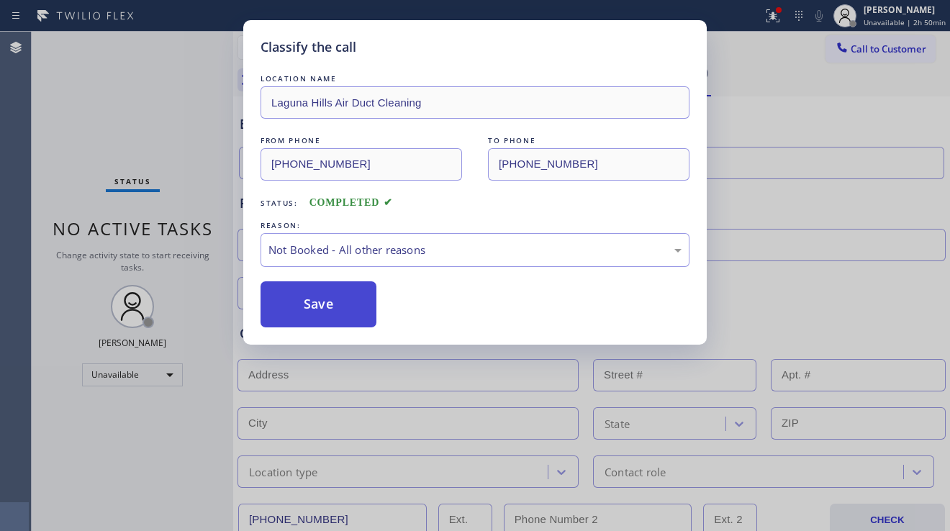
click at [311, 310] on button "Save" at bounding box center [319, 305] width 116 height 46
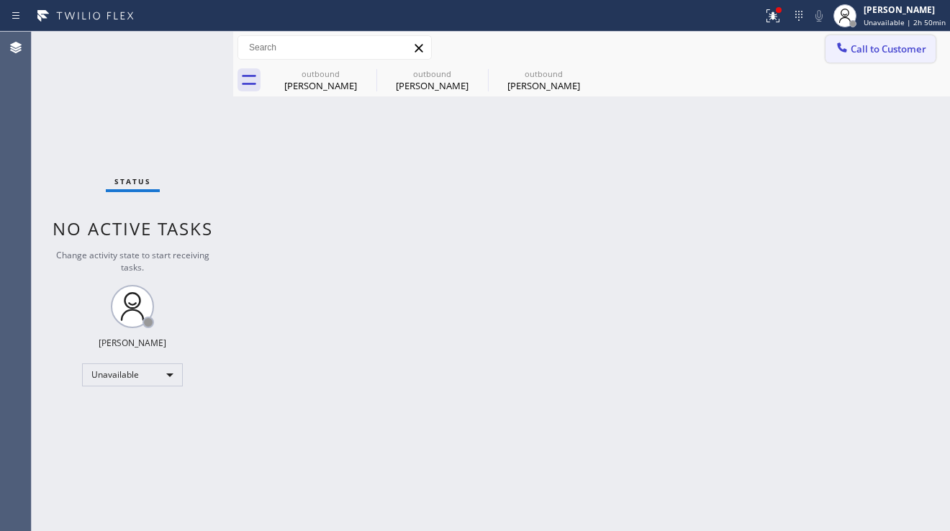
click at [848, 45] on icon at bounding box center [842, 47] width 14 height 14
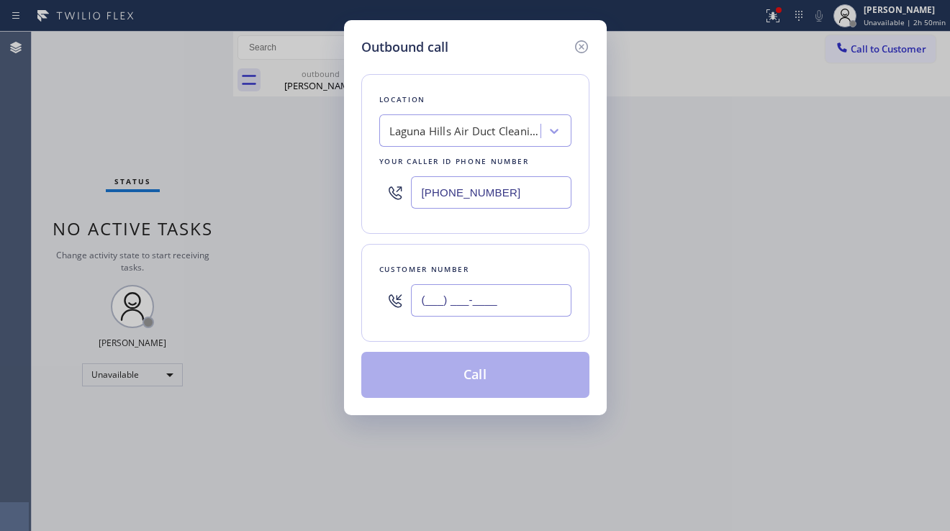
click at [474, 305] on input "(___) ___-____" at bounding box center [491, 300] width 161 height 32
paste input "978) 771-9812"
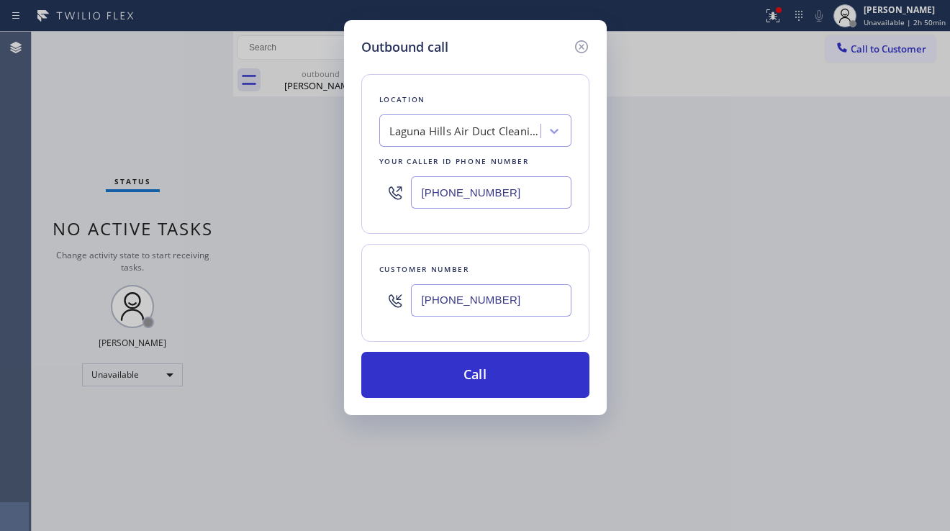
type input "[PHONE_NUMBER]"
drag, startPoint x: 528, startPoint y: 199, endPoint x: 379, endPoint y: 198, distance: 149.8
click at [379, 198] on div "[PHONE_NUMBER]" at bounding box center [475, 192] width 192 height 47
paste input "480) 257-7701"
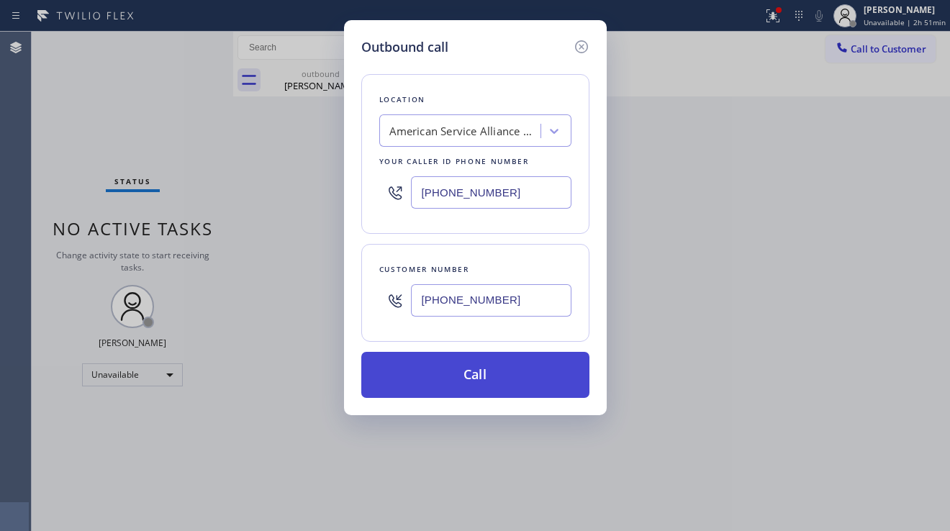
type input "[PHONE_NUMBER]"
click at [474, 359] on button "Call" at bounding box center [475, 375] width 228 height 46
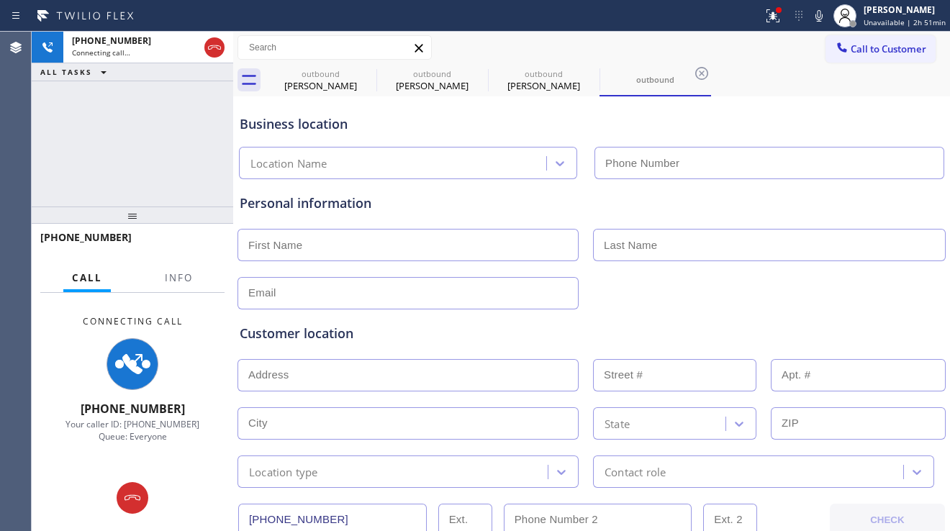
type input "[PHONE_NUMBER]"
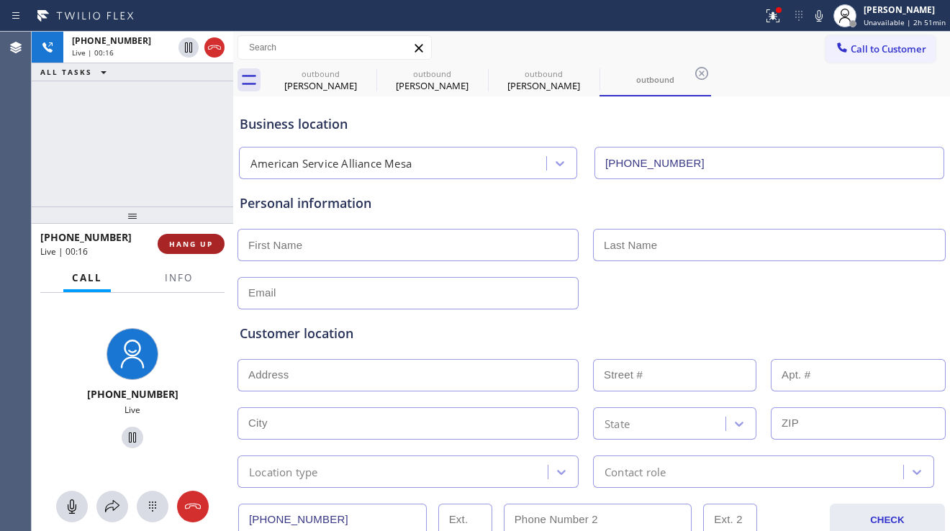
click at [211, 254] on div "[PHONE_NUMBER] Live | 00:16 HANG UP" at bounding box center [132, 243] width 184 height 37
click at [212, 253] on button "HANG UP" at bounding box center [191, 244] width 67 height 20
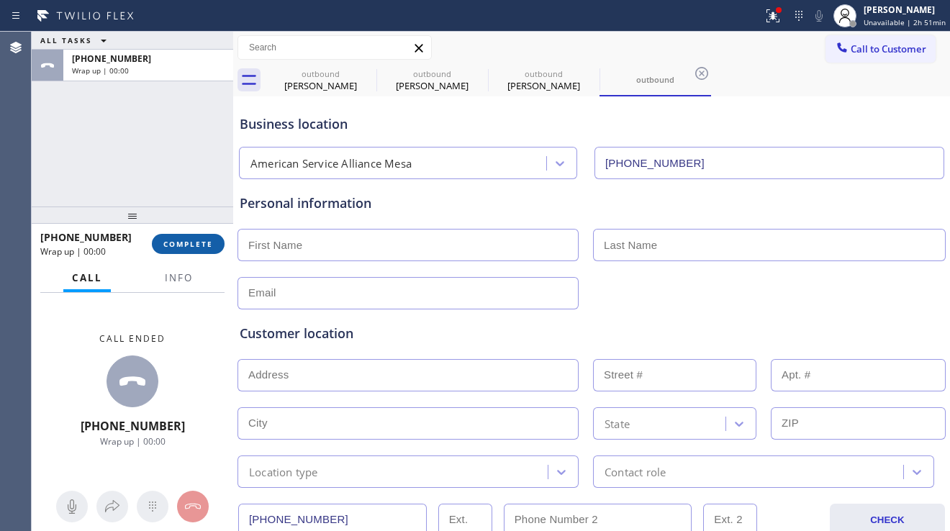
click at [174, 243] on span "COMPLETE" at bounding box center [188, 244] width 50 height 10
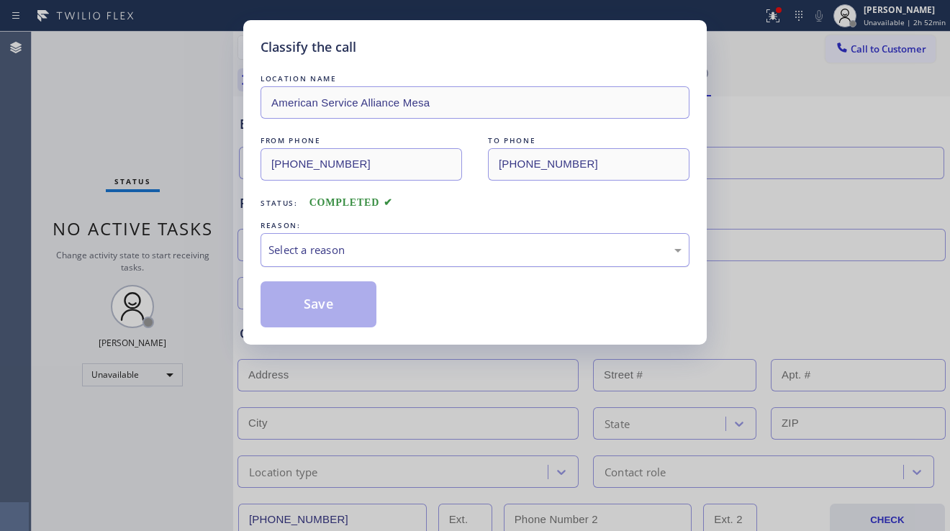
drag, startPoint x: 510, startPoint y: 257, endPoint x: 500, endPoint y: 260, distance: 11.2
click at [511, 256] on div "Select a reason" at bounding box center [475, 250] width 413 height 17
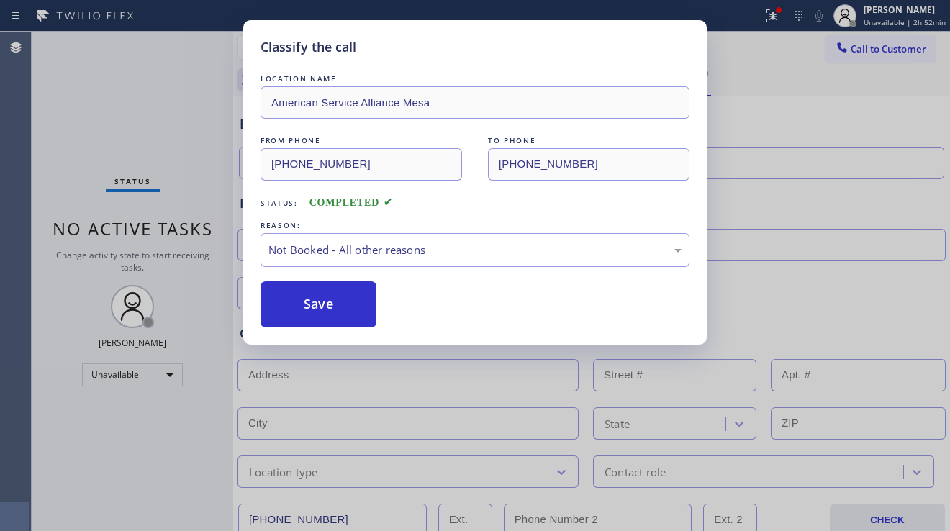
click at [352, 305] on button "Save" at bounding box center [319, 305] width 116 height 46
